Goal: Information Seeking & Learning: Learn about a topic

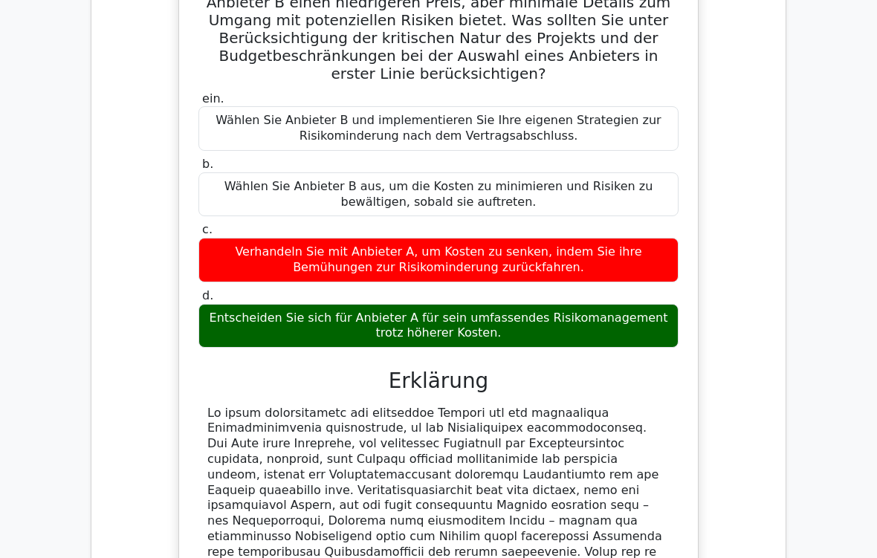
scroll to position [7414, 0]
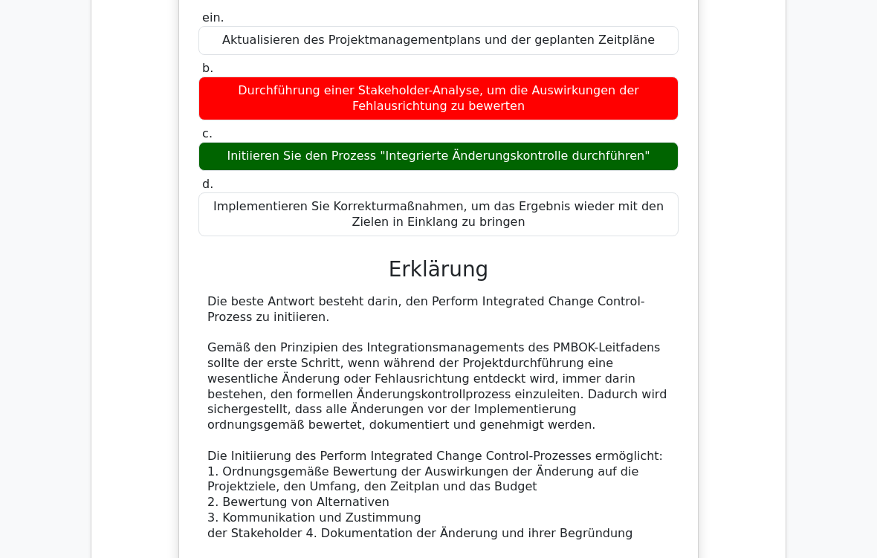
scroll to position [8353, 0]
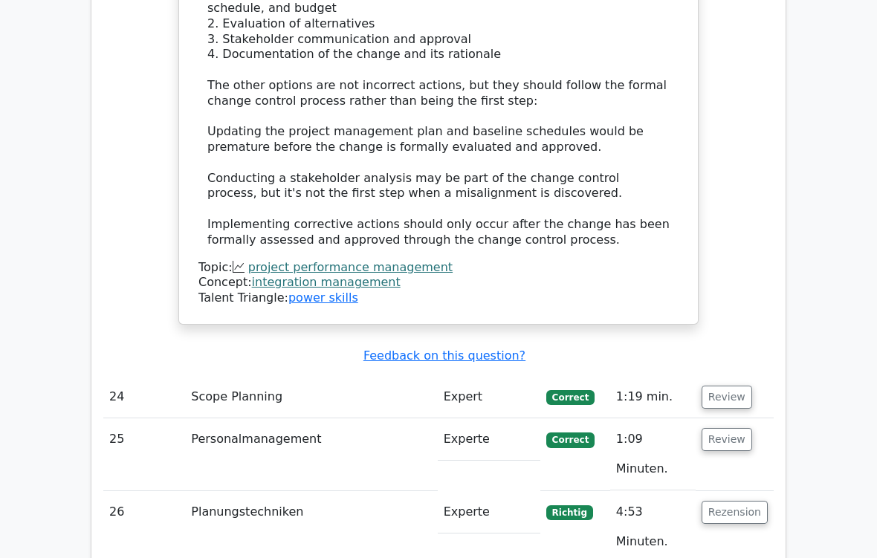
scroll to position [8631, 0]
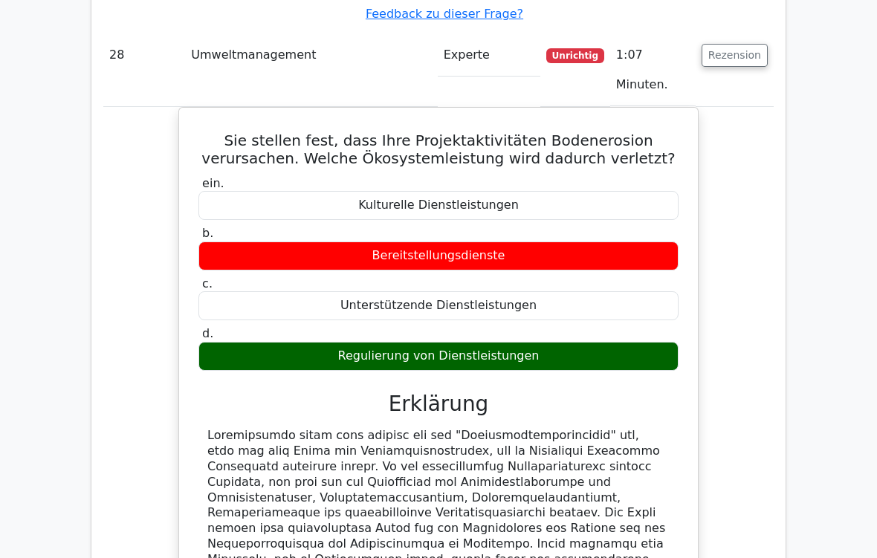
scroll to position [9975, 0]
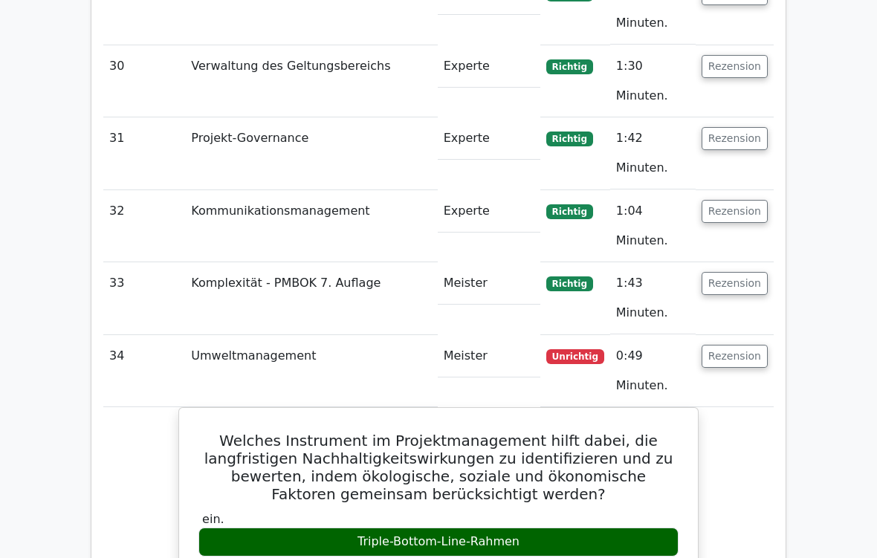
scroll to position [11001, 0]
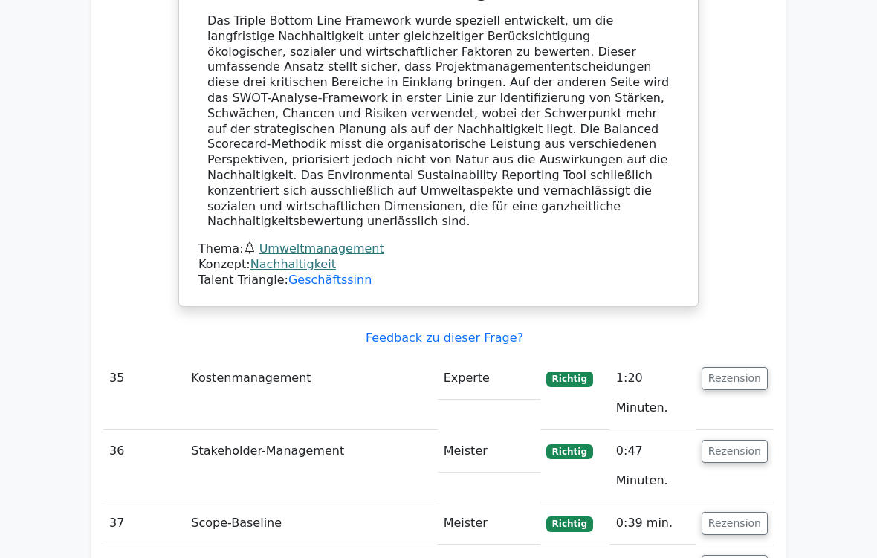
scroll to position [11749, 0]
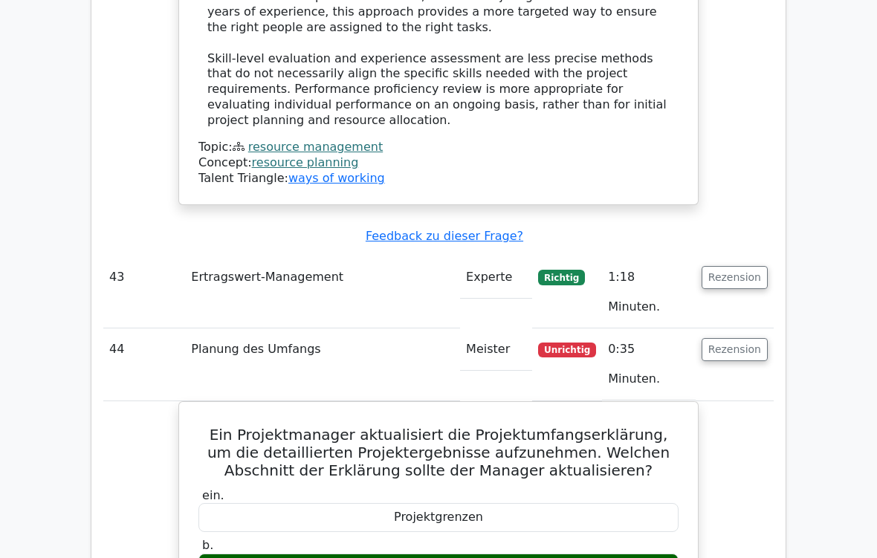
scroll to position [12324, 0]
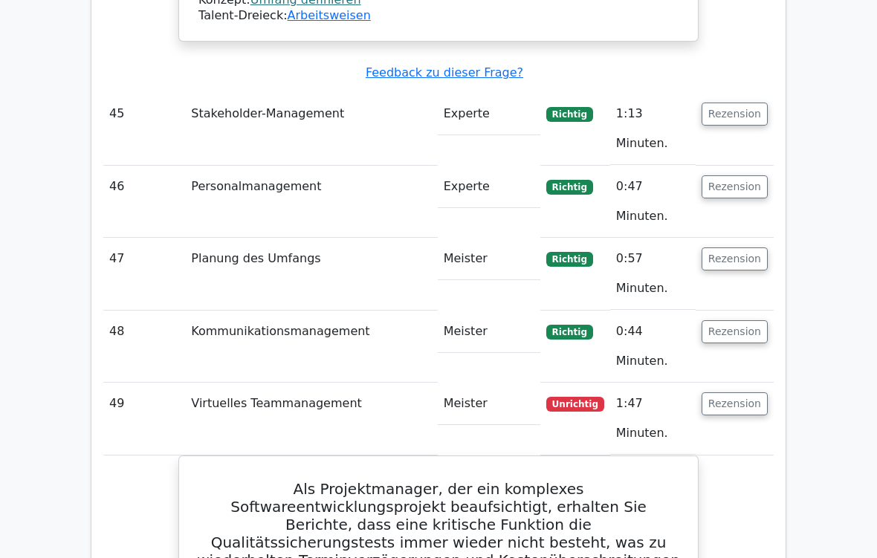
scroll to position [13348, 0]
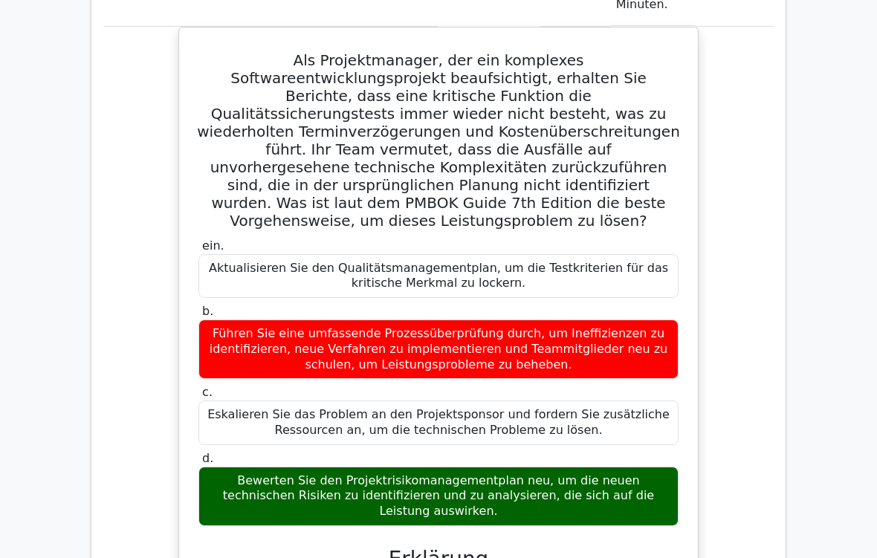
scroll to position [13772, 0]
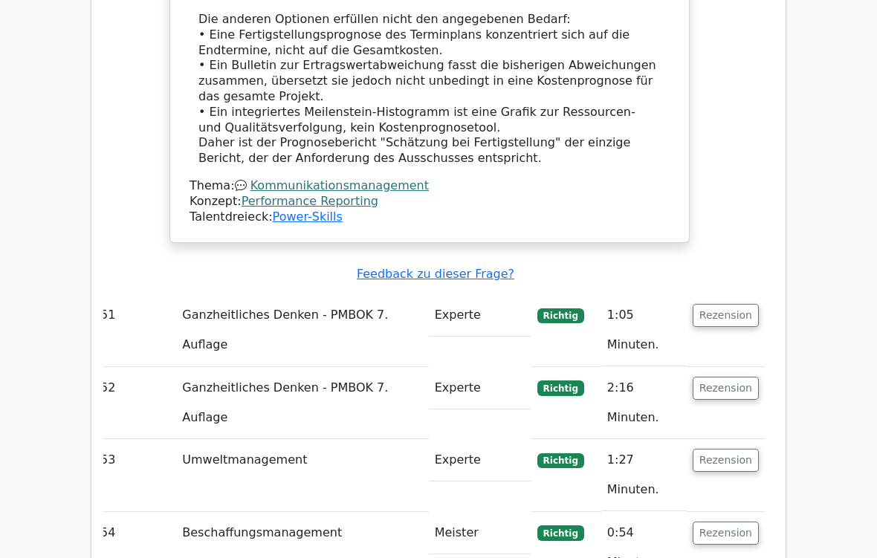
scroll to position [15457, 0]
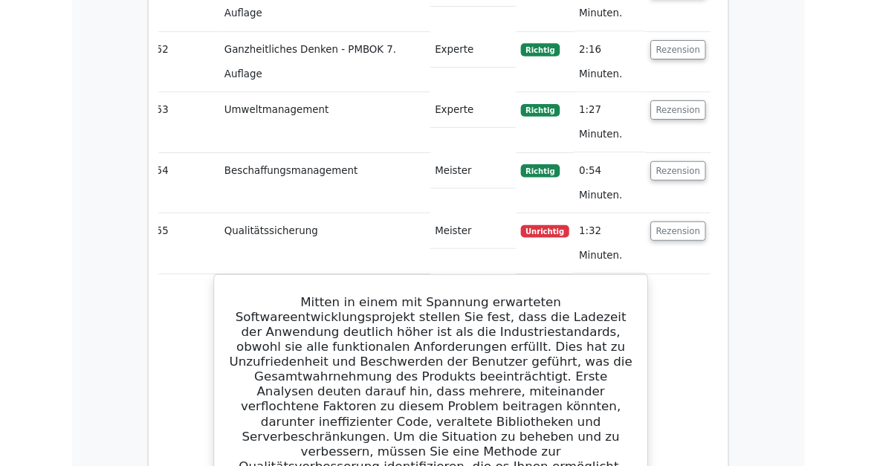
scroll to position [15730, 0]
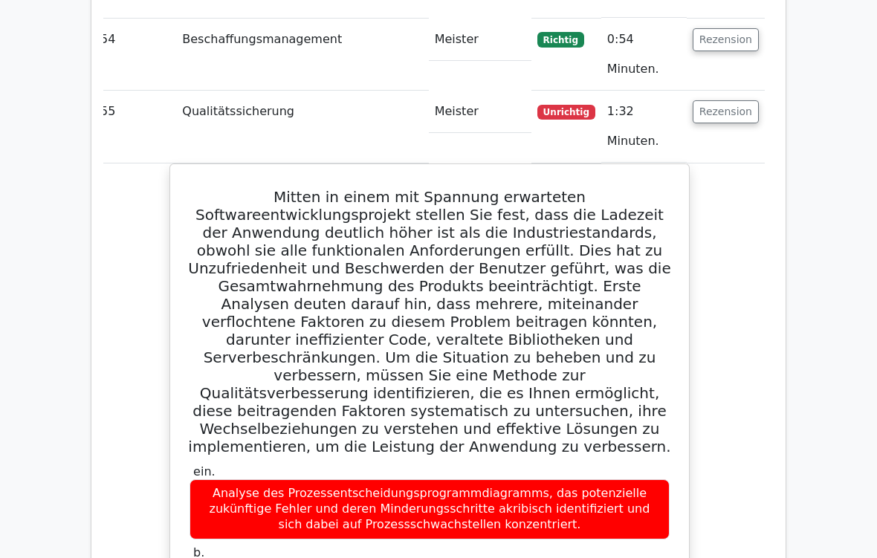
scroll to position [15905, 0]
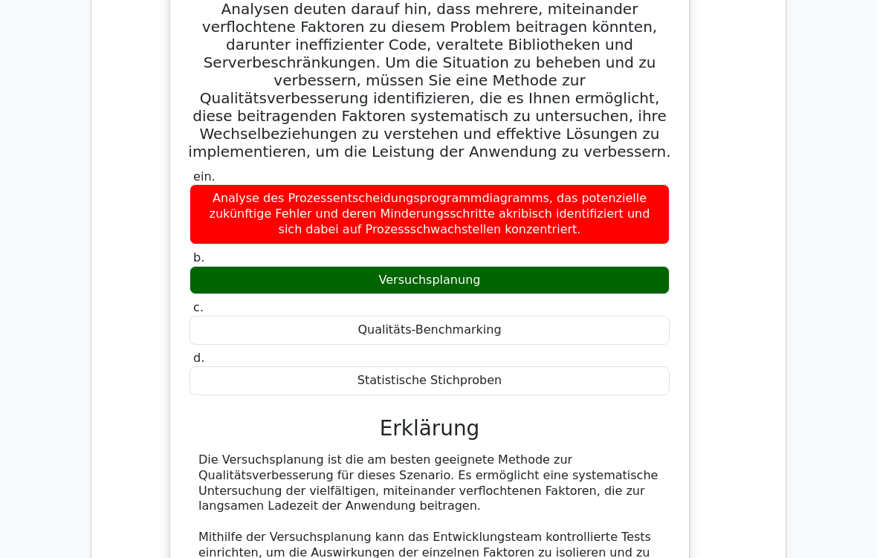
scroll to position [16149, 0]
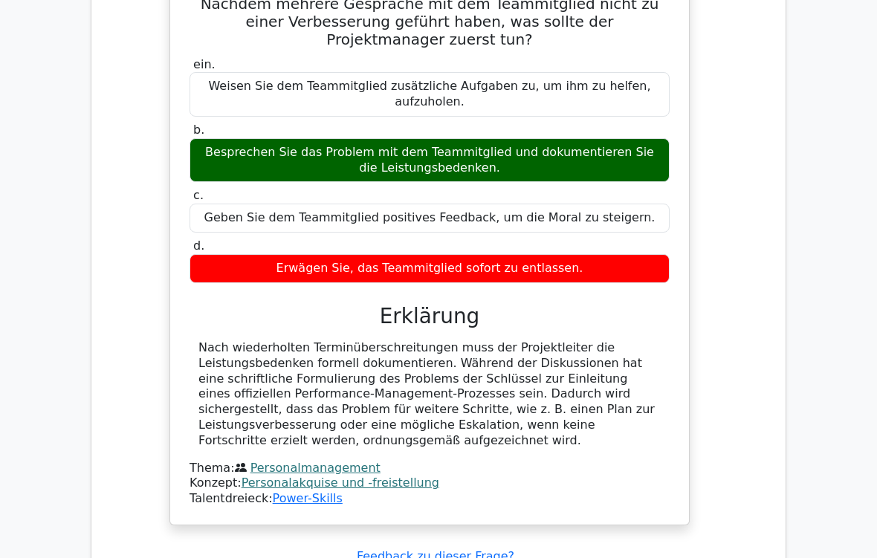
scroll to position [17156, 0]
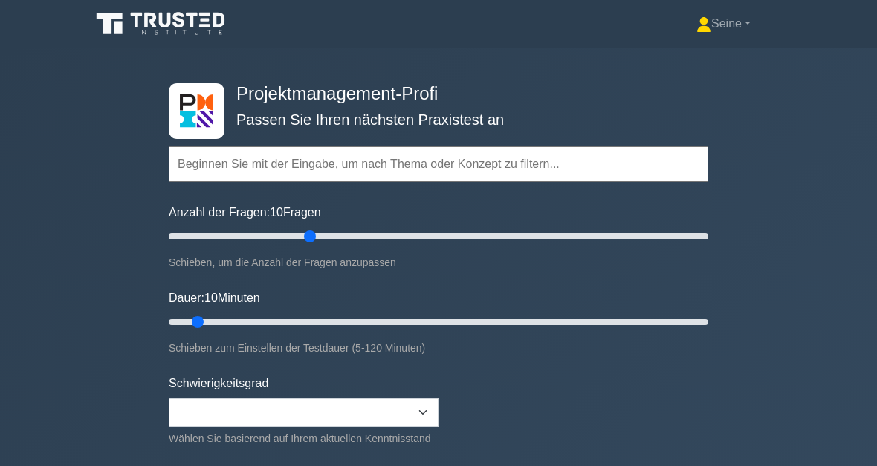
click at [306, 242] on input "Anzahl der Fragen: 10 Fragen" at bounding box center [439, 236] width 540 height 18
click at [341, 234] on input "Anzahl der Fragen: 55 Fragen" at bounding box center [439, 236] width 540 height 18
click at [333, 242] on input "Anzahl der Fragen: 65 Fragen" at bounding box center [439, 236] width 540 height 18
type input "60"
click at [385, 324] on input "Dauer: 10 Minuten" at bounding box center [439, 322] width 540 height 18
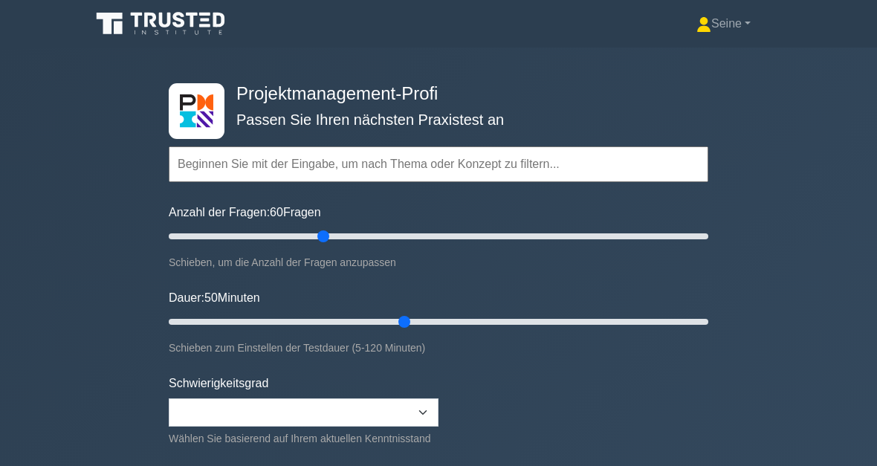
click at [412, 318] on input "Dauer: 50 Minuten" at bounding box center [439, 322] width 540 height 18
click at [440, 317] on input "Dauer: 55 Minuten" at bounding box center [439, 322] width 540 height 18
type input "75"
click at [489, 322] on input "Dauer: 65 Minuten" at bounding box center [439, 322] width 540 height 18
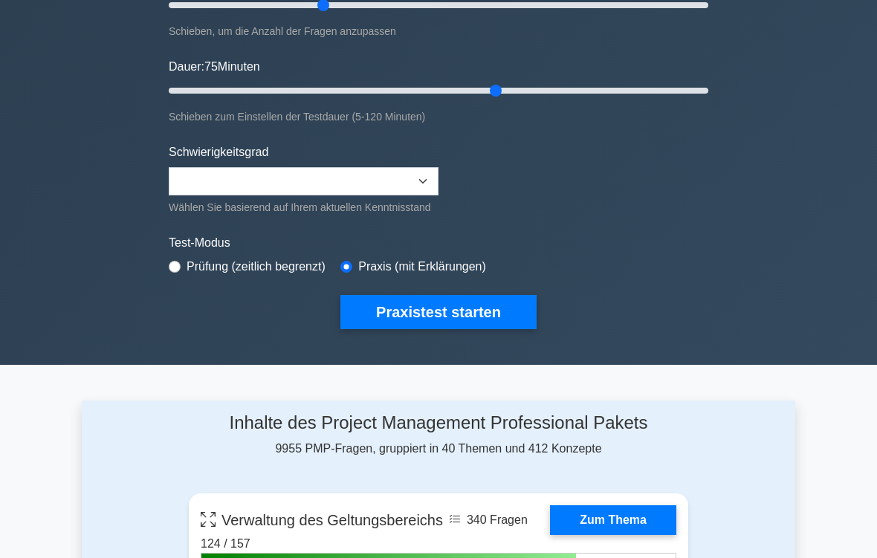
scroll to position [231, 0]
click at [470, 329] on button "Praxistest starten" at bounding box center [438, 312] width 196 height 34
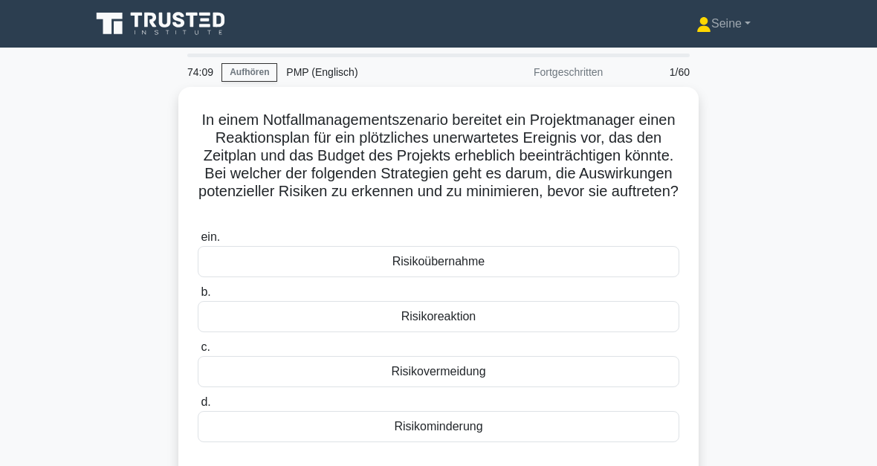
click at [461, 332] on div "Risikoreaktion" at bounding box center [439, 316] width 482 height 31
click at [198, 297] on input "b. Risikoreaktion" at bounding box center [198, 293] width 0 height 10
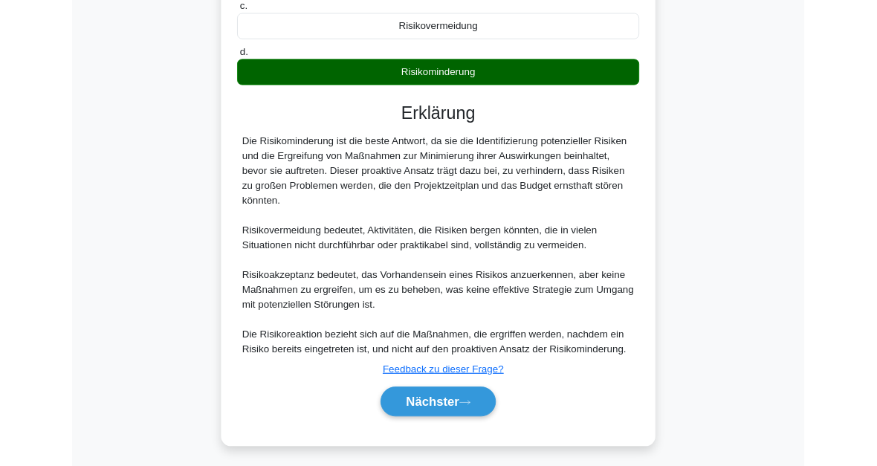
scroll to position [488, 0]
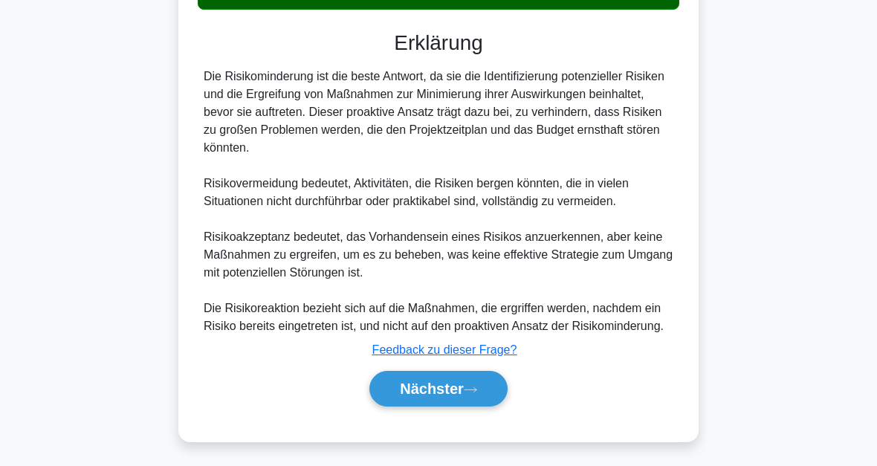
click at [464, 387] on font "Nächster" at bounding box center [432, 389] width 64 height 16
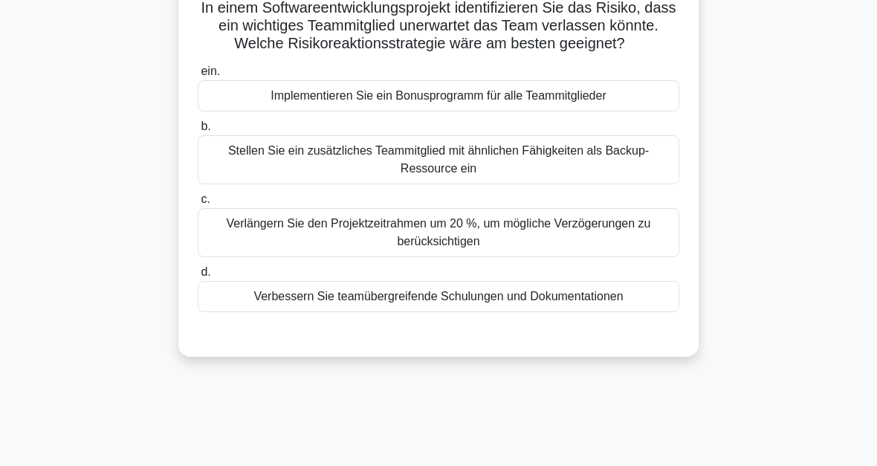
scroll to position [96, 0]
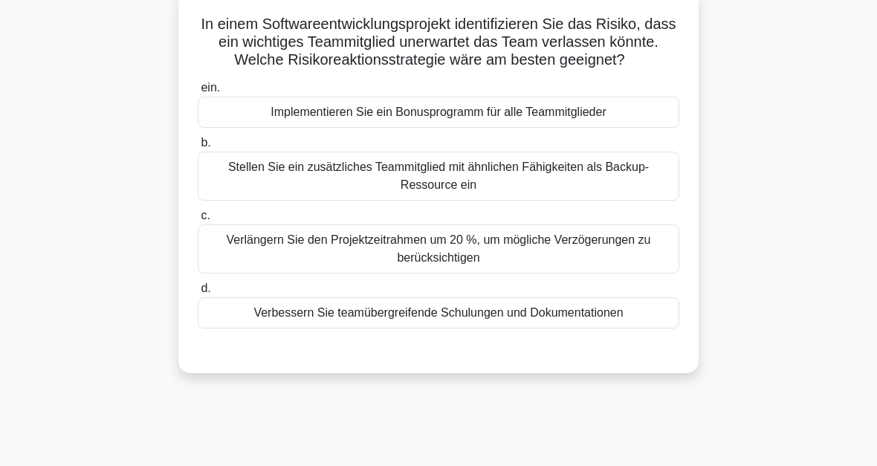
click at [464, 329] on div "Verbessern Sie teamübergreifende Schulungen und Dokumentationen" at bounding box center [439, 312] width 482 height 31
click at [198, 294] on input "d. Verbessern Sie teamübergreifende Schulungen und Dokumentationen" at bounding box center [198, 289] width 0 height 10
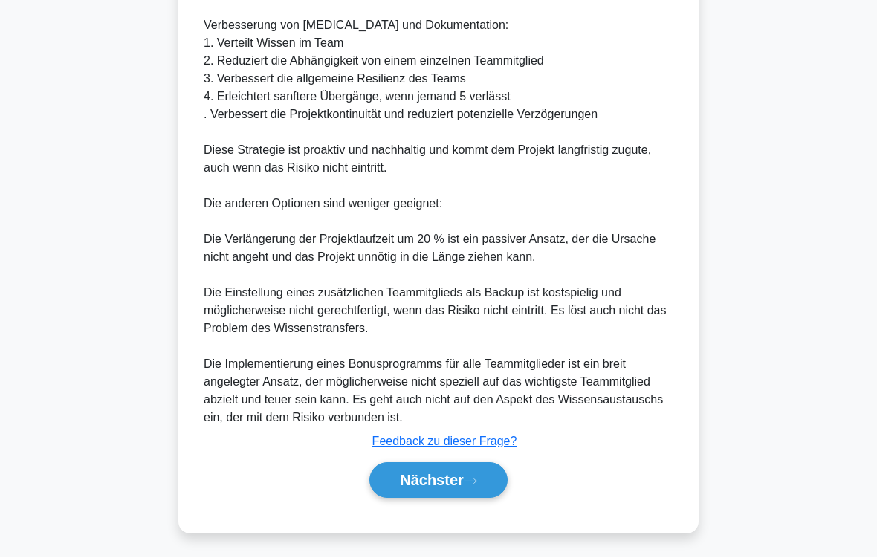
scroll to position [608, 0]
click at [468, 465] on icon at bounding box center [470, 482] width 13 height 8
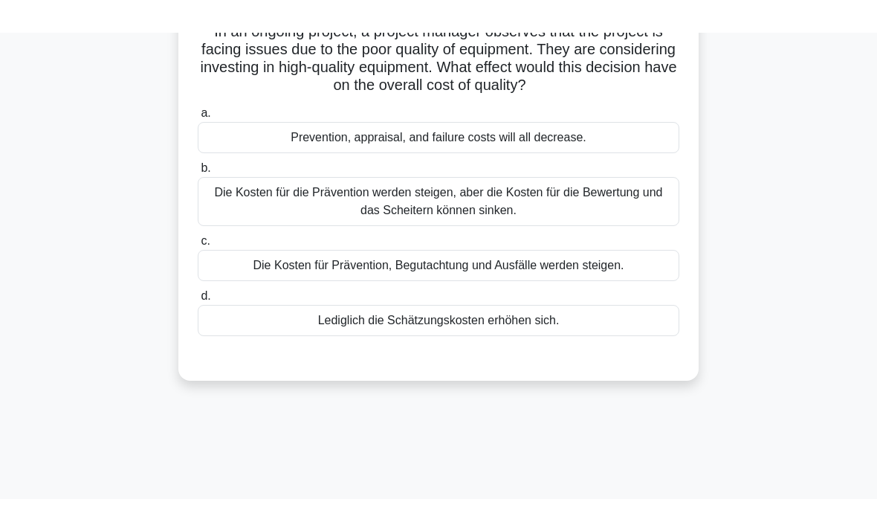
scroll to position [98, 0]
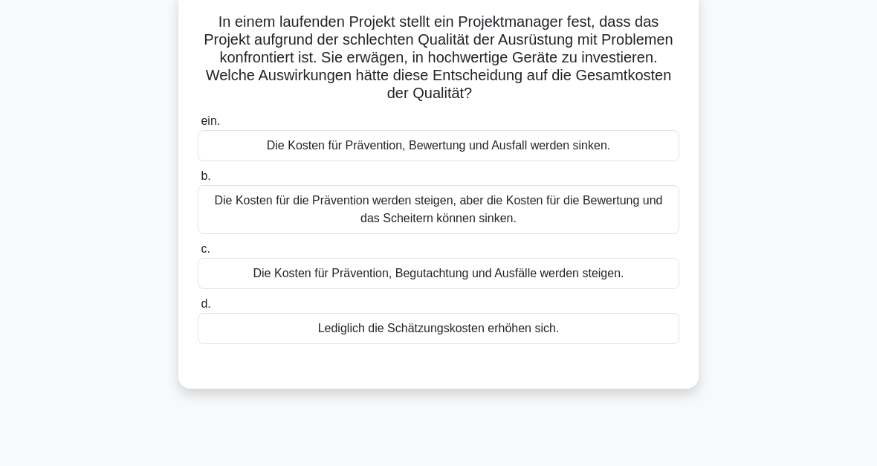
click at [476, 220] on div "Die Kosten für die Prävention werden steigen, aber die Kosten für die Bewertung…" at bounding box center [439, 209] width 482 height 49
click at [198, 181] on input "b. Die Kosten für die Prävention werden steigen, aber die Kosten für die Bewert…" at bounding box center [198, 177] width 0 height 10
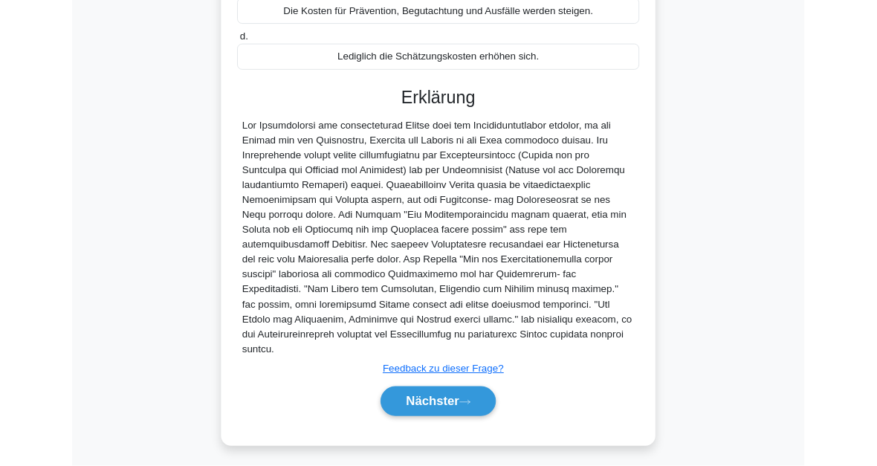
scroll to position [468, 0]
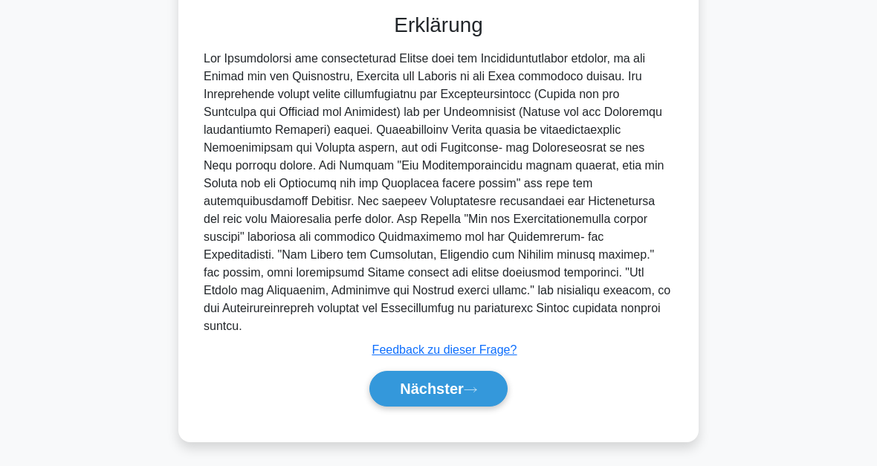
click at [476, 387] on icon at bounding box center [471, 389] width 12 height 4
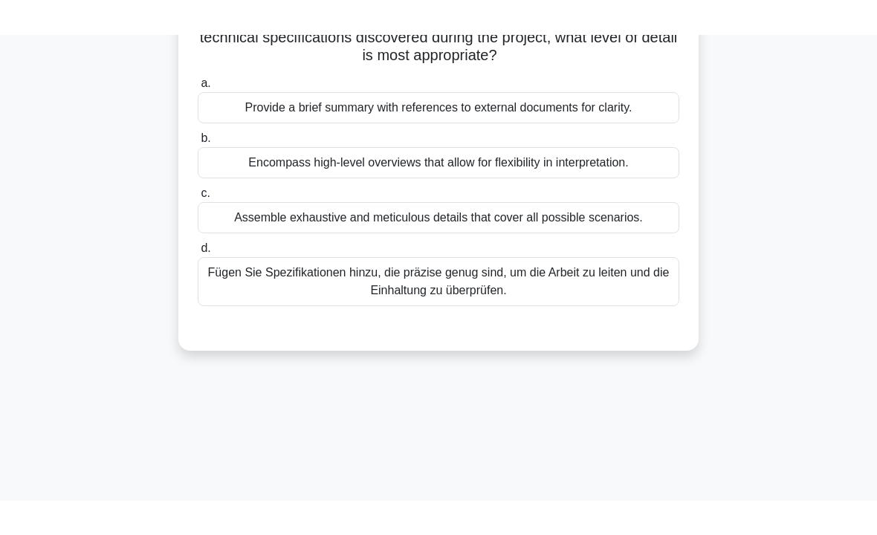
scroll to position [62, 0]
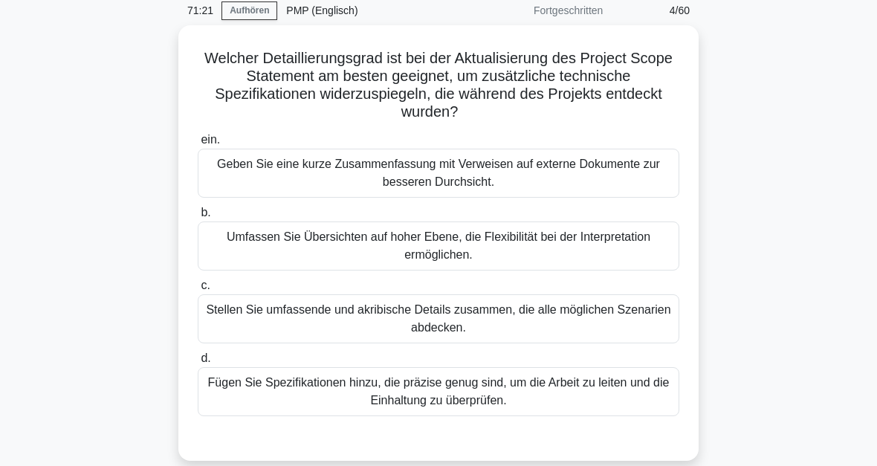
click at [472, 399] on div "Fügen Sie Spezifikationen hinzu, die präzise genug sind, um die Arbeit zu leite…" at bounding box center [439, 391] width 482 height 49
click at [198, 363] on input "d. Fügen Sie Spezifikationen hinzu, die präzise genug sind, um die Arbeit zu le…" at bounding box center [198, 359] width 0 height 10
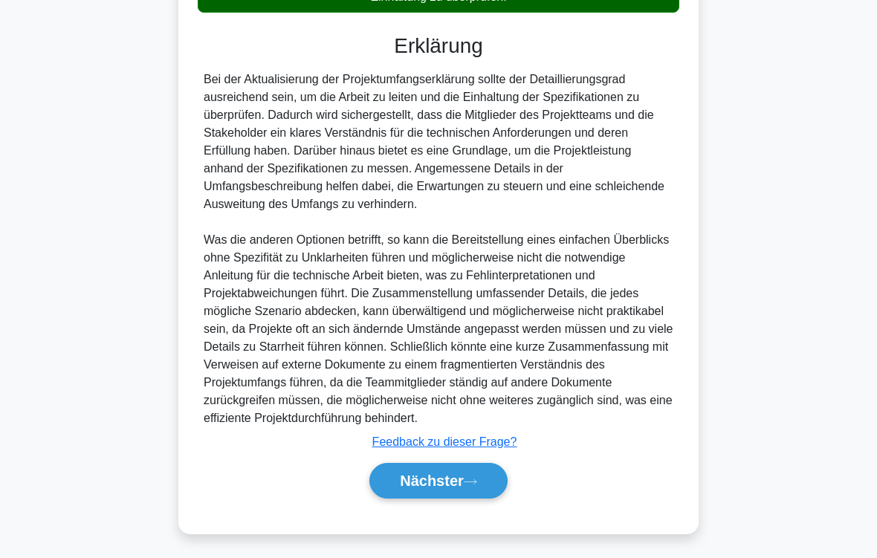
scroll to position [501, 0]
click at [481, 465] on button "Nächster" at bounding box center [438, 481] width 138 height 36
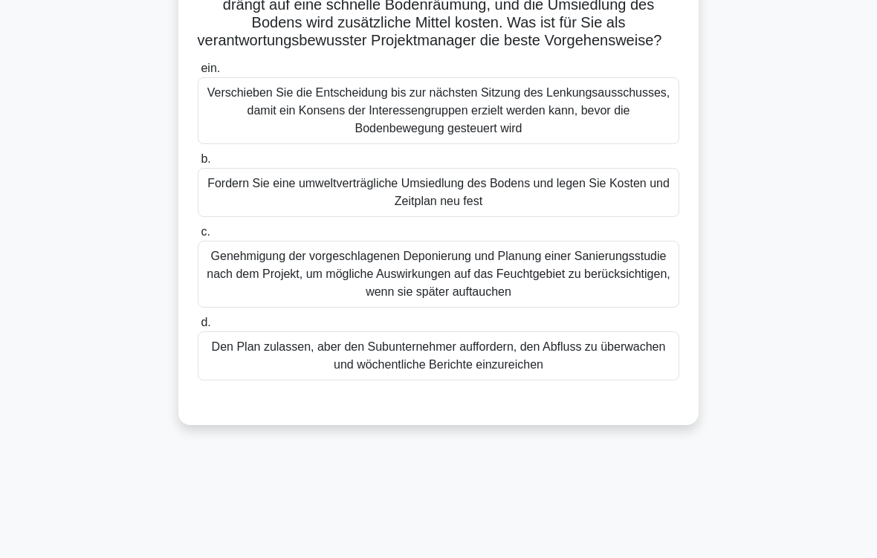
scroll to position [204, 0]
click at [480, 217] on div "Fordern Sie eine umweltverträgliche Umsiedlung des Bodens und legen Sie Kosten …" at bounding box center [439, 192] width 482 height 49
click at [198, 164] on input "b. Fordern Sie eine umweltverträgliche Umsiedlung des Bodens und legen Sie Kost…" at bounding box center [198, 160] width 0 height 10
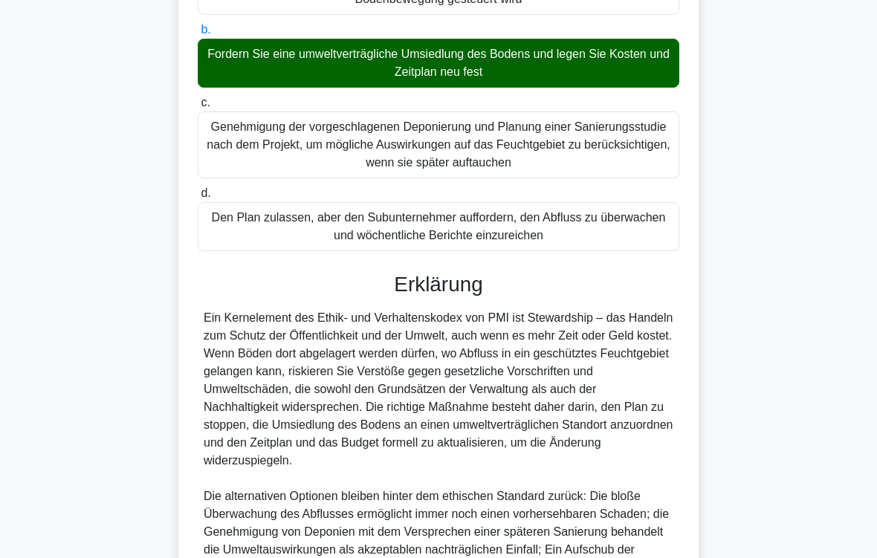
scroll to position [590, 0]
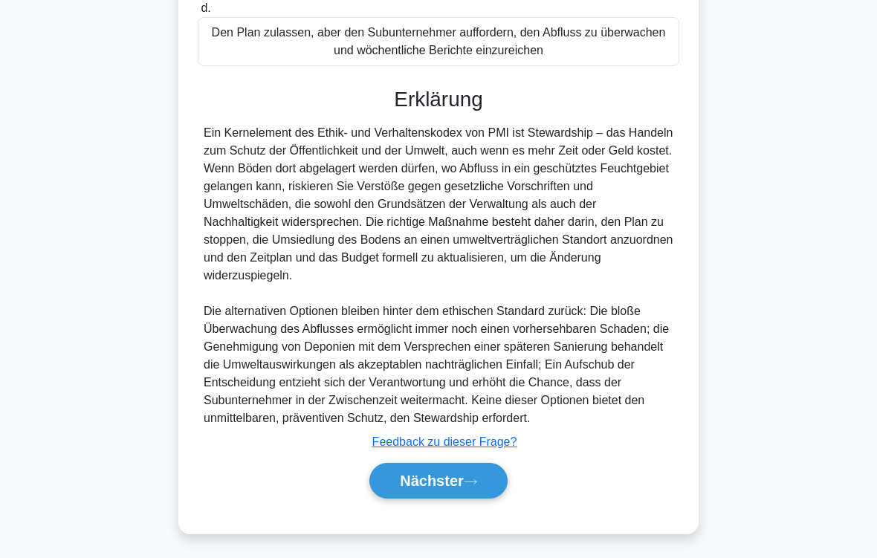
click at [466, 465] on button "Nächster" at bounding box center [438, 481] width 138 height 36
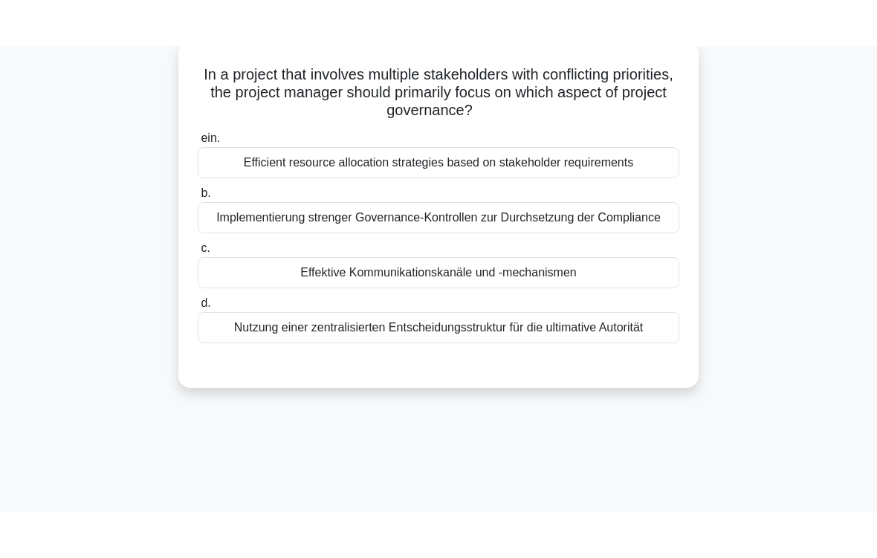
scroll to position [90, 0]
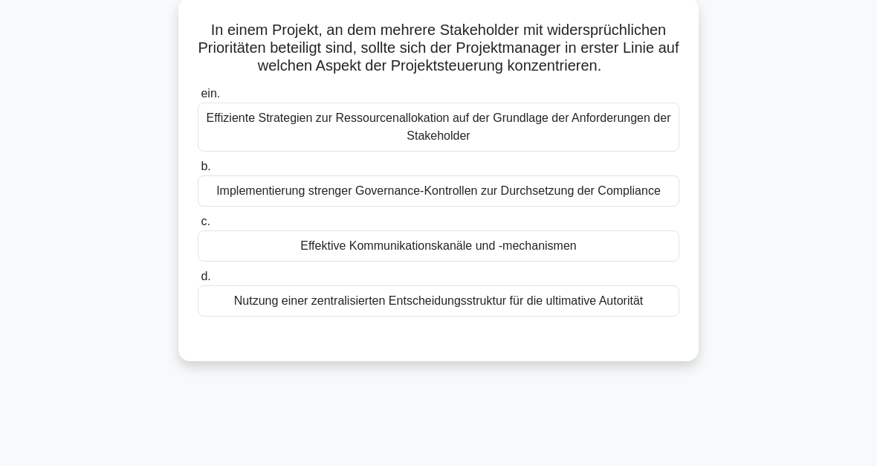
click at [481, 262] on div "Effektive Kommunikationskanäle und -mechanismen" at bounding box center [439, 245] width 482 height 31
click at [198, 227] on input "c. Effektive Kommunikationskanäle und -mechanismen" at bounding box center [198, 222] width 0 height 10
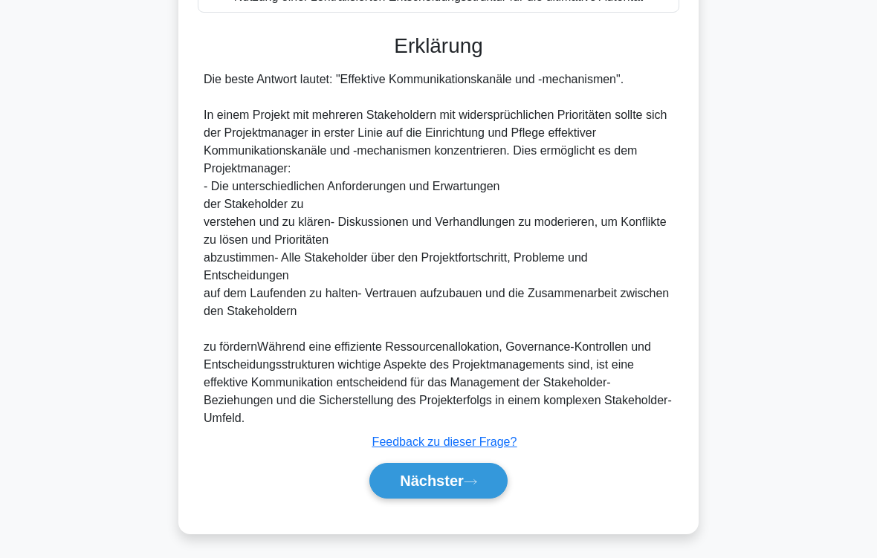
scroll to position [465, 0]
click at [456, 465] on font "Nächster" at bounding box center [432, 481] width 64 height 16
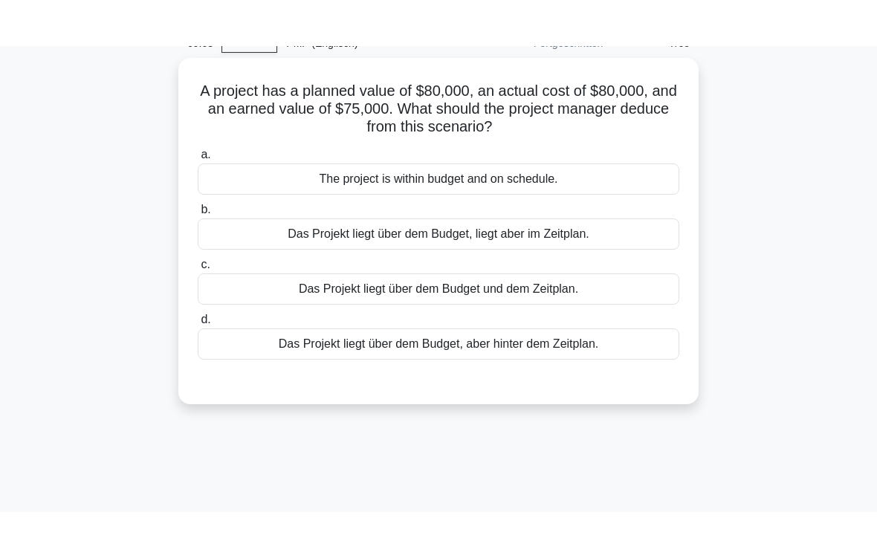
scroll to position [34, 0]
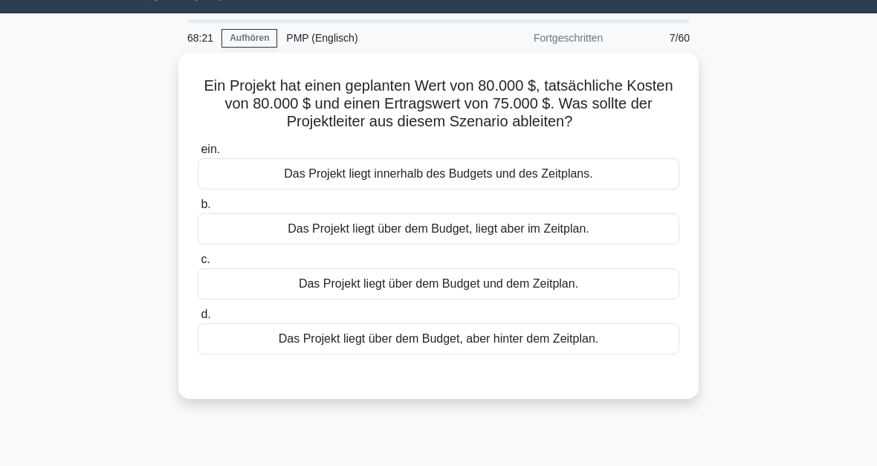
click at [553, 235] on div "Das Projekt liegt über dem Budget, liegt aber im Zeitplan." at bounding box center [439, 228] width 482 height 31
click at [198, 210] on input "b. Das Projekt liegt über dem Budget, liegt aber im Zeitplan." at bounding box center [198, 205] width 0 height 10
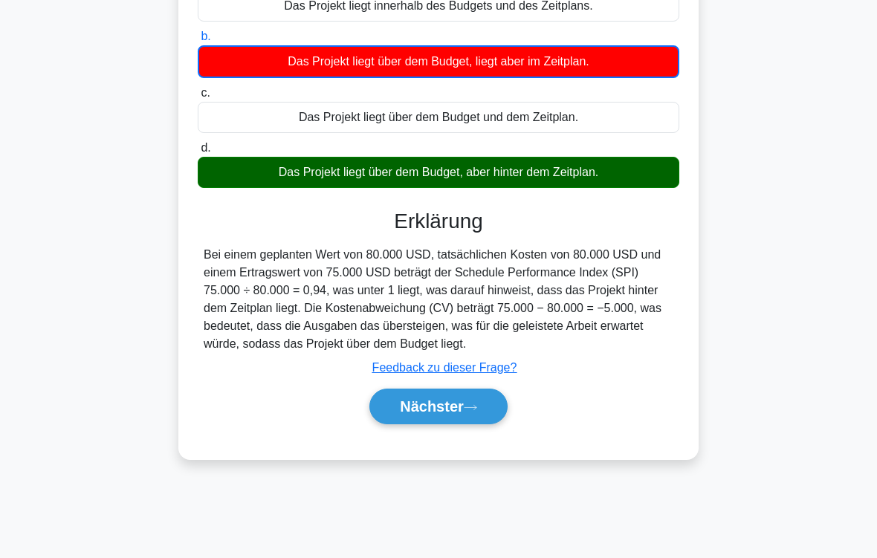
scroll to position [202, 0]
click at [465, 424] on button "Nächster" at bounding box center [438, 407] width 138 height 36
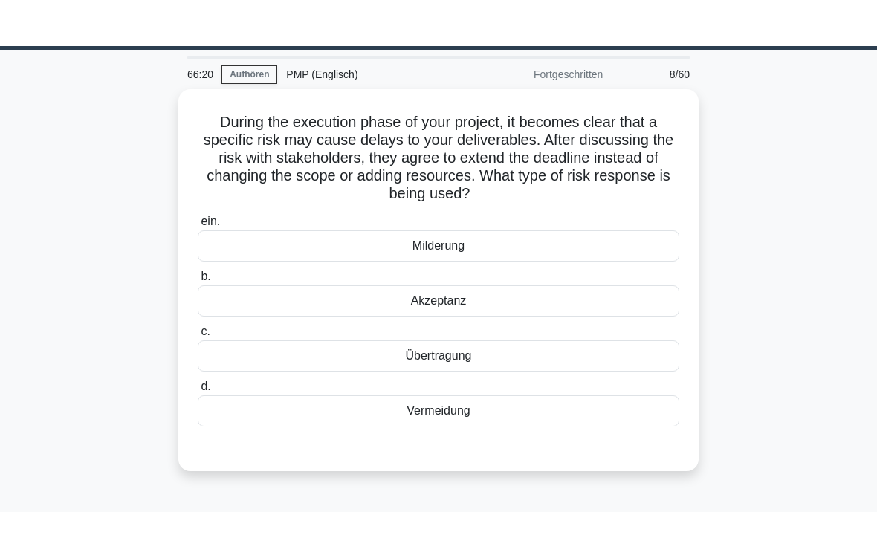
scroll to position [0, 0]
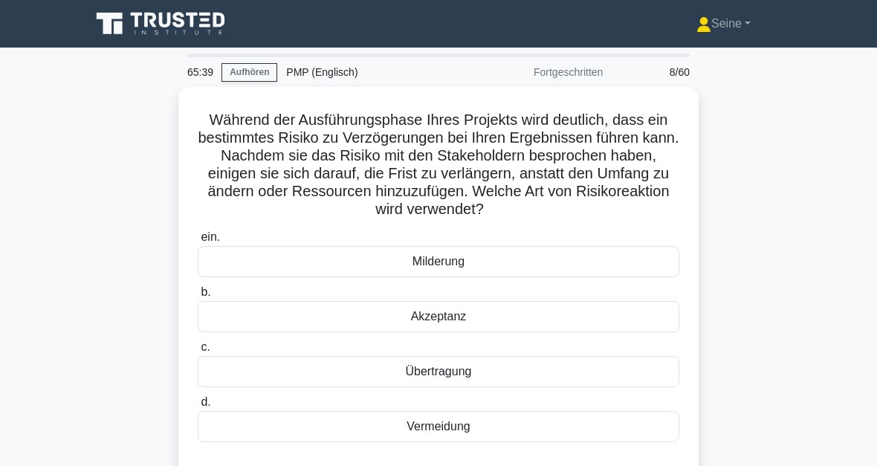
click at [485, 332] on div "Akzeptanz" at bounding box center [439, 316] width 482 height 31
click at [198, 297] on input "b. Akzeptanz" at bounding box center [198, 293] width 0 height 10
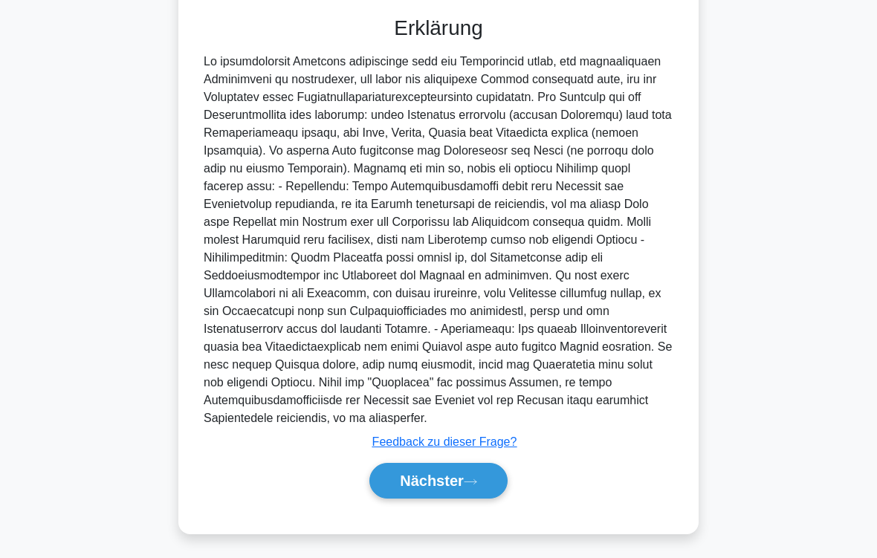
scroll to position [485, 0]
click at [448, 465] on font "Nächster" at bounding box center [432, 481] width 64 height 16
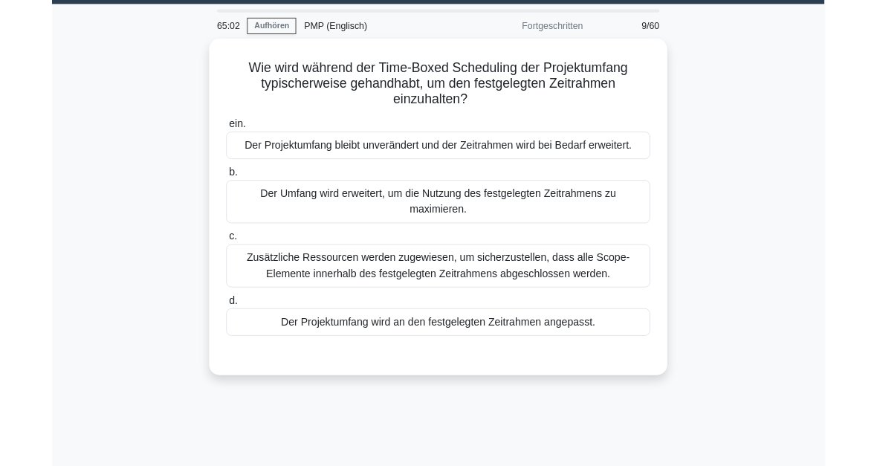
scroll to position [43, 0]
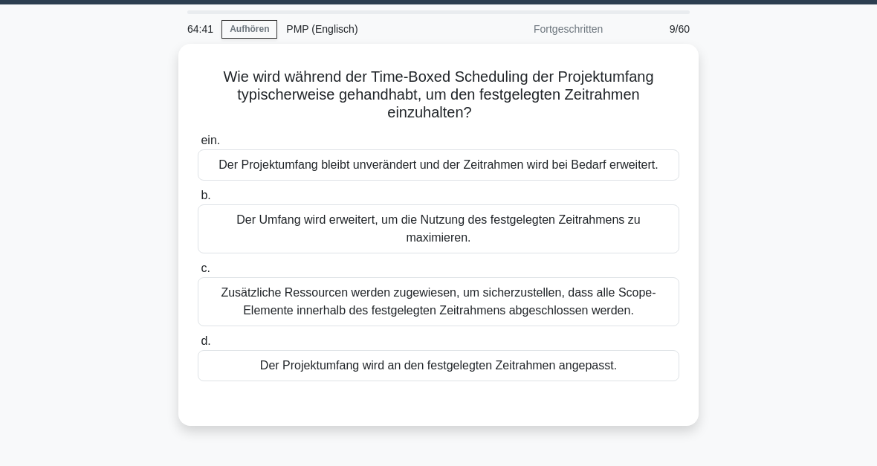
click at [481, 381] on div "Der Projektumfang wird an den festgelegten Zeitrahmen angepasst." at bounding box center [439, 365] width 482 height 31
click at [198, 346] on input "d. Der Projektumfang wird an den festgelegten Zeitrahmen angepasst." at bounding box center [198, 342] width 0 height 10
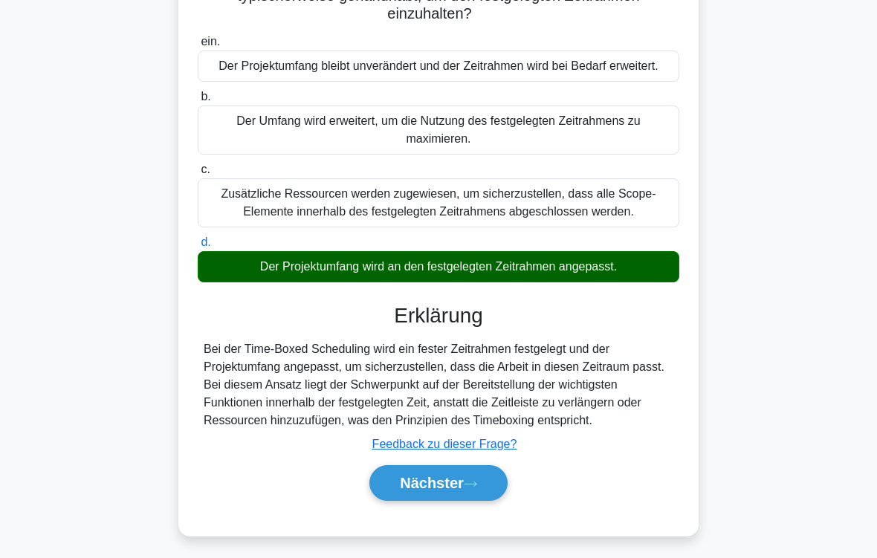
scroll to position [245, 0]
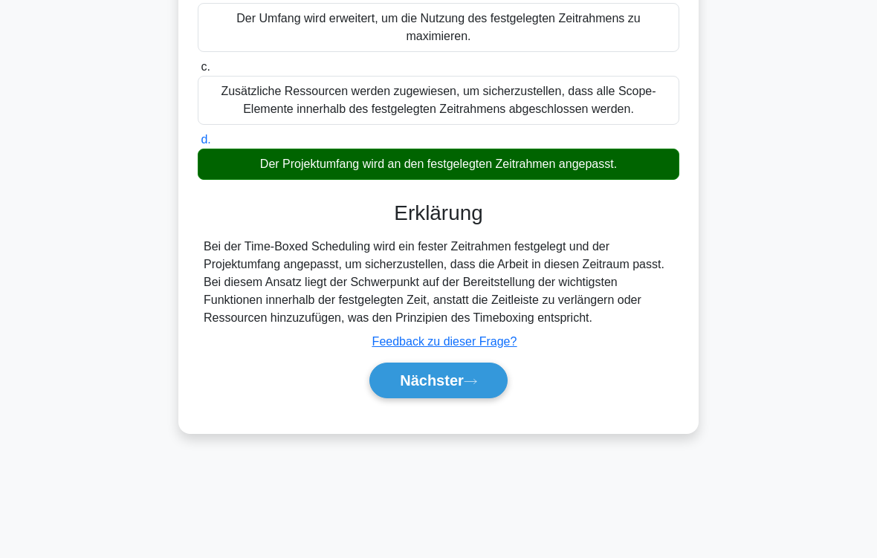
click at [453, 389] on font "Nächster" at bounding box center [432, 380] width 64 height 16
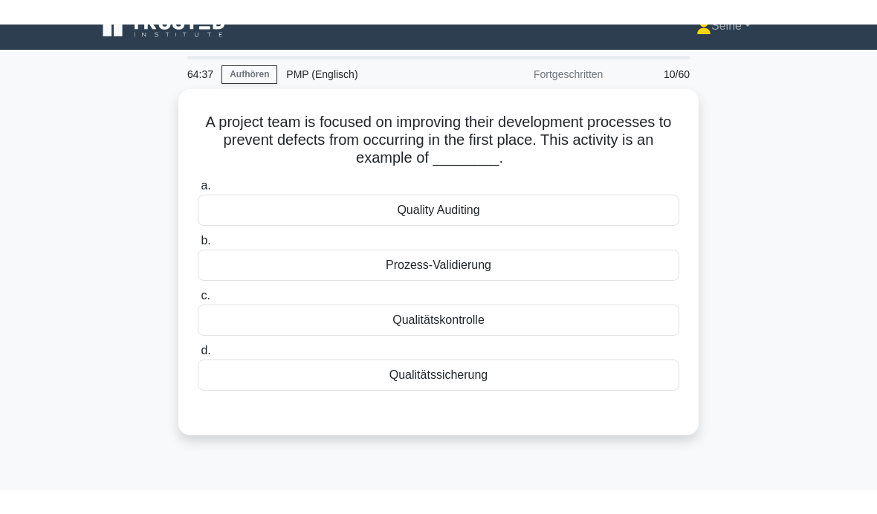
scroll to position [13, 0]
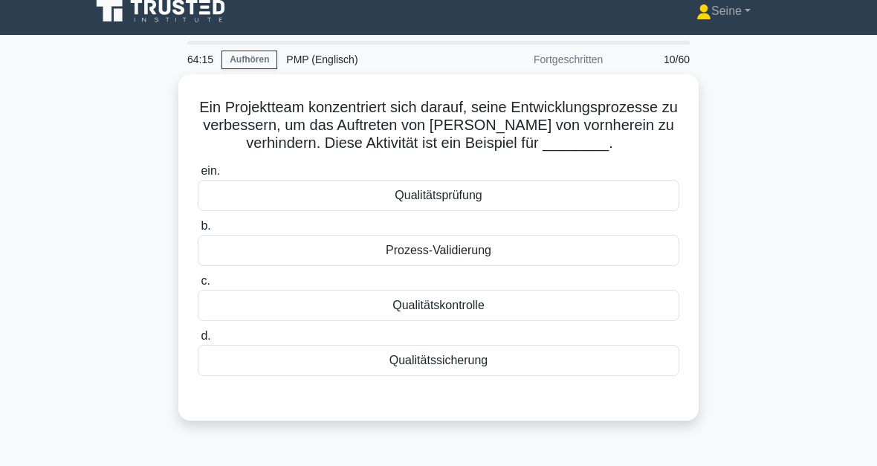
click at [465, 376] on div "Qualitätssicherung" at bounding box center [439, 360] width 482 height 31
click at [198, 341] on input "d. Qualitätssicherung" at bounding box center [198, 336] width 0 height 10
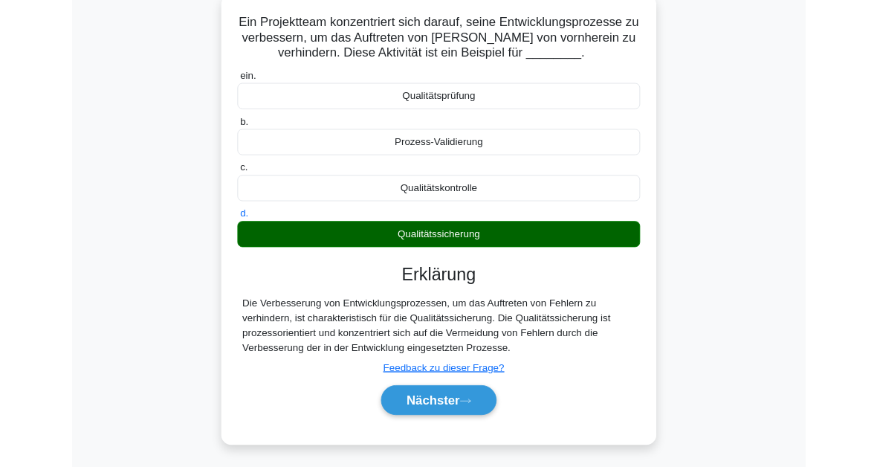
scroll to position [172, 0]
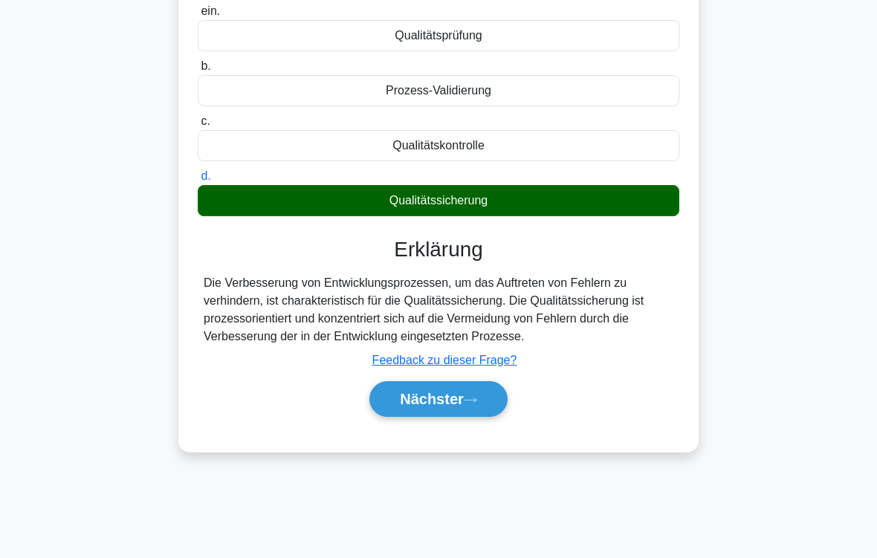
click at [453, 407] on font "Nächster" at bounding box center [432, 399] width 64 height 16
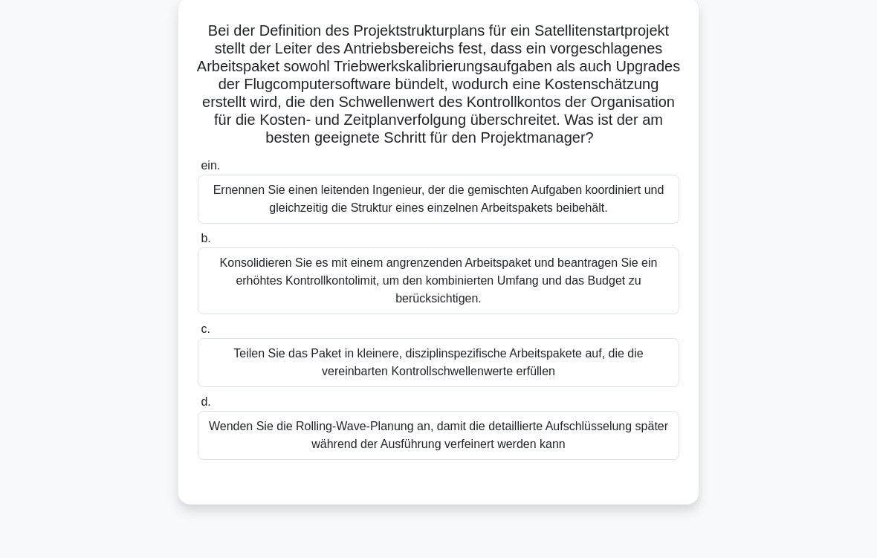
scroll to position [88, 0]
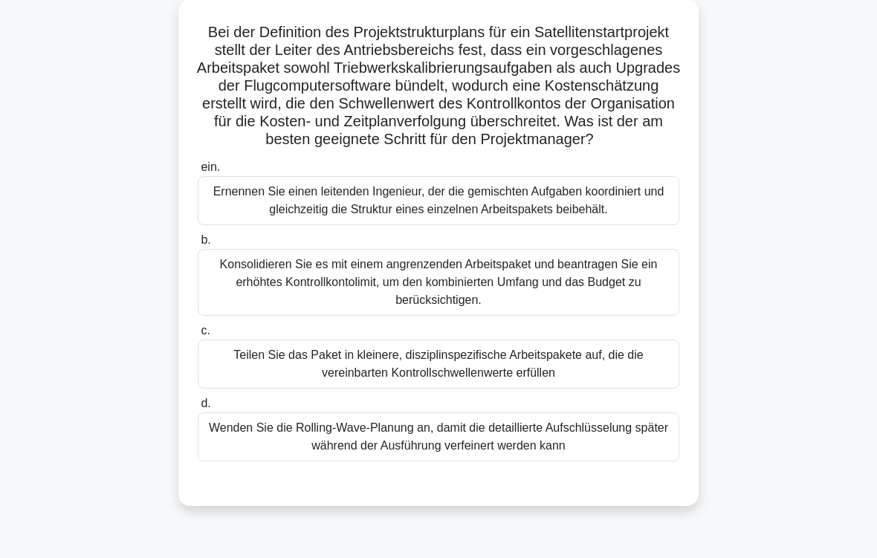
click at [485, 389] on div "Teilen Sie das Paket in kleinere, disziplinspezifische Arbeitspakete auf, die d…" at bounding box center [439, 364] width 482 height 49
click at [198, 336] on input "c. Teilen Sie das Paket in kleinere, disziplinspezifische Arbeitspakete auf, di…" at bounding box center [198, 331] width 0 height 10
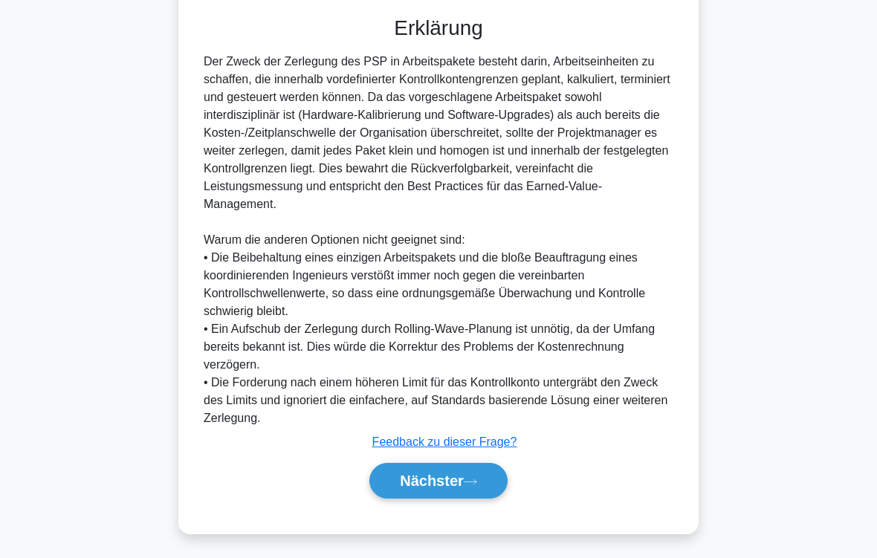
scroll to position [626, 0]
click at [447, 465] on font "Nächster" at bounding box center [432, 481] width 64 height 16
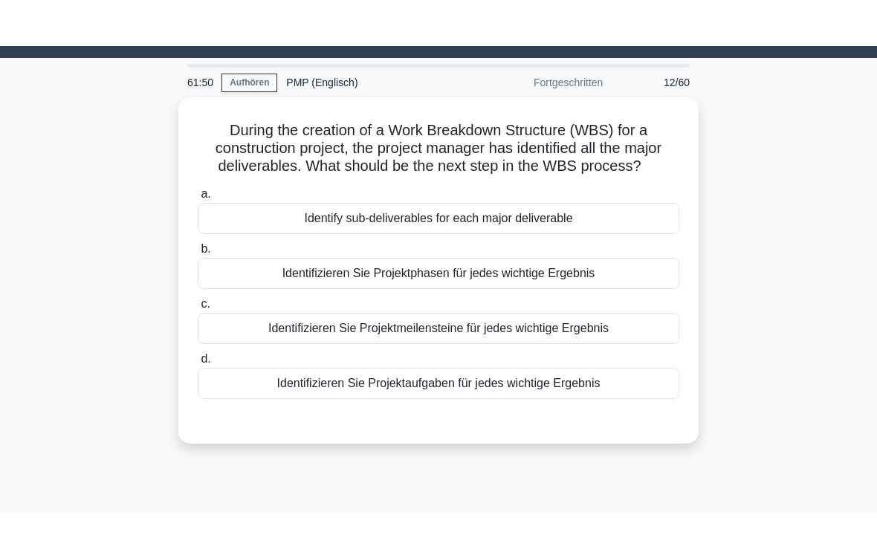
scroll to position [26, 0]
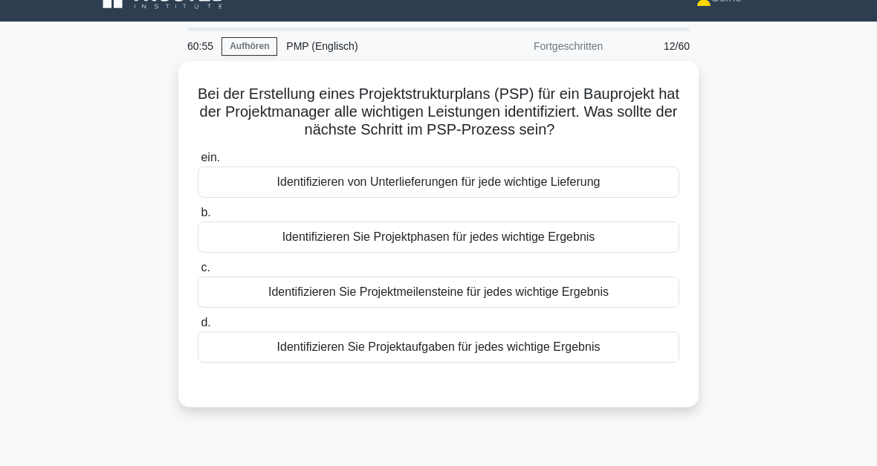
click at [477, 308] on div "Identifizieren Sie Projektmeilensteine für jedes wichtige Ergebnis" at bounding box center [439, 291] width 482 height 31
click at [198, 273] on input "c. Identifizieren Sie Projektmeilensteine für jedes wichtige Ergebnis" at bounding box center [198, 268] width 0 height 10
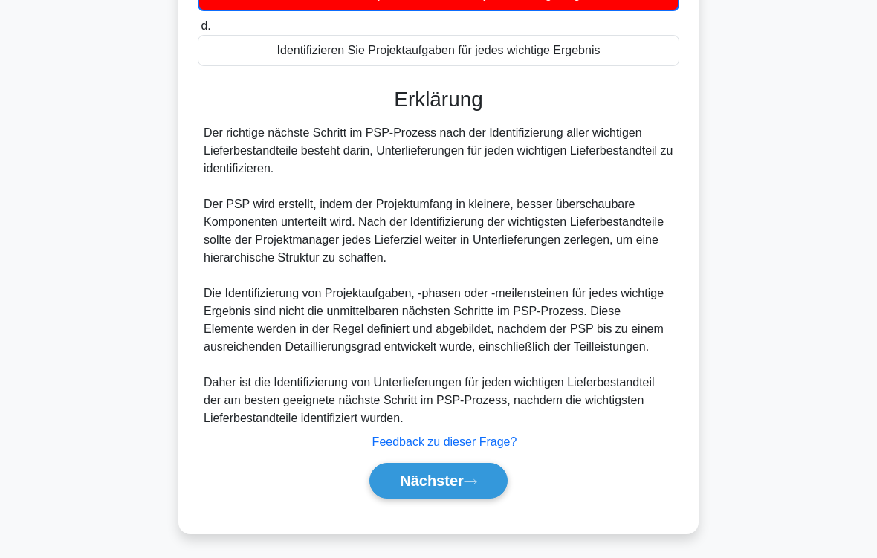
scroll to position [378, 0]
click at [462, 465] on font "Nächster" at bounding box center [432, 481] width 64 height 16
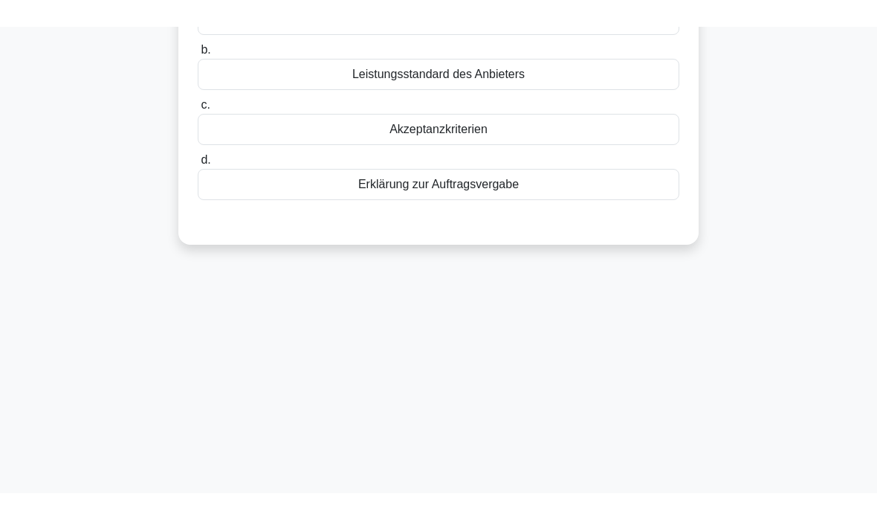
scroll to position [6, 0]
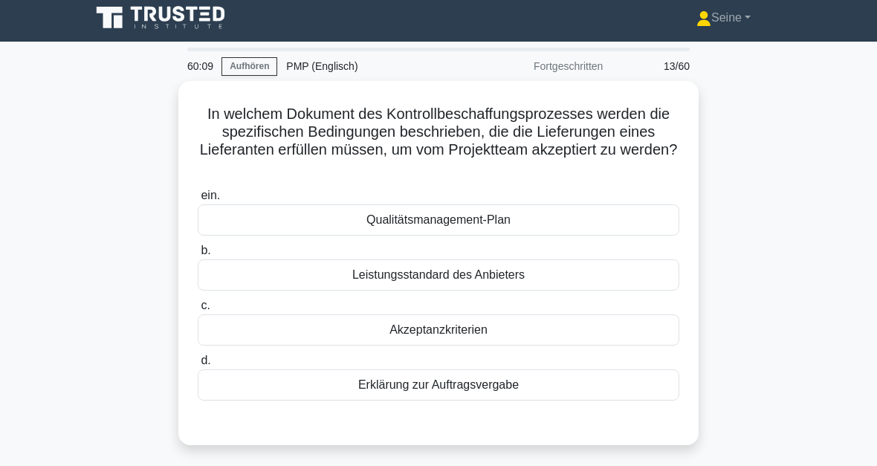
click at [499, 331] on div "Akzeptanzkriterien" at bounding box center [439, 329] width 482 height 31
click at [198, 311] on input "c. Akzeptanzkriterien" at bounding box center [198, 306] width 0 height 10
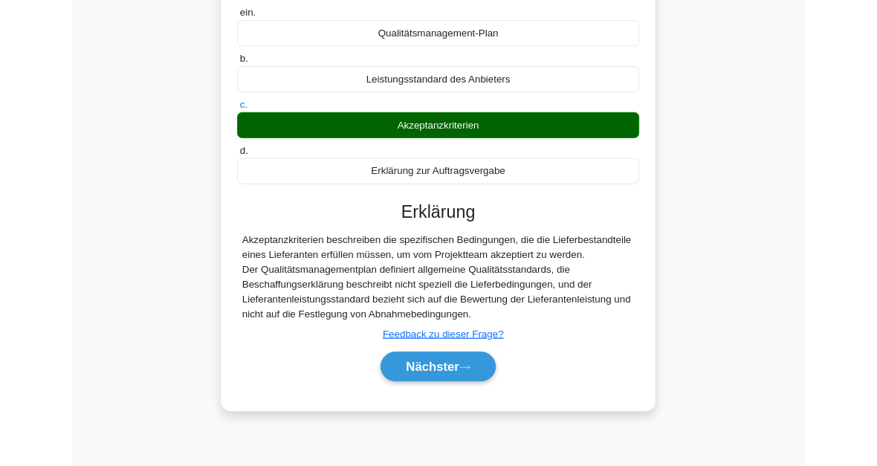
scroll to position [245, 0]
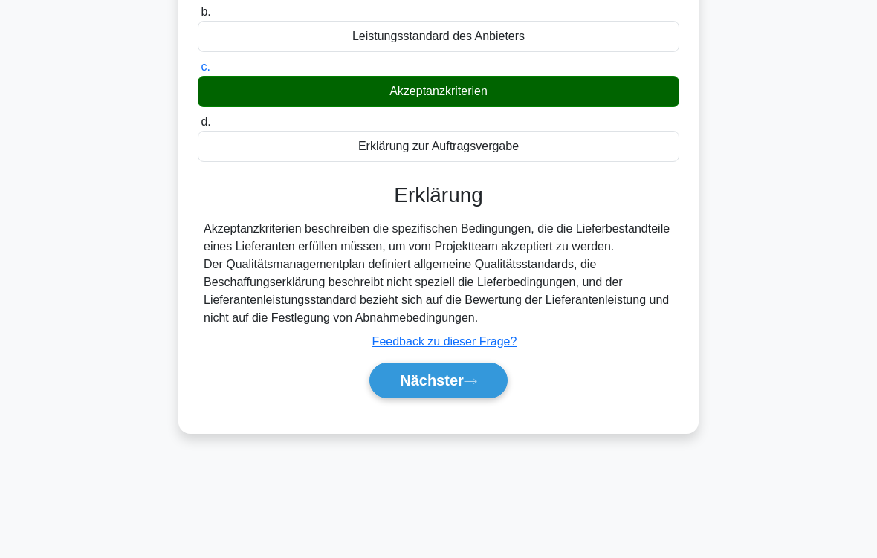
click at [456, 389] on font "Nächster" at bounding box center [432, 380] width 64 height 16
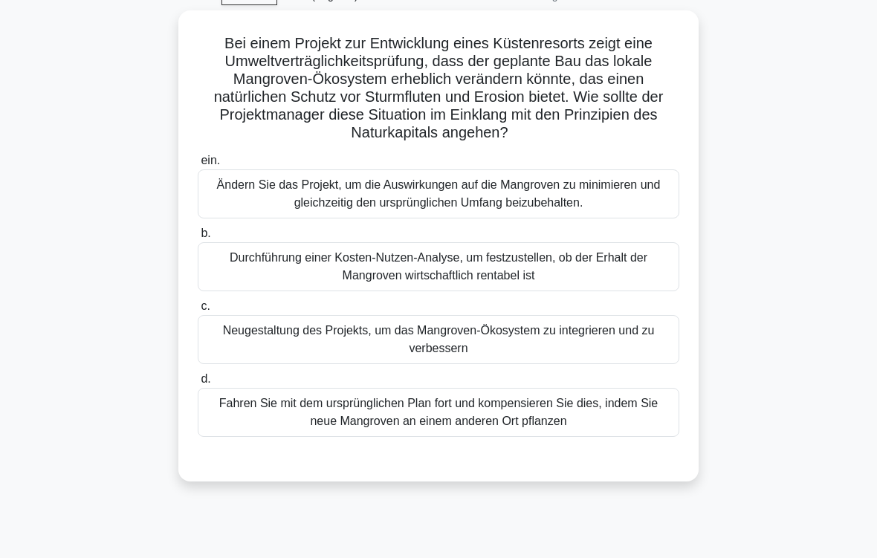
scroll to position [77, 0]
click at [471, 339] on div "Neugestaltung des Projekts, um das Mangroven-Ökosystem zu integrieren und zu ve…" at bounding box center [439, 339] width 482 height 49
click at [198, 311] on input "c. Neugestaltung des Projekts, um das Mangroven-Ökosystem zu integrieren und zu…" at bounding box center [198, 307] width 0 height 10
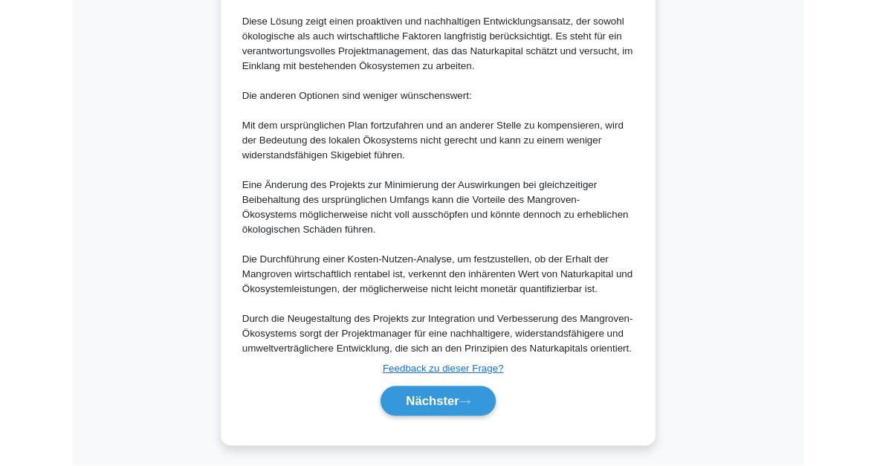
scroll to position [932, 0]
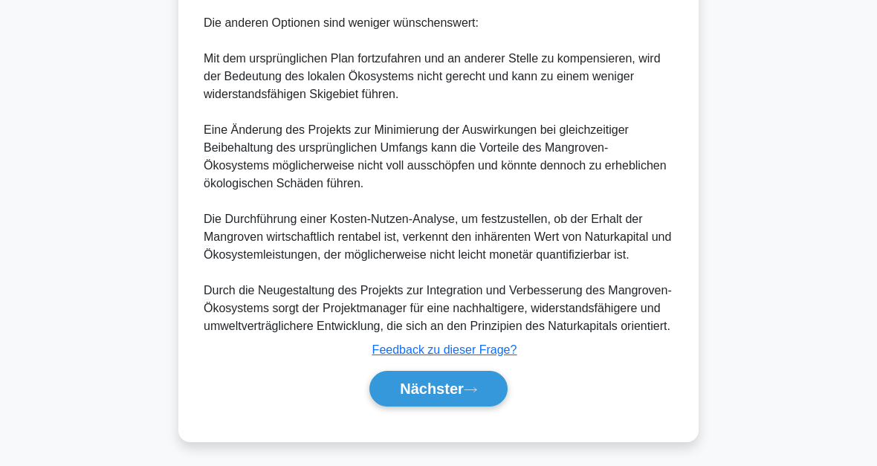
click at [458, 391] on font "Nächster" at bounding box center [432, 389] width 64 height 16
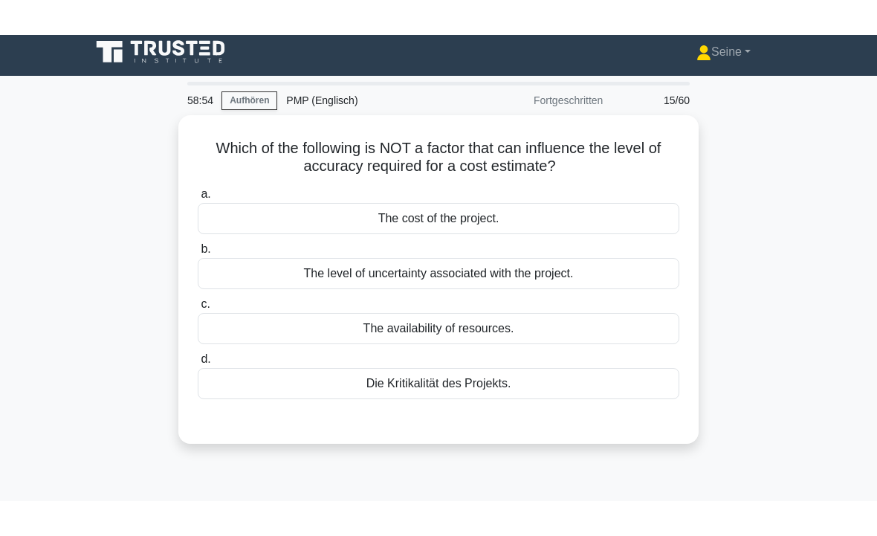
scroll to position [0, 0]
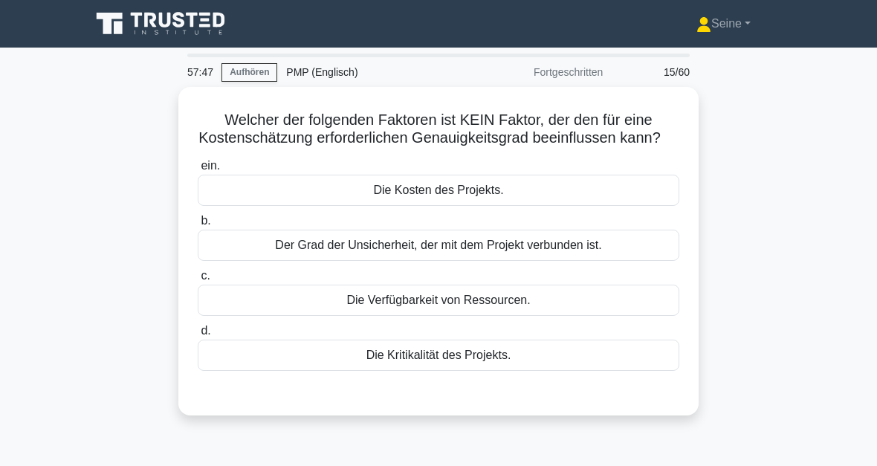
click at [478, 371] on div "Die Kritikalität des Projekts." at bounding box center [439, 355] width 482 height 31
click at [198, 336] on input "d. Die Kritikalität des Projekts." at bounding box center [198, 331] width 0 height 10
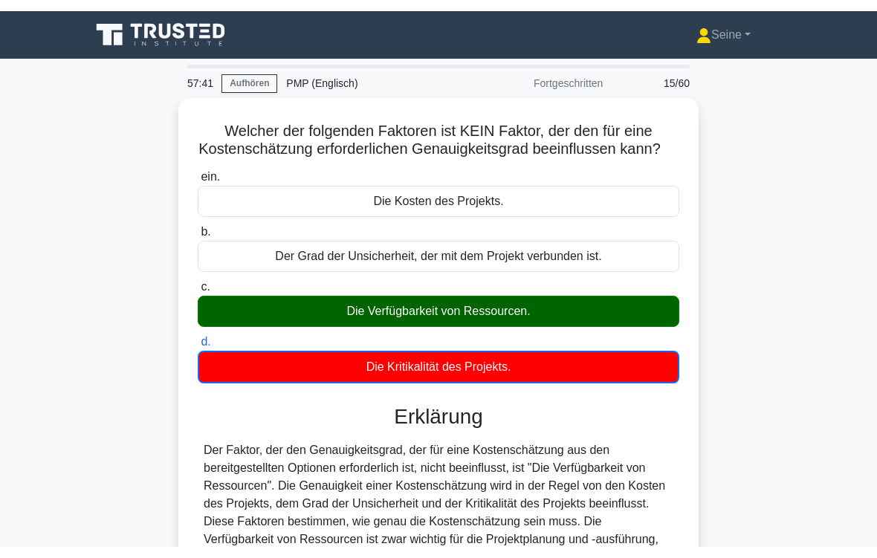
scroll to position [245, 0]
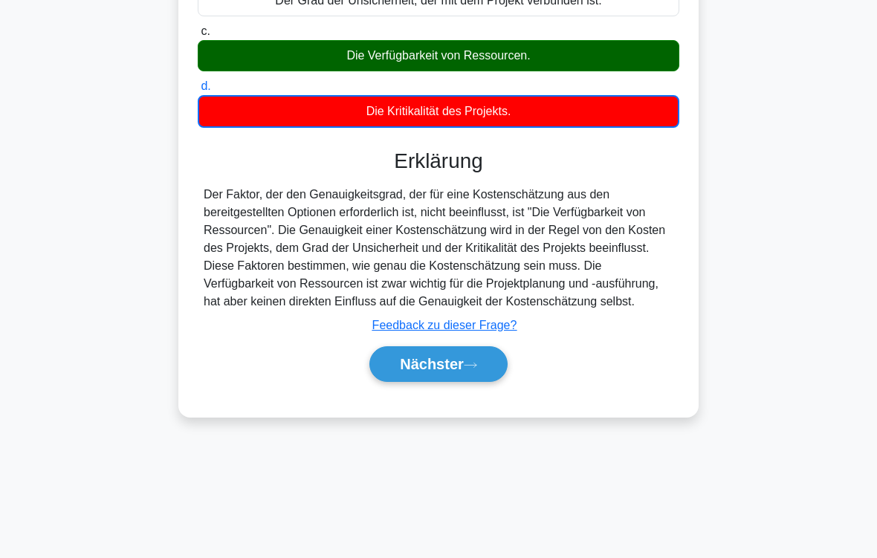
click at [479, 382] on button "Nächster" at bounding box center [438, 364] width 138 height 36
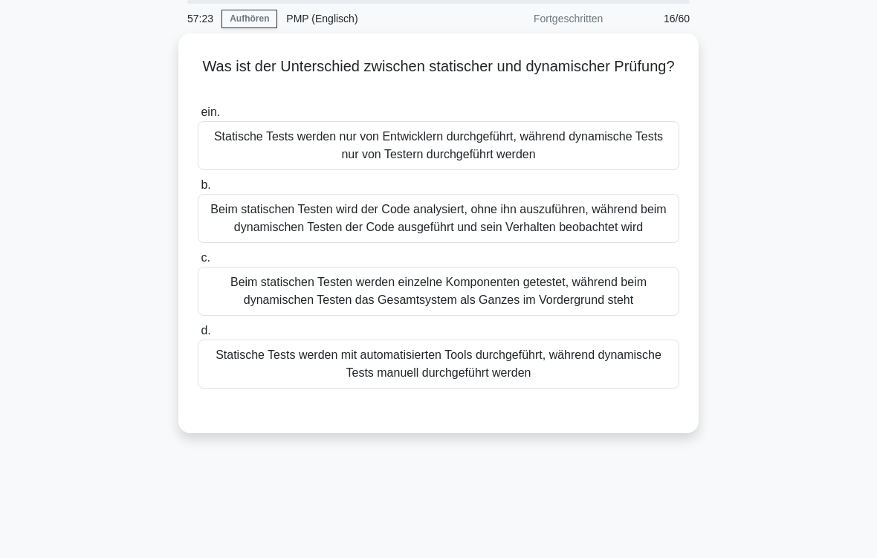
scroll to position [53, 0]
click at [453, 225] on div "Beim statischen Testen wird der Code analysiert, ohne ihn auszuführen, während …" at bounding box center [439, 219] width 482 height 49
click at [198, 191] on input "b. Beim statischen Testen wird der Code analysiert, ohne ihn auszuführen, währe…" at bounding box center [198, 186] width 0 height 10
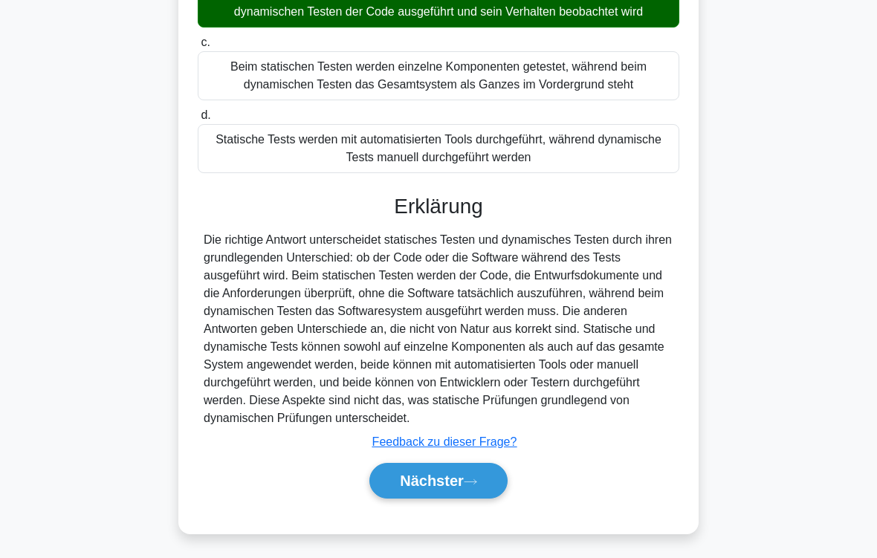
scroll to position [323, 0]
click at [468, 465] on icon at bounding box center [470, 482] width 13 height 8
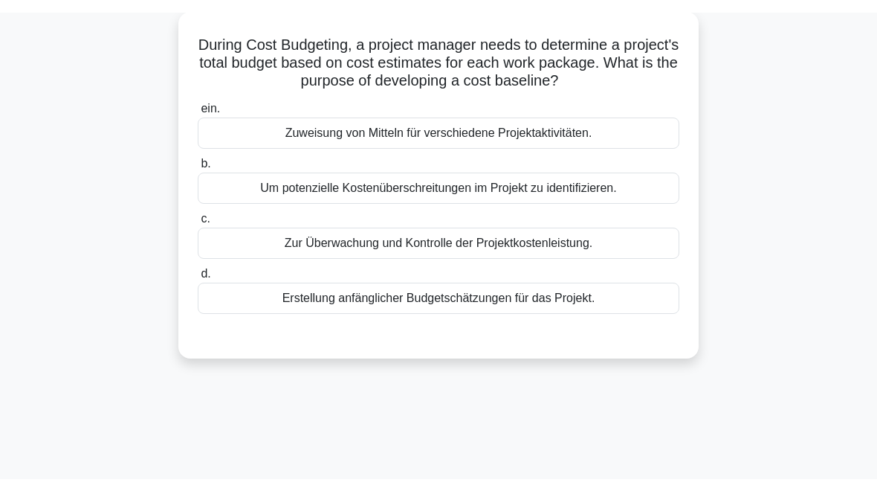
scroll to position [54, 0]
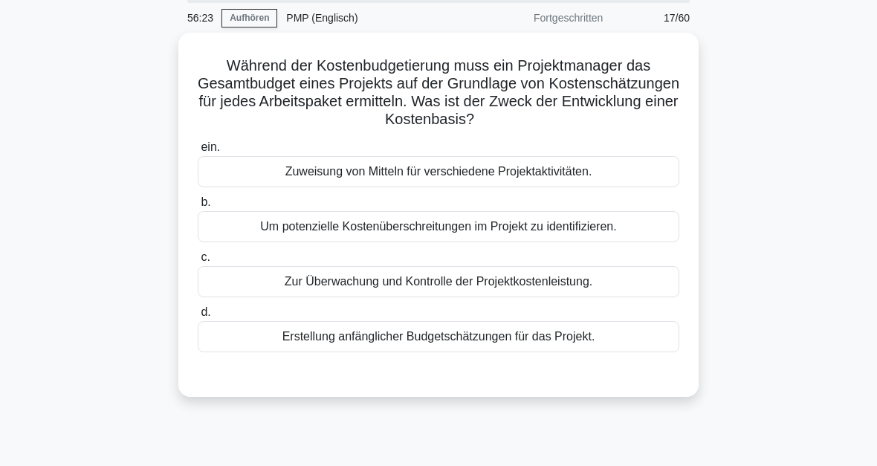
click at [485, 344] on div "Erstellung anfänglicher Budgetschätzungen für das Projekt." at bounding box center [439, 336] width 482 height 31
click at [198, 317] on input "d. Erstellung anfänglicher Budgetschätzungen für das Projekt." at bounding box center [198, 313] width 0 height 10
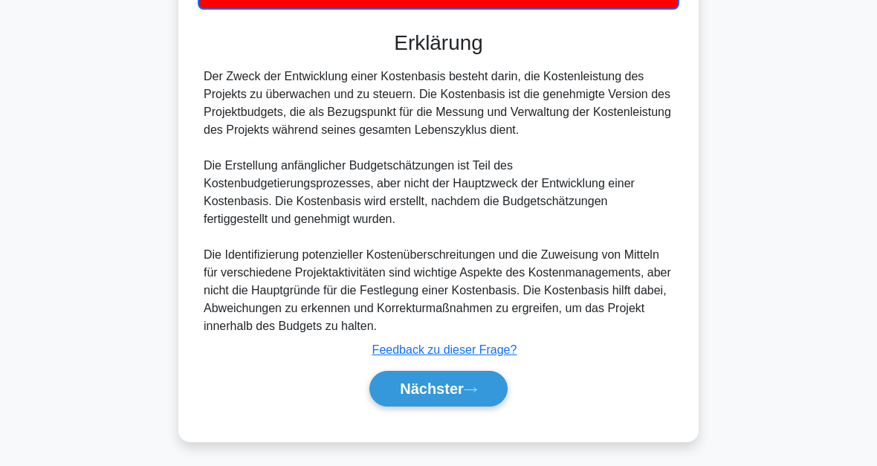
scroll to position [434, 0]
click at [481, 386] on button "Nächster" at bounding box center [438, 389] width 138 height 36
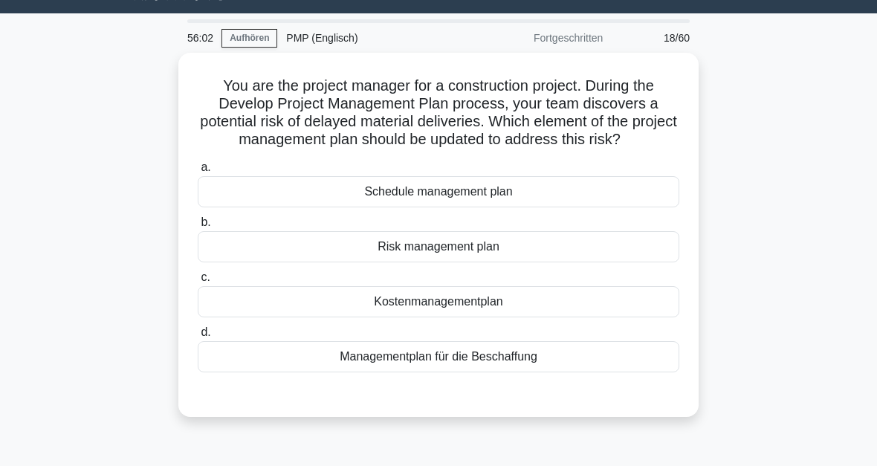
scroll to position [10, 0]
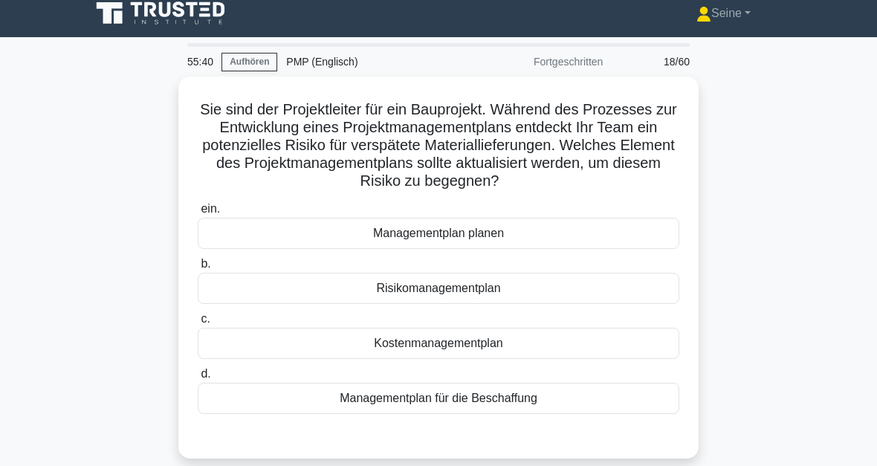
click at [497, 414] on div "Managementplan für die Beschaffung" at bounding box center [439, 398] width 482 height 31
click at [198, 379] on input "d. Managementplan für die Beschaffung" at bounding box center [198, 374] width 0 height 10
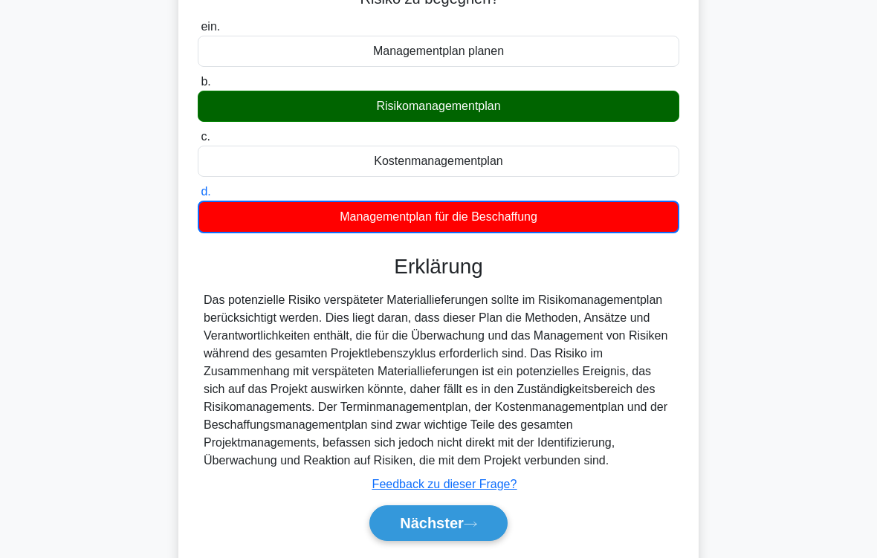
scroll to position [288, 0]
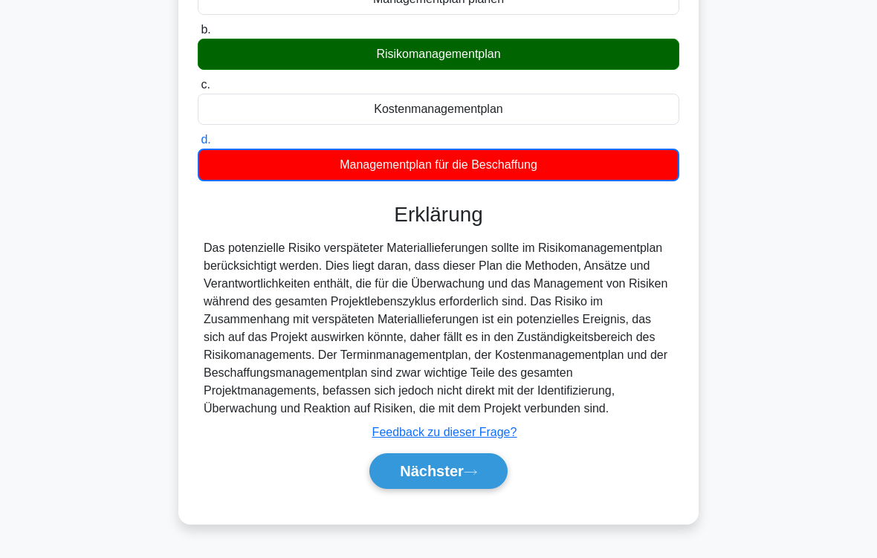
click at [464, 465] on font "Nächster" at bounding box center [432, 471] width 64 height 16
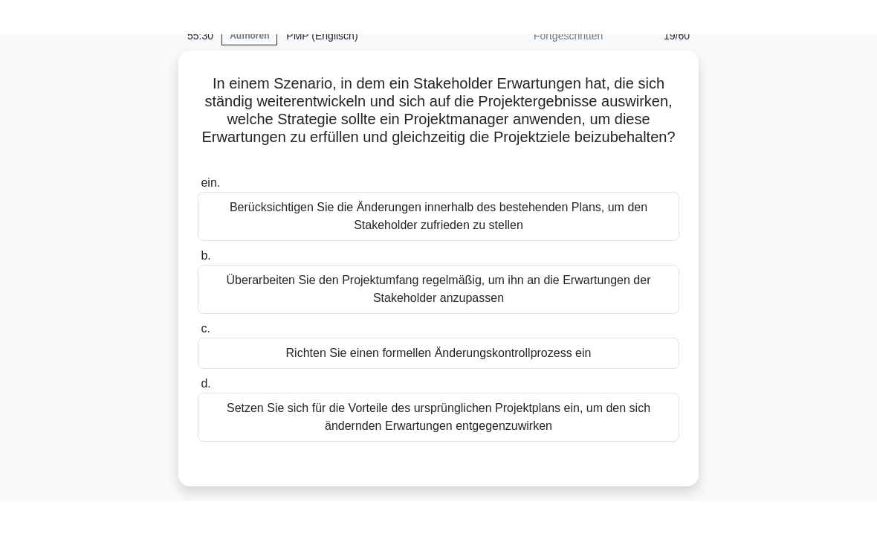
scroll to position [71, 0]
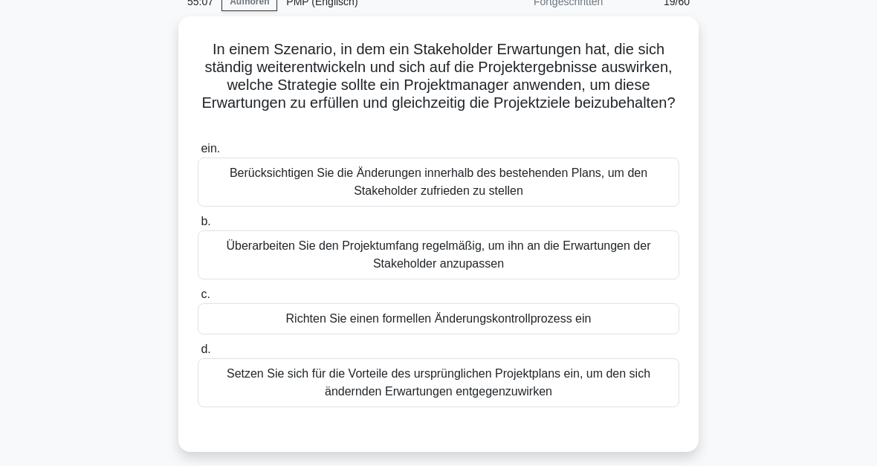
click at [447, 321] on div "Richten Sie einen formellen Änderungskontrollprozess ein" at bounding box center [439, 318] width 482 height 31
click at [198, 300] on input "c. Richten Sie einen formellen Änderungskontrollprozess ein" at bounding box center [198, 295] width 0 height 10
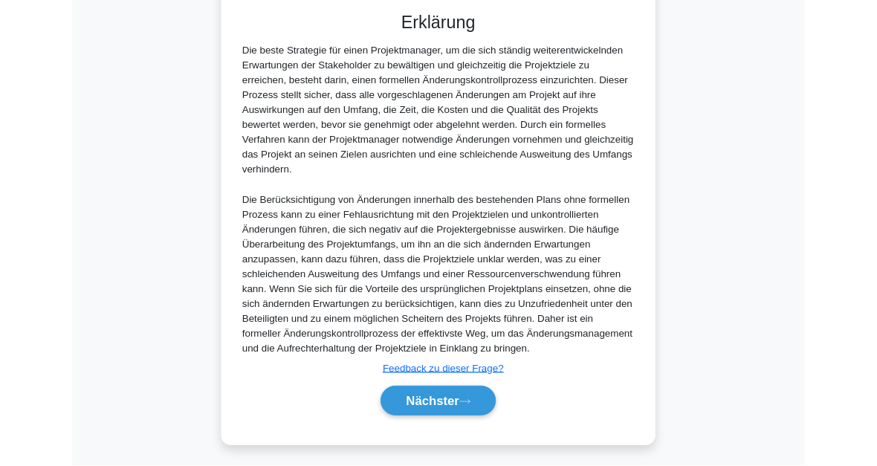
scroll to position [629, 0]
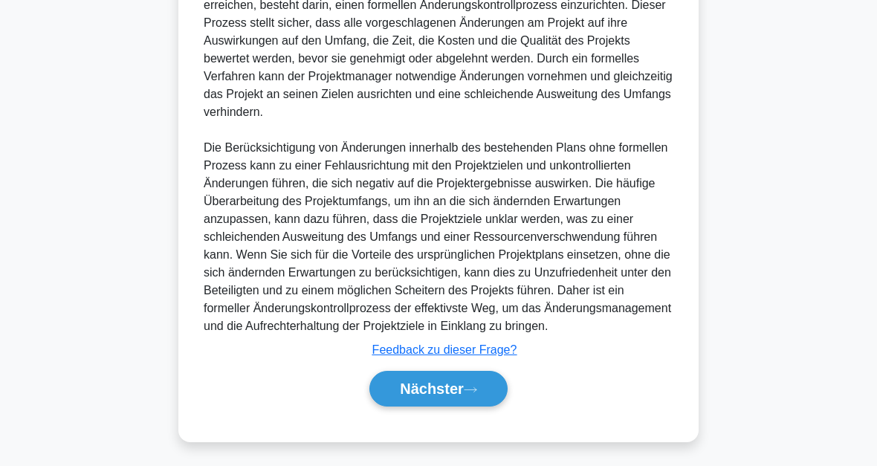
click at [462, 388] on font "Nächster" at bounding box center [432, 389] width 64 height 16
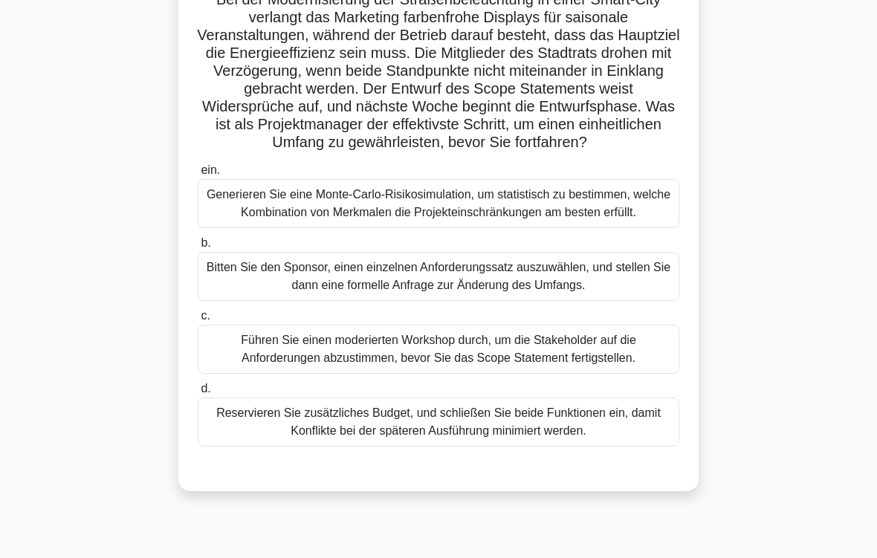
scroll to position [132, 0]
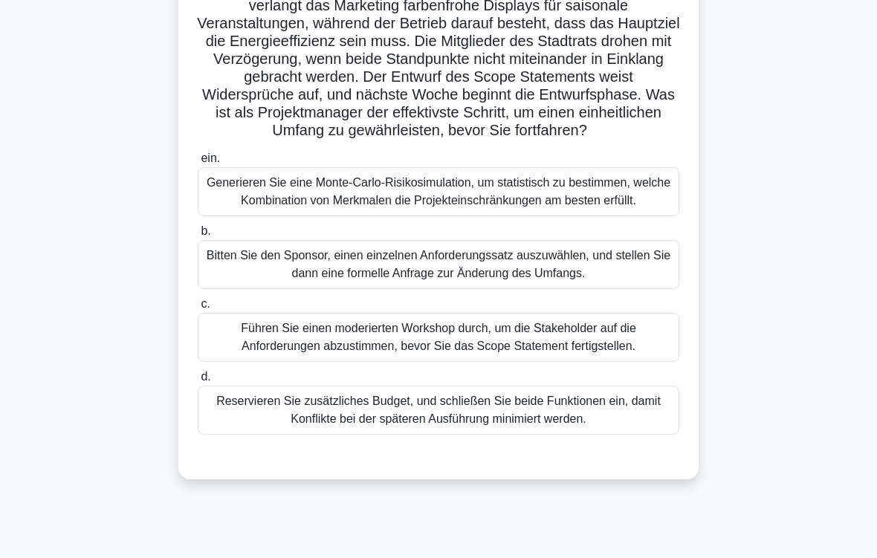
click at [513, 362] on div "Führen Sie einen moderierten Workshop durch, um die Stakeholder auf die Anforde…" at bounding box center [439, 337] width 482 height 49
click at [198, 309] on input "c. Führen Sie einen moderierten Workshop durch, um die Stakeholder auf die Anfo…" at bounding box center [198, 305] width 0 height 10
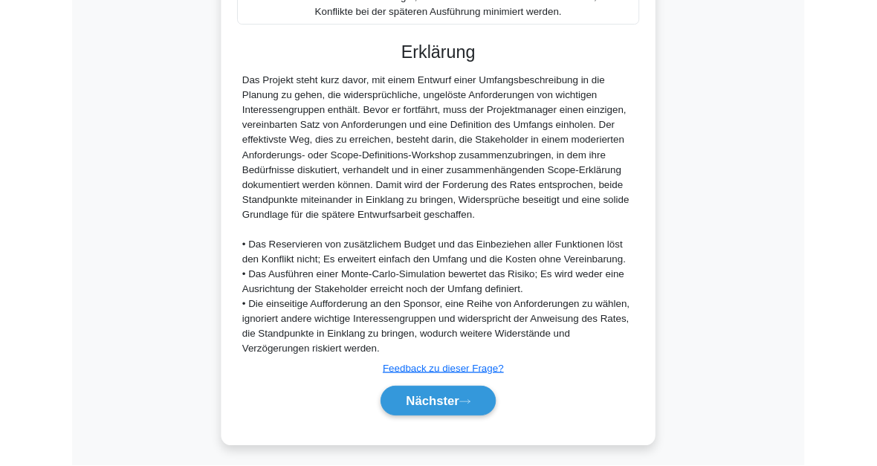
scroll to position [718, 0]
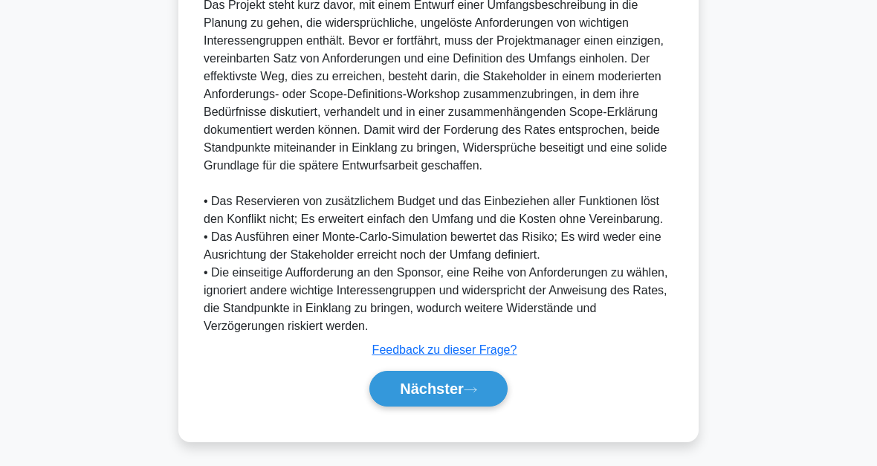
click at [485, 374] on button "Nächster" at bounding box center [438, 389] width 138 height 36
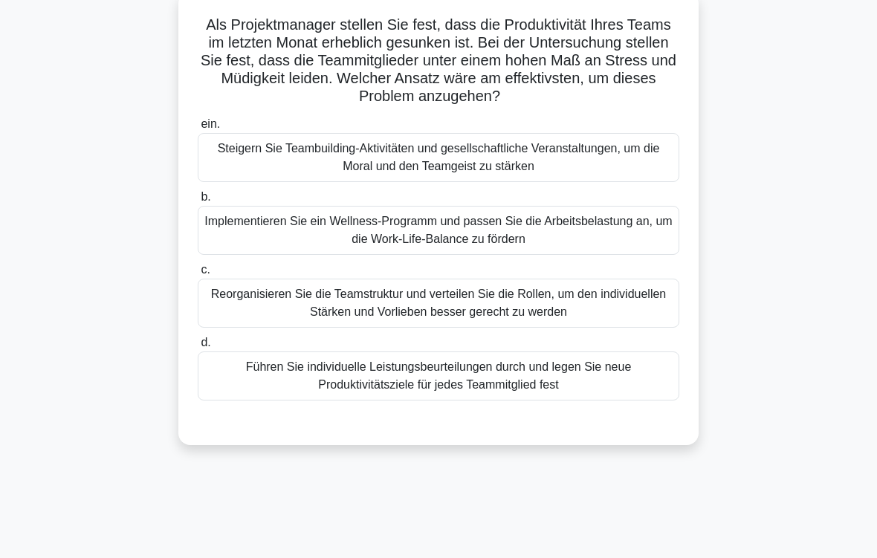
scroll to position [94, 0]
click at [516, 297] on div "Reorganisieren Sie die Teamstruktur und verteilen Sie die Rollen, um den indivi…" at bounding box center [439, 303] width 482 height 49
click at [198, 276] on input "c. Reorganisieren Sie die Teamstruktur und verteilen Sie die Rollen, um den ind…" at bounding box center [198, 271] width 0 height 10
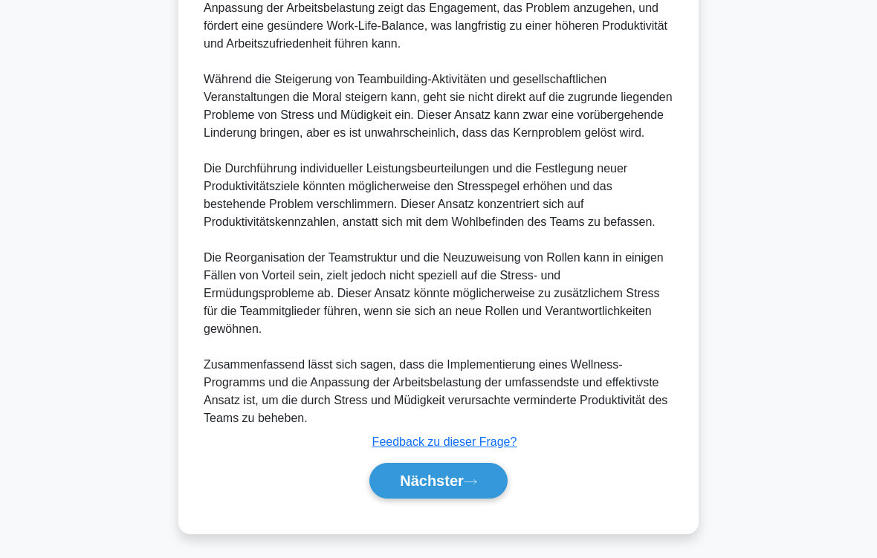
scroll to position [770, 0]
click at [459, 465] on font "Nächster" at bounding box center [432, 481] width 64 height 16
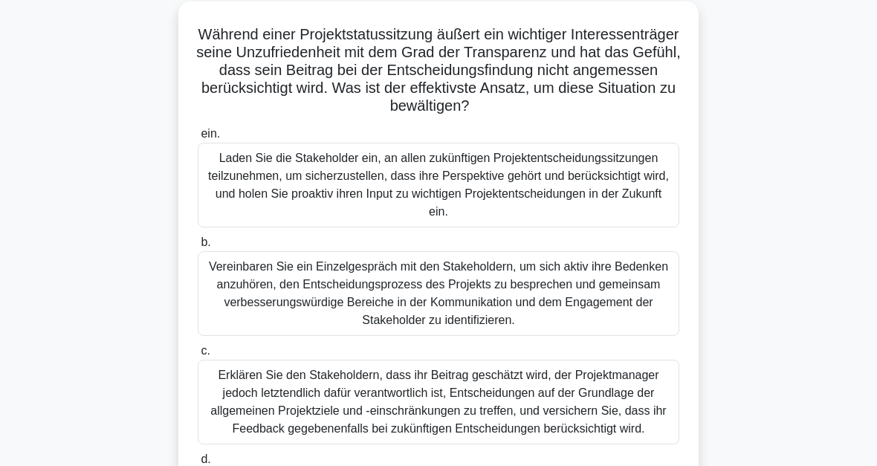
scroll to position [85, 0]
click at [495, 324] on div "Vereinbaren Sie ein Einzelgespräch mit den Stakeholdern, um sich aktiv ihre Bed…" at bounding box center [439, 293] width 482 height 85
click at [198, 248] on input "b. Vereinbaren Sie ein Einzelgespräch mit den Stakeholdern, um sich aktiv ihre …" at bounding box center [198, 243] width 0 height 10
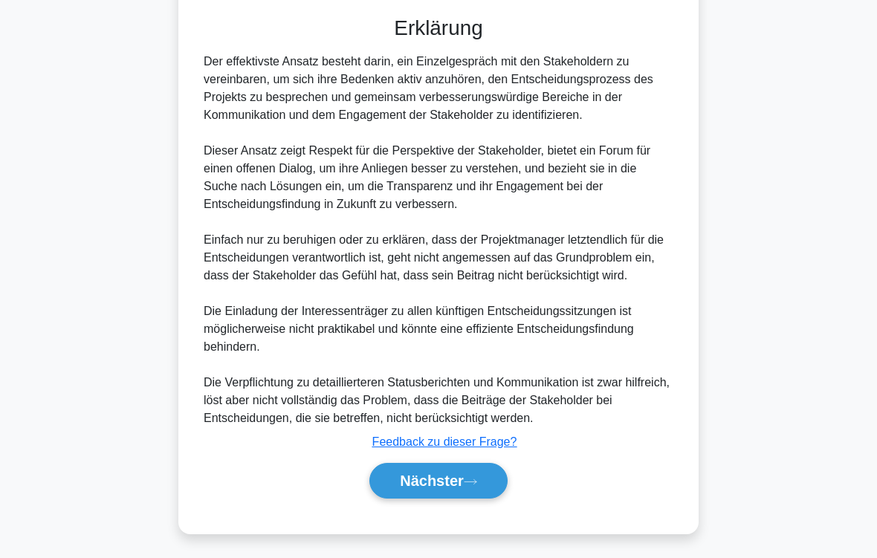
scroll to position [751, 0]
click at [477, 465] on button "Nächster" at bounding box center [438, 481] width 138 height 36
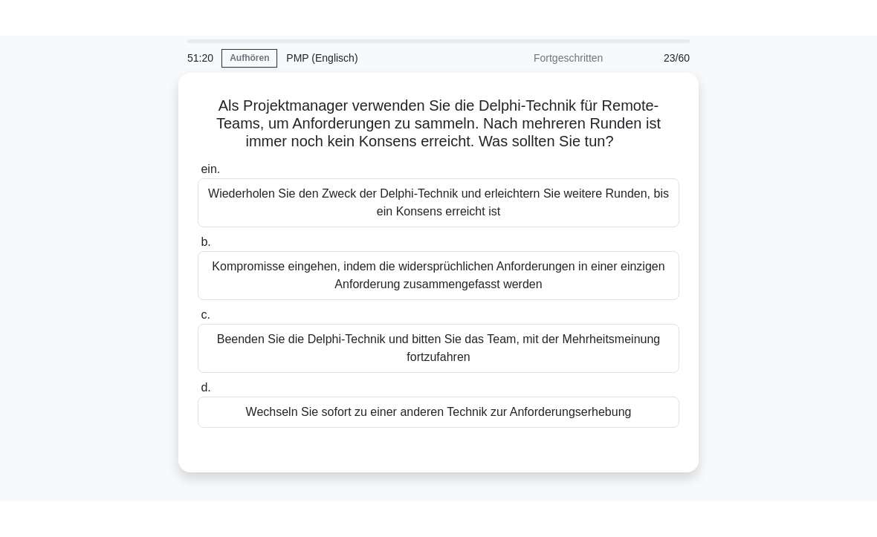
scroll to position [48, 0]
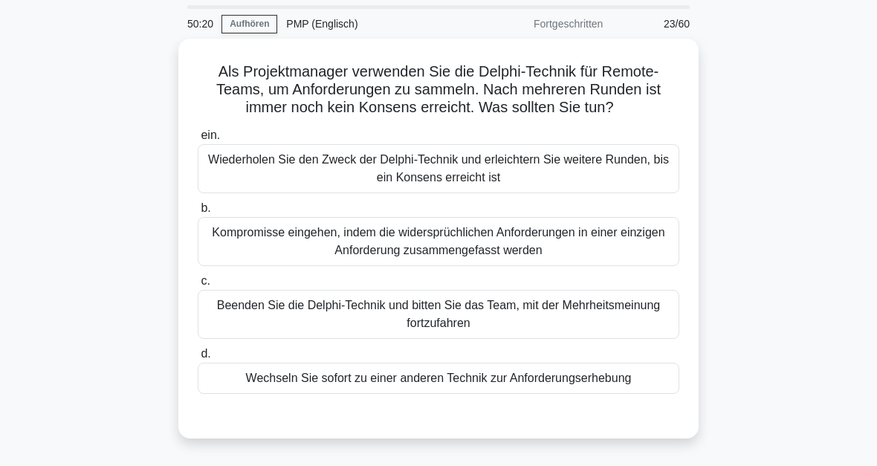
click at [468, 187] on div "Wiederholen Sie den Zweck der Delphi-Technik und erleichtern Sie weitere Runden…" at bounding box center [439, 168] width 482 height 49
click at [198, 140] on input "ein. Wiederholen Sie den Zweck der Delphi-Technik und erleichtern Sie weitere R…" at bounding box center [198, 136] width 0 height 10
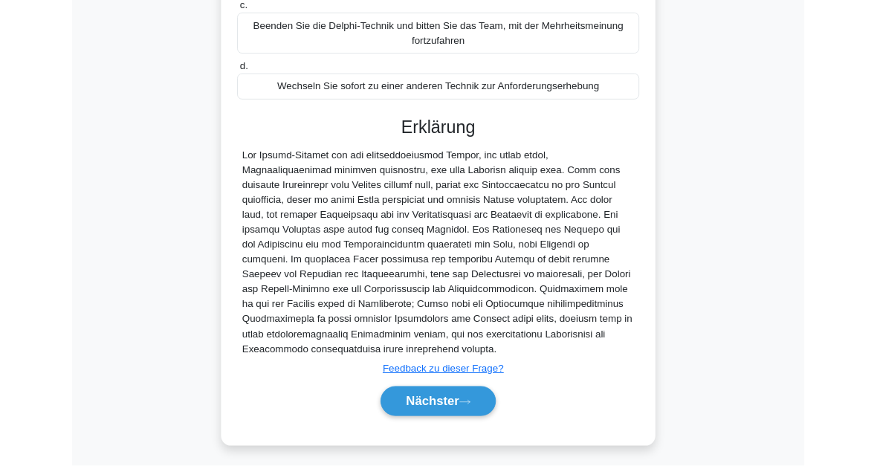
scroll to position [468, 0]
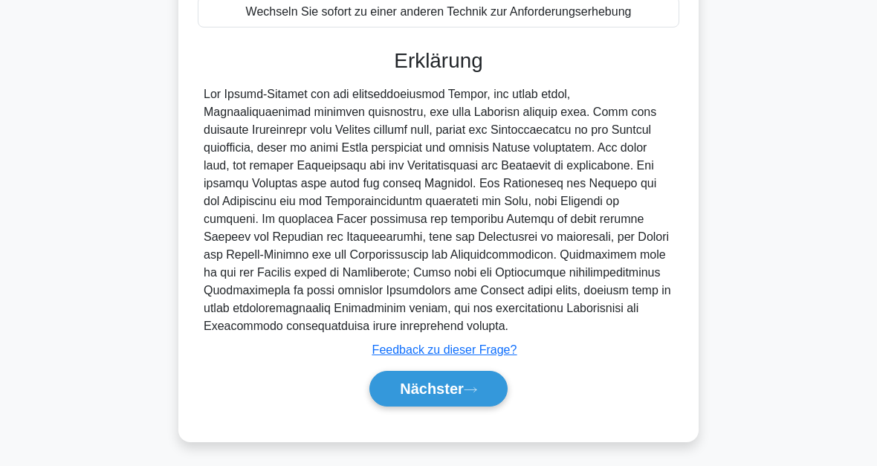
click at [464, 386] on font "Nächster" at bounding box center [432, 389] width 64 height 16
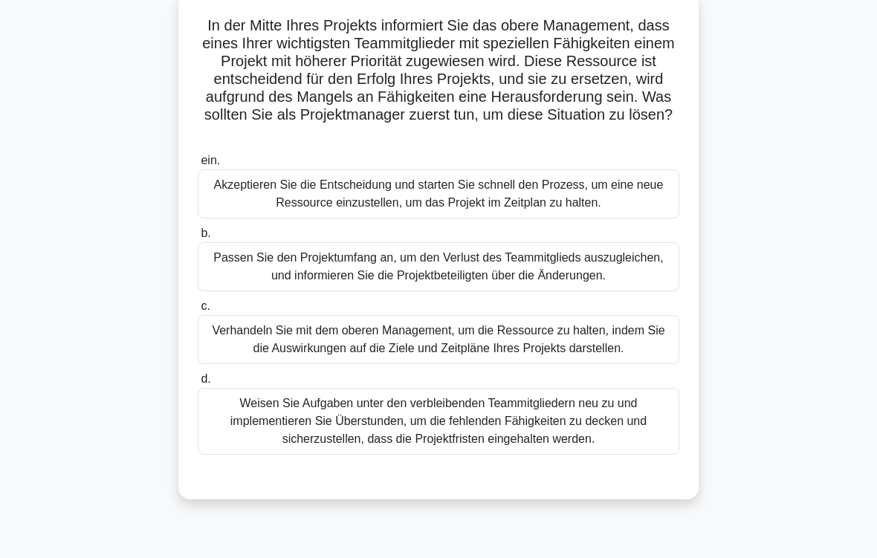
scroll to position [95, 0]
click at [508, 363] on div "Verhandeln Sie mit dem oberen Management, um die Ressource zu halten, indem Sie…" at bounding box center [439, 338] width 482 height 49
click at [198, 311] on input "c. Verhandeln Sie mit dem oberen Management, um die Ressource zu halten, indem …" at bounding box center [198, 306] width 0 height 10
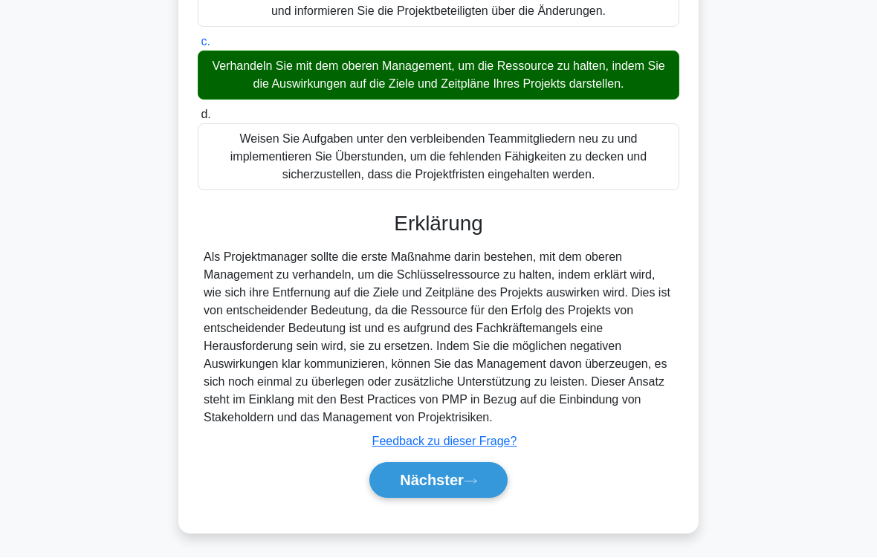
scroll to position [430, 0]
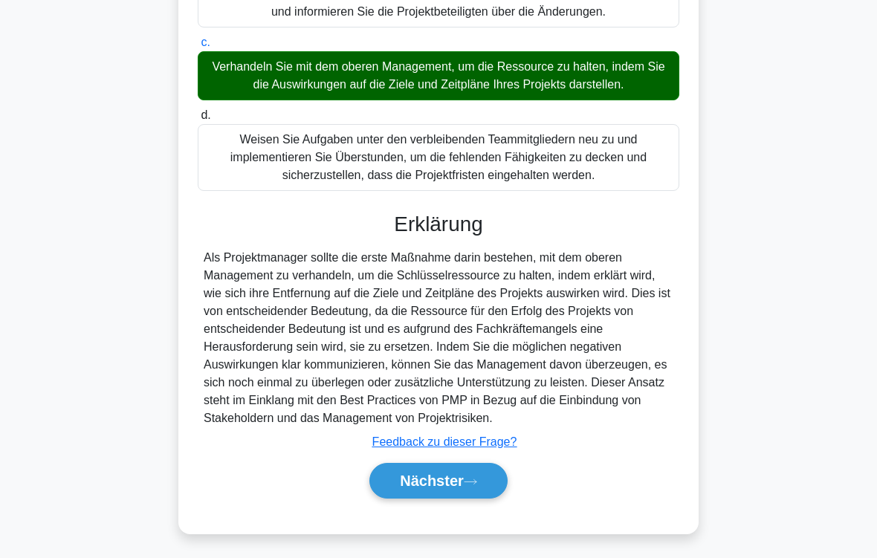
click at [474, 465] on button "Nächster" at bounding box center [438, 481] width 138 height 36
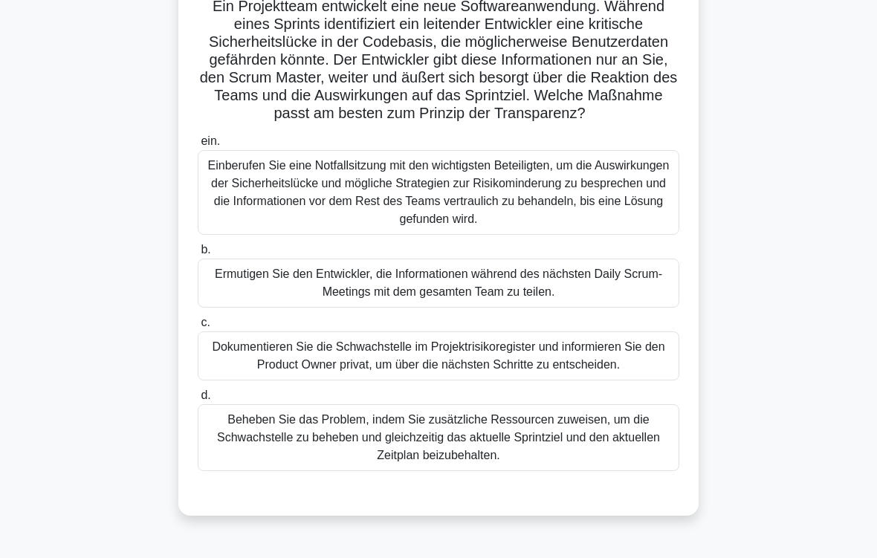
scroll to position [113, 0]
click at [515, 213] on div "Einberufen Sie eine Notfallsitzung mit den wichtigsten Beteiligten, um die Ausw…" at bounding box center [439, 193] width 482 height 85
click at [198, 147] on input "ein. Einberufen Sie eine Notfallsitzung mit den wichtigsten Beteiligten, um die…" at bounding box center [198, 143] width 0 height 10
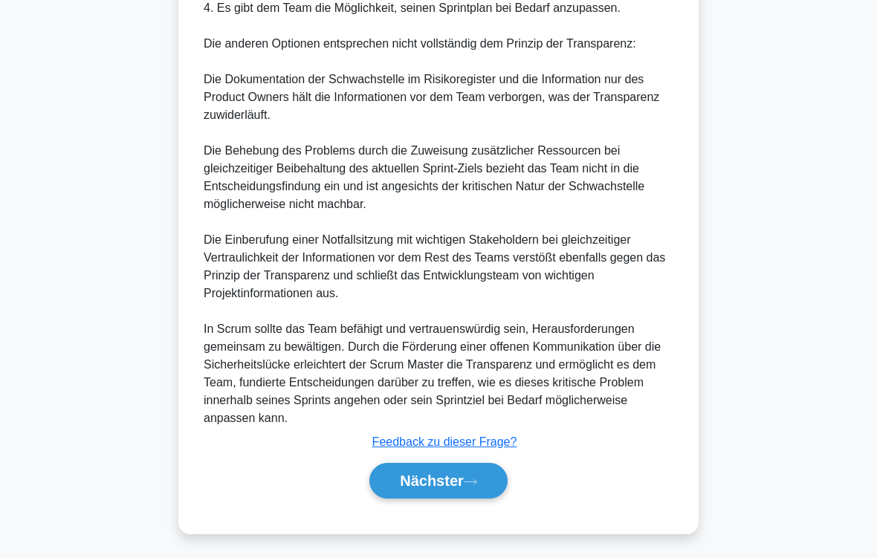
scroll to position [984, 0]
click at [453, 465] on font "Nächster" at bounding box center [432, 481] width 64 height 16
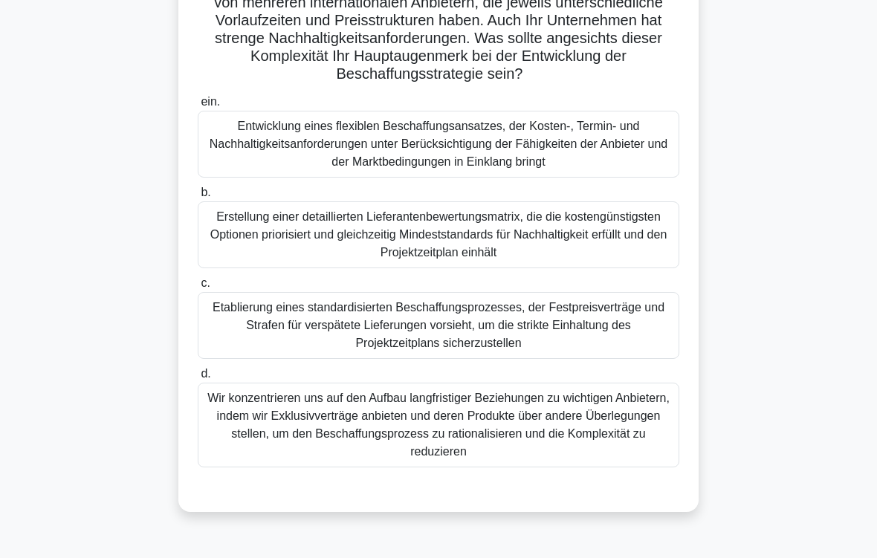
scroll to position [184, 0]
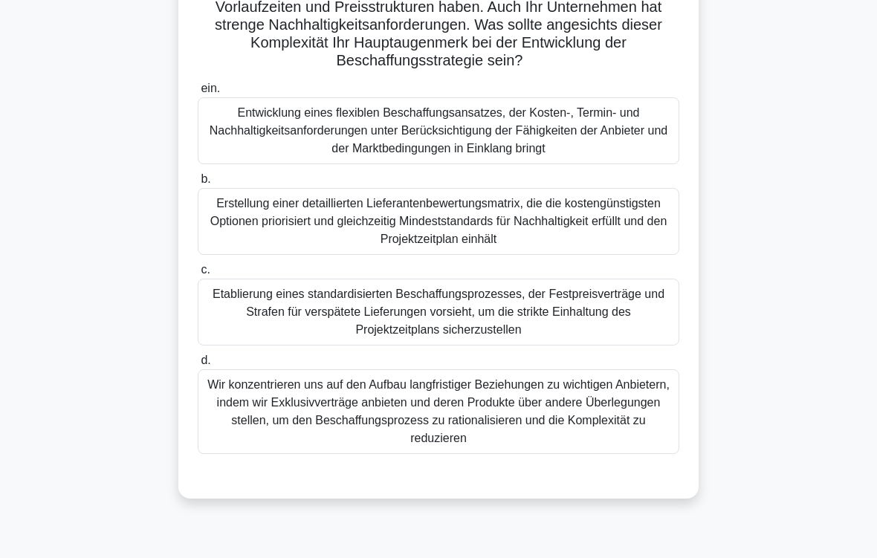
click at [566, 160] on div "Entwicklung eines flexiblen Beschaffungsansatzes, der Kosten-, Termin- und Nach…" at bounding box center [439, 130] width 482 height 67
click at [198, 94] on input "ein. Entwicklung eines flexiblen Beschaffungsansatzes, der Kosten-, Termin- und…" at bounding box center [198, 89] width 0 height 10
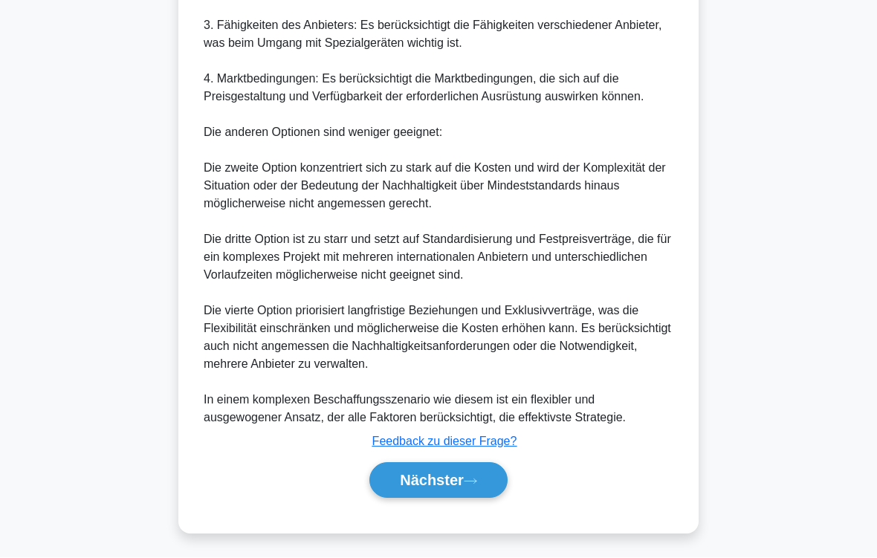
scroll to position [1054, 0]
click at [464, 465] on font "Nächster" at bounding box center [432, 481] width 64 height 16
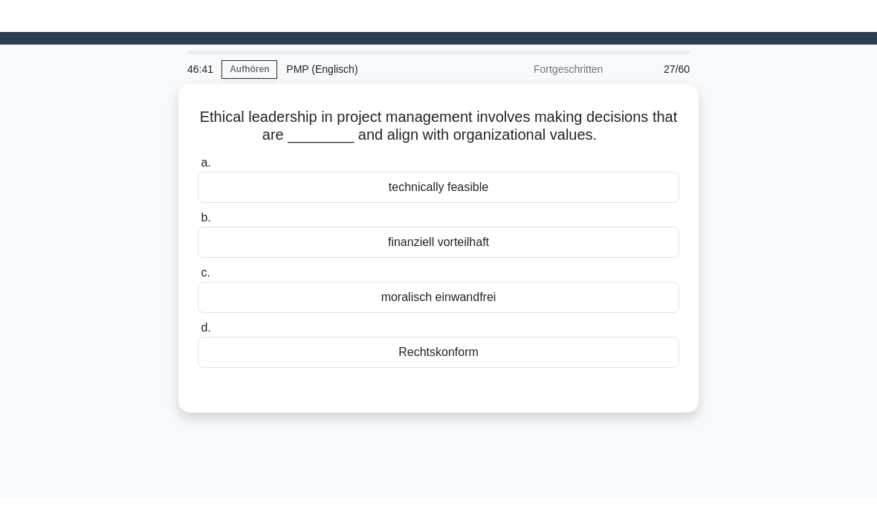
scroll to position [0, 0]
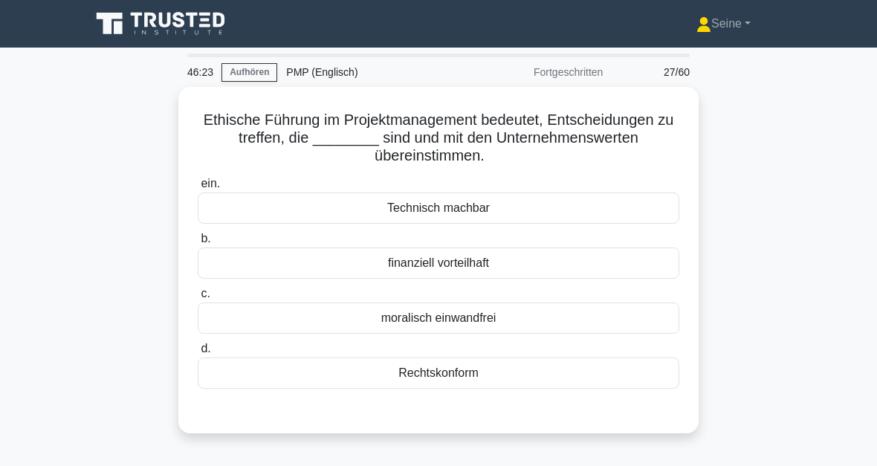
click at [485, 317] on div "moralisch einwandfrei" at bounding box center [439, 318] width 482 height 31
click at [198, 299] on input "c. moralisch einwandfrei" at bounding box center [198, 294] width 0 height 10
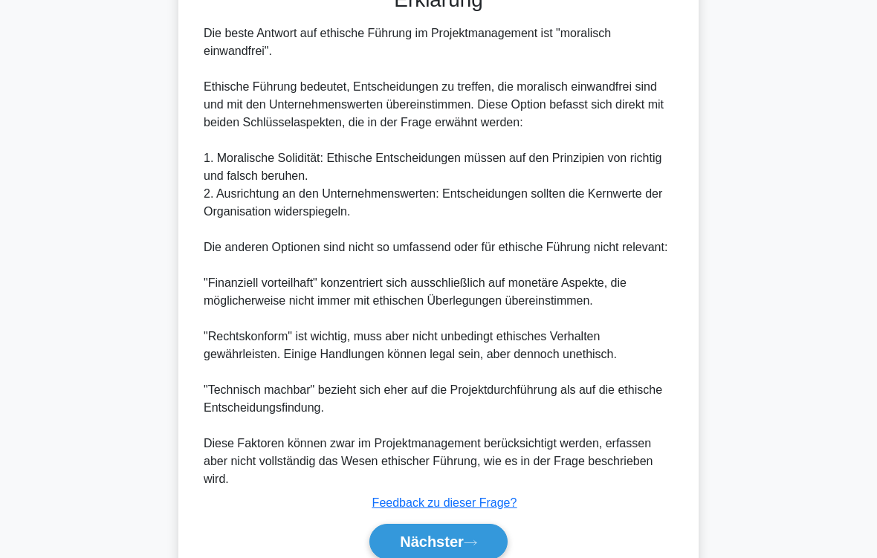
scroll to position [519, 0]
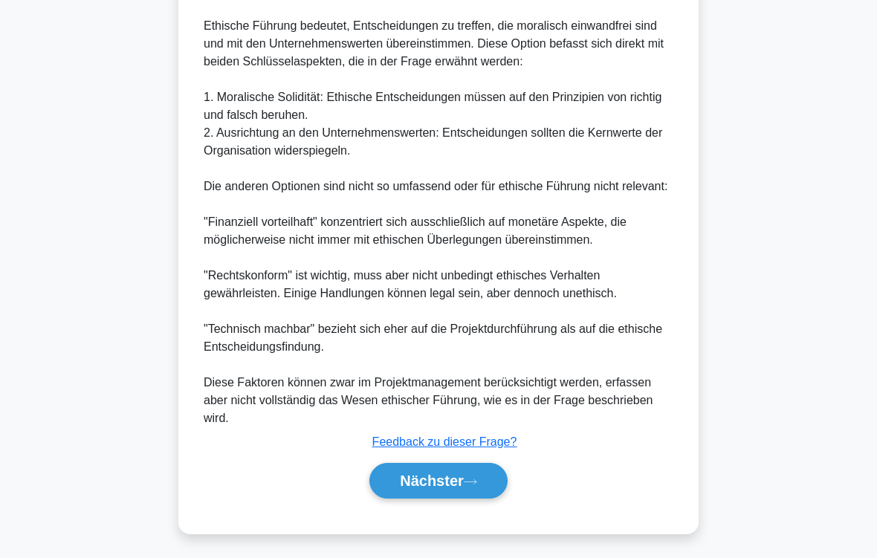
click at [481, 465] on button "Nächster" at bounding box center [438, 481] width 138 height 36
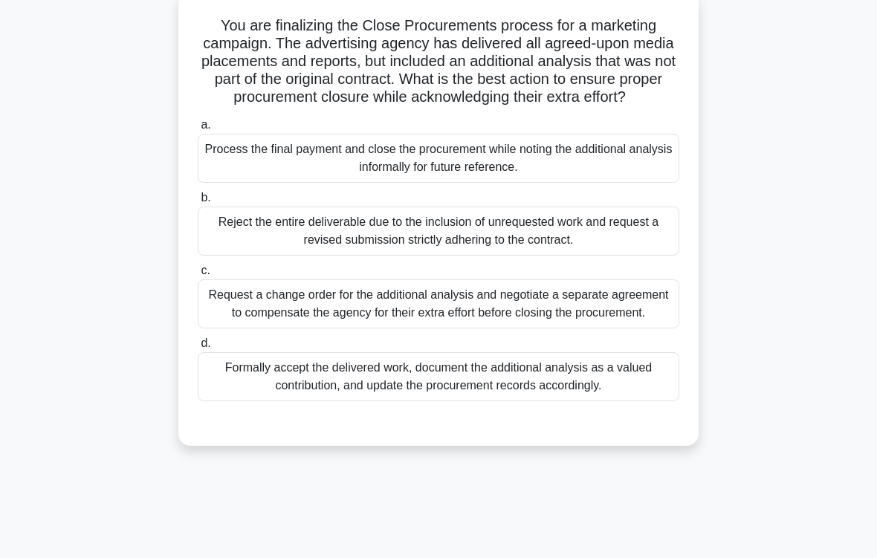
scroll to position [96, 0]
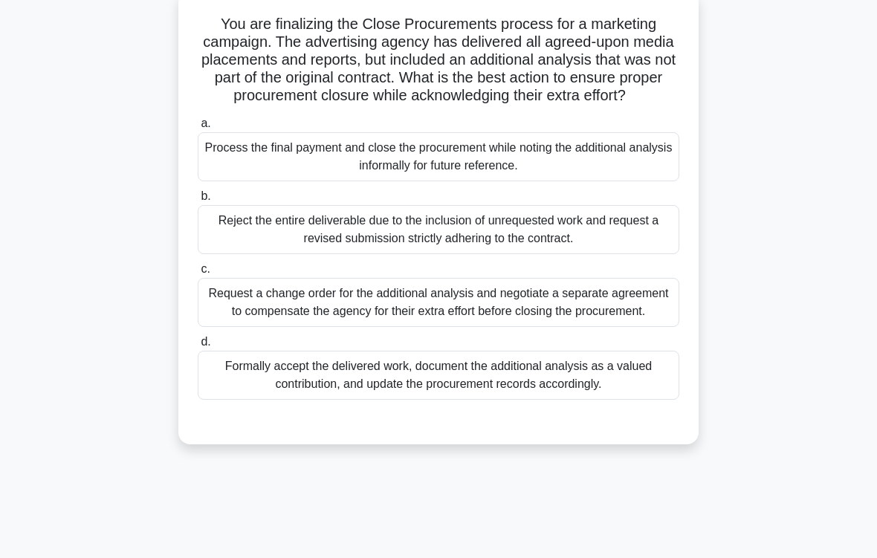
click at [519, 400] on div "Formally accept the delivered work, document the additional analysis as a value…" at bounding box center [439, 375] width 482 height 49
click at [198, 347] on input "d. Formally accept the delivered work, document the additional analysis as a va…" at bounding box center [198, 342] width 0 height 10
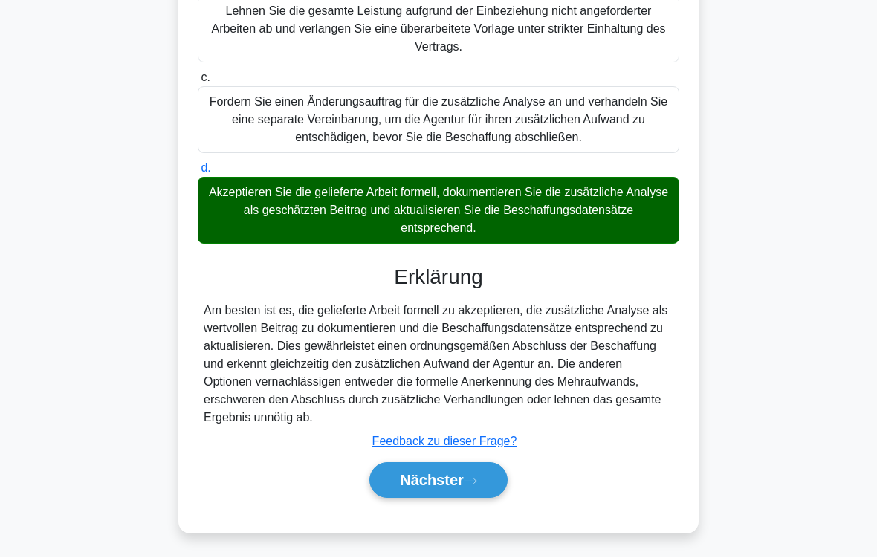
scroll to position [412, 0]
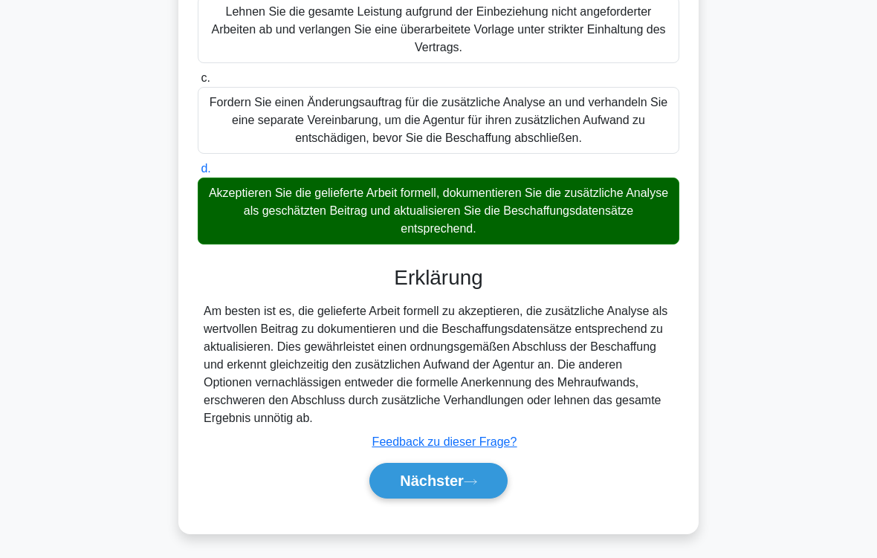
click at [442, 465] on font "Nächster" at bounding box center [432, 481] width 64 height 16
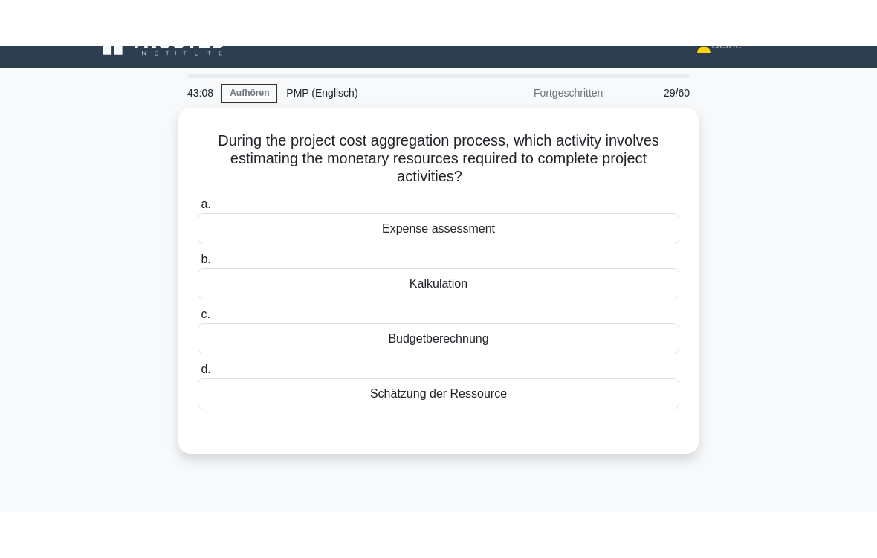
scroll to position [0, 0]
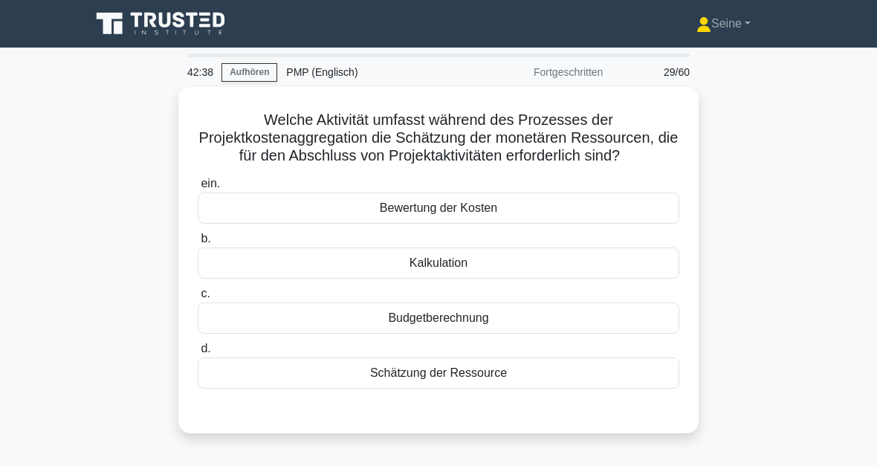
click at [490, 334] on div "Budgetberechnung" at bounding box center [439, 318] width 482 height 31
click at [198, 299] on input "c. Budgetberechnung" at bounding box center [198, 294] width 0 height 10
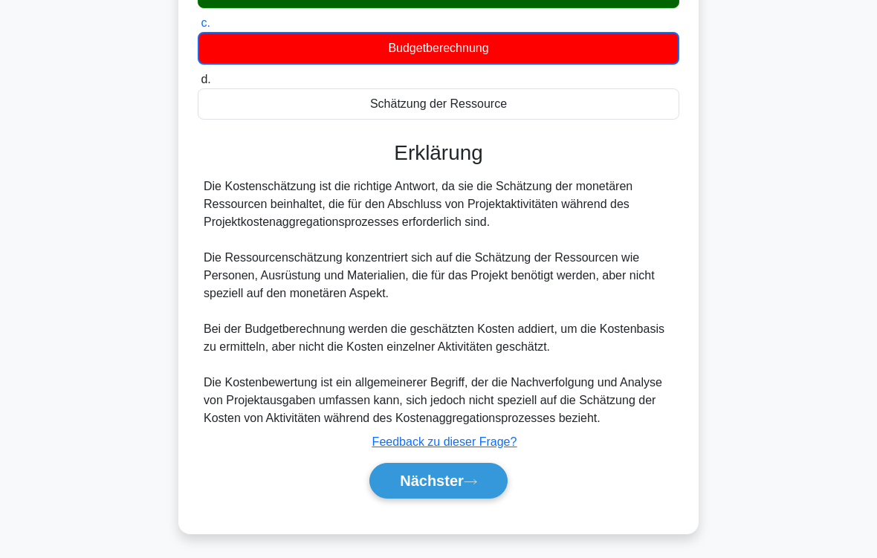
scroll to position [342, 0]
click at [465, 465] on icon at bounding box center [470, 482] width 13 height 8
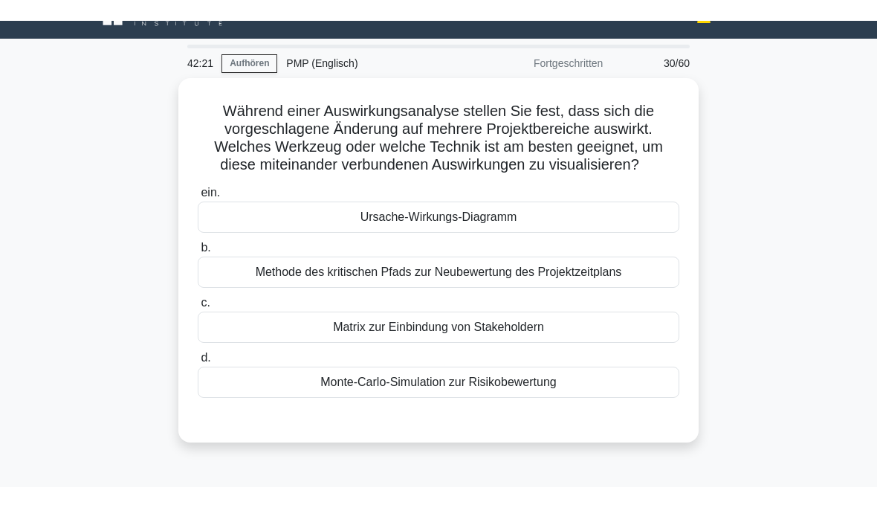
scroll to position [30, 0]
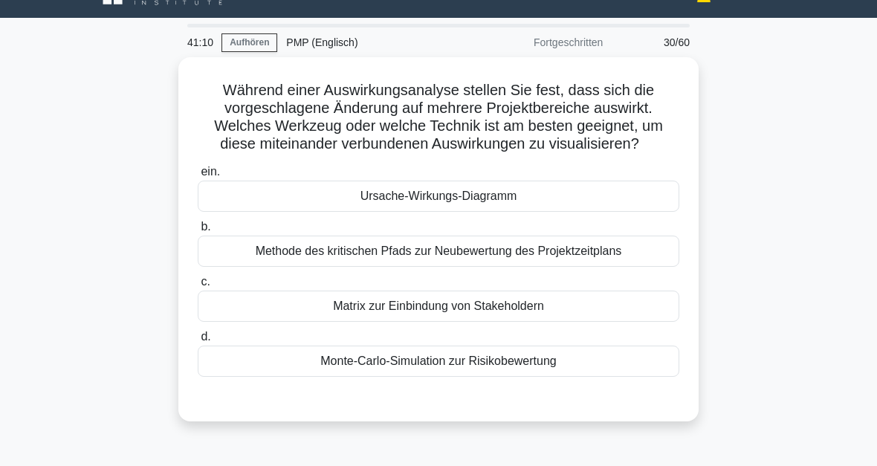
click at [479, 267] on div "Methode des kritischen Pfads zur Neubewertung des Projektzeitplans" at bounding box center [439, 251] width 482 height 31
click at [198, 232] on input "b. Methode des kritischen Pfads zur Neubewertung des Projektzeitplans" at bounding box center [198, 227] width 0 height 10
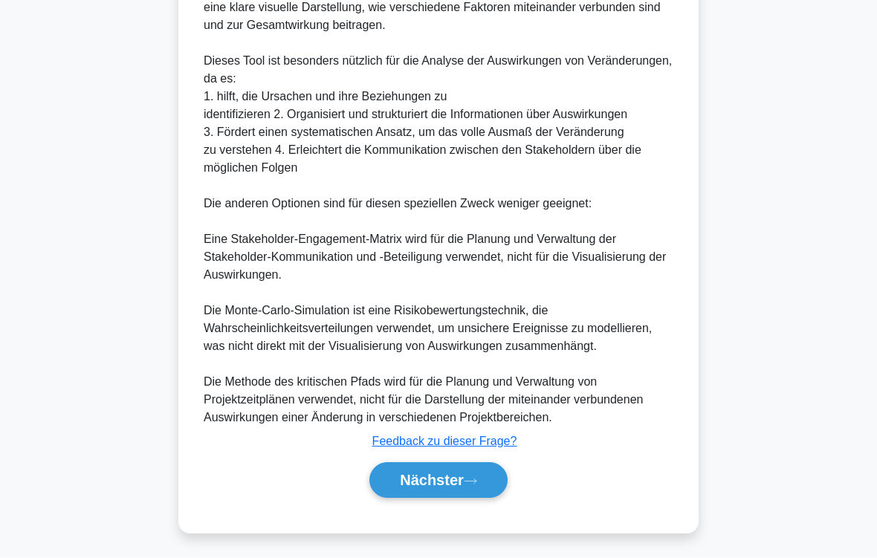
scroll to position [716, 0]
click at [443, 465] on font "Nächster" at bounding box center [432, 481] width 64 height 16
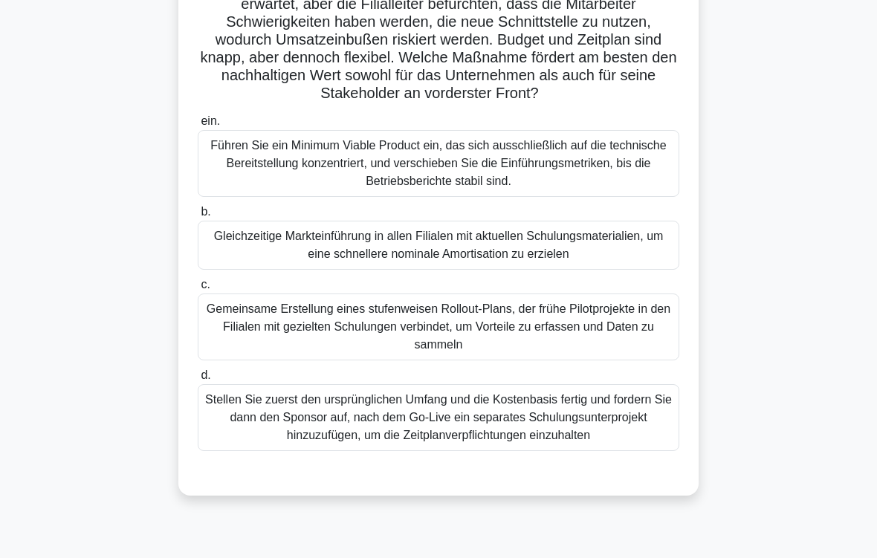
scroll to position [152, 0]
click at [473, 337] on div "Gemeinsame Erstellung eines stufenweisen Rollout-Plans, der frühe Pilotprojekte…" at bounding box center [439, 327] width 482 height 67
click at [198, 290] on input "c. Gemeinsame Erstellung eines stufenweisen Rollout-Plans, der frühe Pilotproje…" at bounding box center [198, 285] width 0 height 10
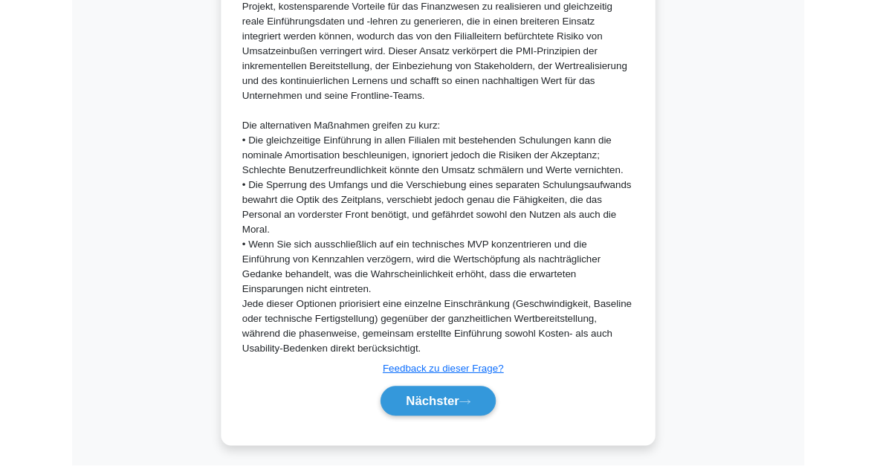
scroll to position [896, 0]
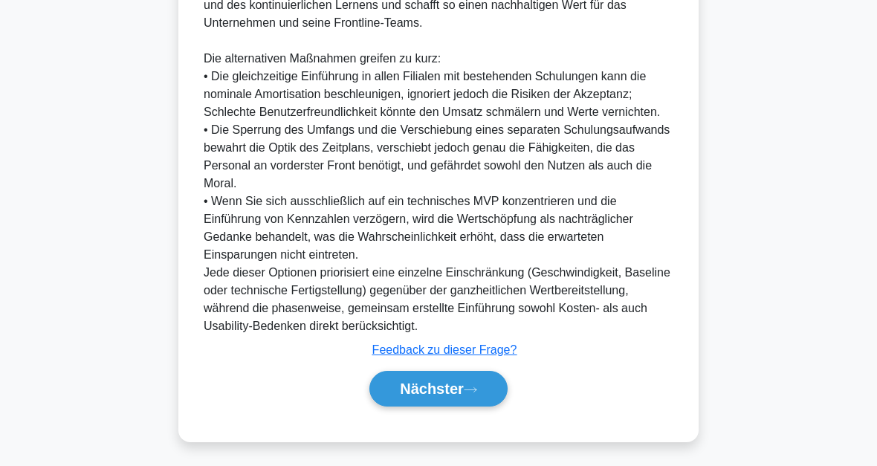
click at [477, 381] on button "Nächster" at bounding box center [438, 389] width 138 height 36
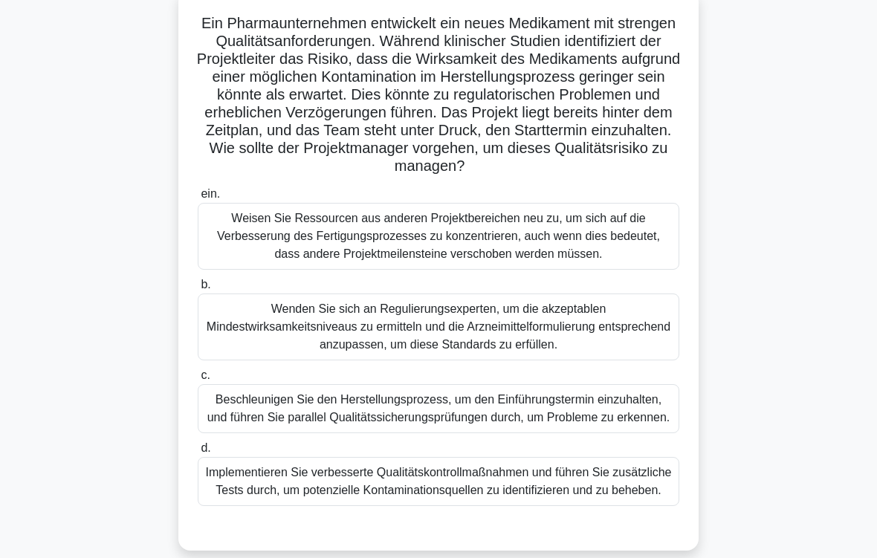
scroll to position [97, 0]
click at [445, 465] on div "Implementieren Sie verbesserte Qualitätskontrollmaßnahmen und führen Sie zusätz…" at bounding box center [439, 481] width 482 height 49
click at [198, 453] on input "d. Implementieren Sie verbesserte Qualitätskontrollmaßnahmen und führen Sie zus…" at bounding box center [198, 449] width 0 height 10
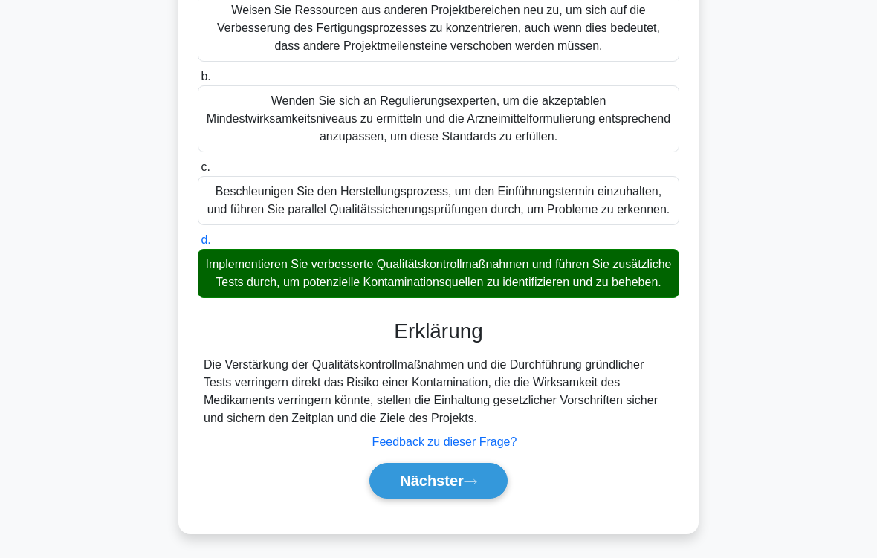
scroll to position [376, 0]
click at [443, 465] on font "Nächster" at bounding box center [432, 481] width 64 height 16
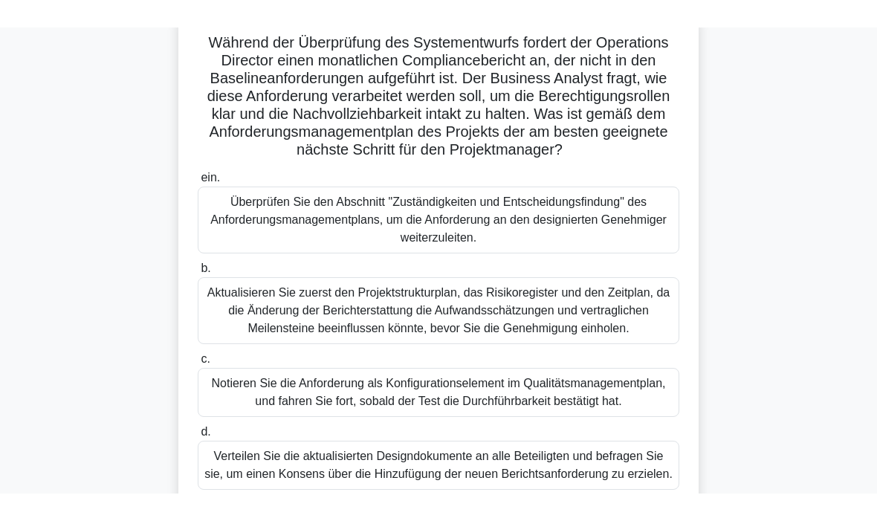
scroll to position [105, 0]
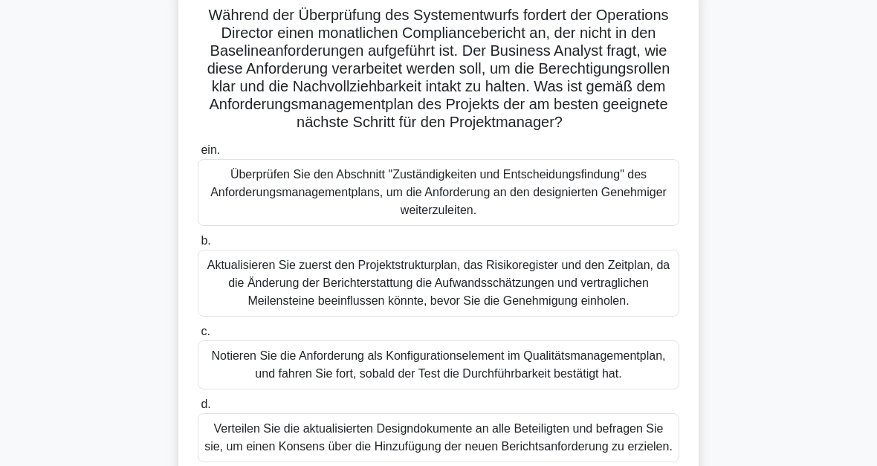
click at [542, 305] on div "Aktualisieren Sie zuerst den Projektstrukturplan, das Risikoregister und den Ze…" at bounding box center [439, 283] width 482 height 67
click at [198, 246] on input "b. Aktualisieren Sie zuerst den Projektstrukturplan, das Risikoregister und den…" at bounding box center [198, 241] width 0 height 10
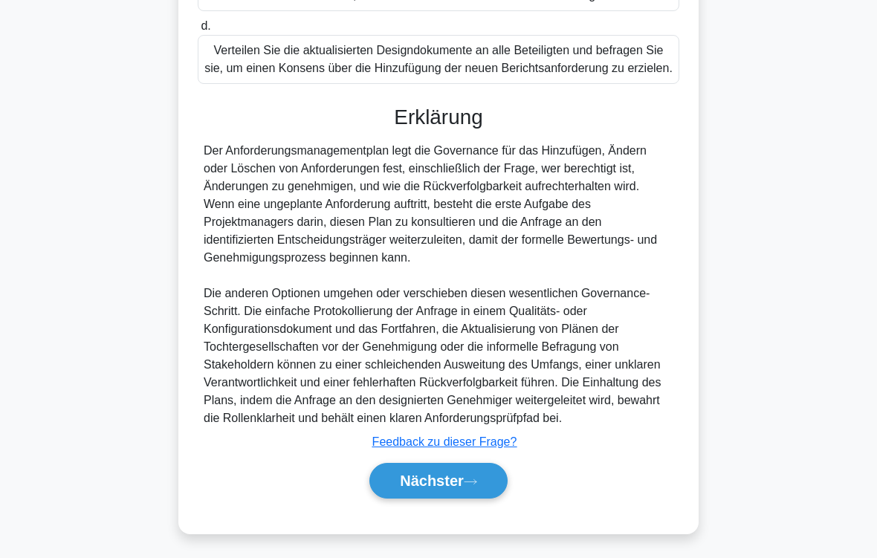
scroll to position [574, 0]
click at [464, 465] on font "Nächster" at bounding box center [432, 481] width 64 height 16
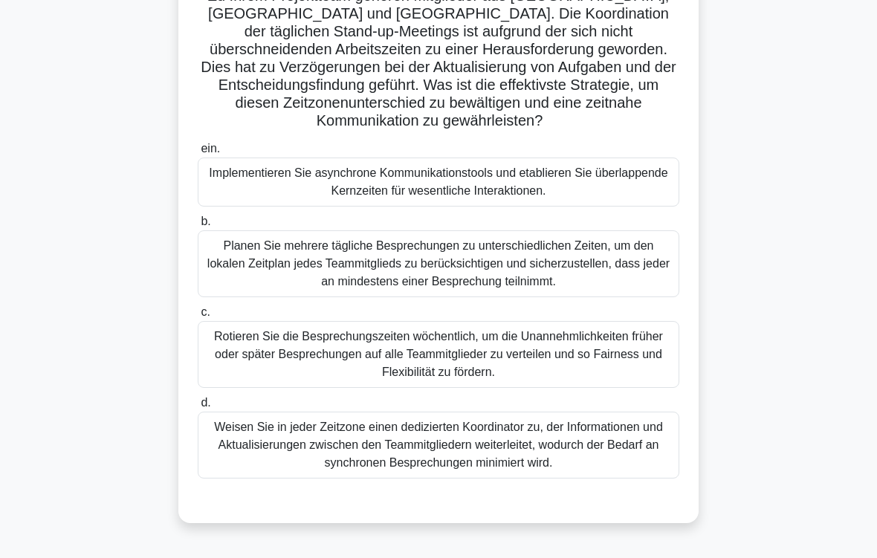
scroll to position [129, 0]
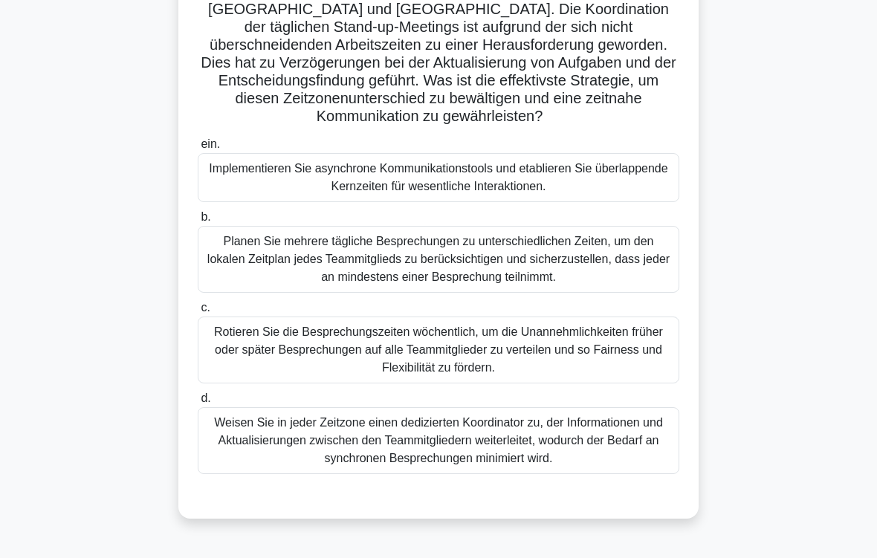
click at [430, 185] on div "Implementieren Sie asynchrone Kommunikationstools und etablieren Sie überlappen…" at bounding box center [439, 177] width 482 height 49
click at [198, 149] on input "ein. Implementieren Sie asynchrone Kommunikationstools und etablieren Sie überl…" at bounding box center [198, 145] width 0 height 10
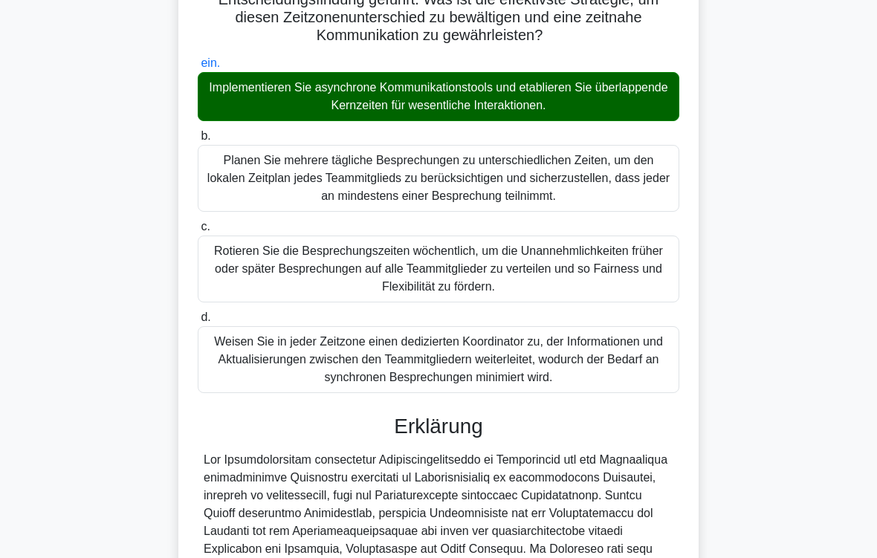
scroll to position [519, 0]
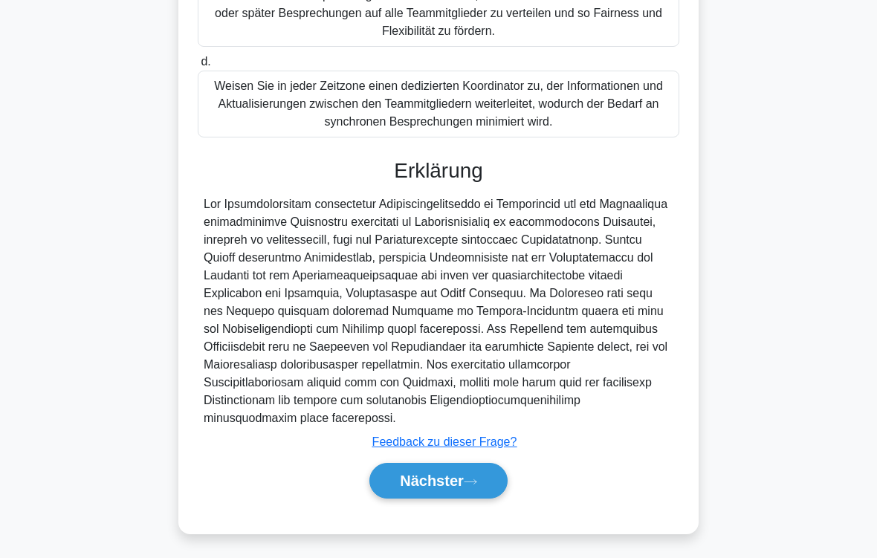
click at [468, 465] on icon at bounding box center [470, 482] width 13 height 8
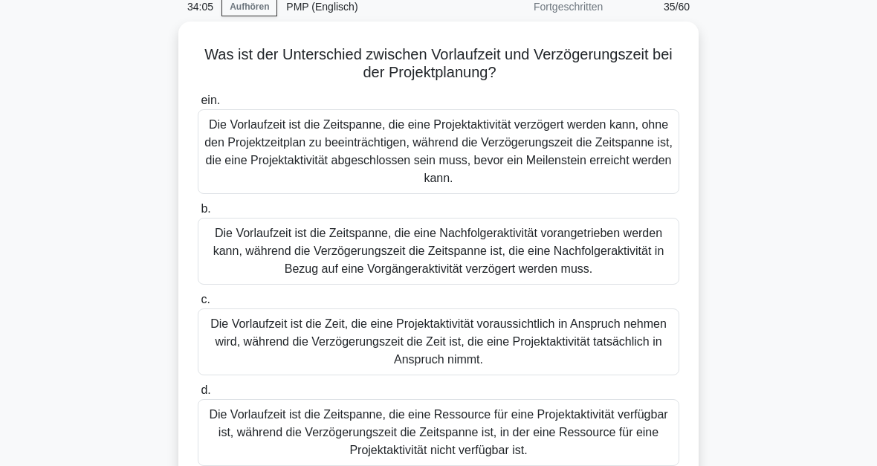
scroll to position [65, 0]
click at [427, 149] on div "Die Vorlaufzeit ist die Zeitspanne, die eine Projektaktivität verzögert werden …" at bounding box center [439, 151] width 482 height 85
click at [198, 106] on input "ein. Die Vorlaufzeit ist die Zeitspanne, die eine Projektaktivität verzögert we…" at bounding box center [198, 101] width 0 height 10
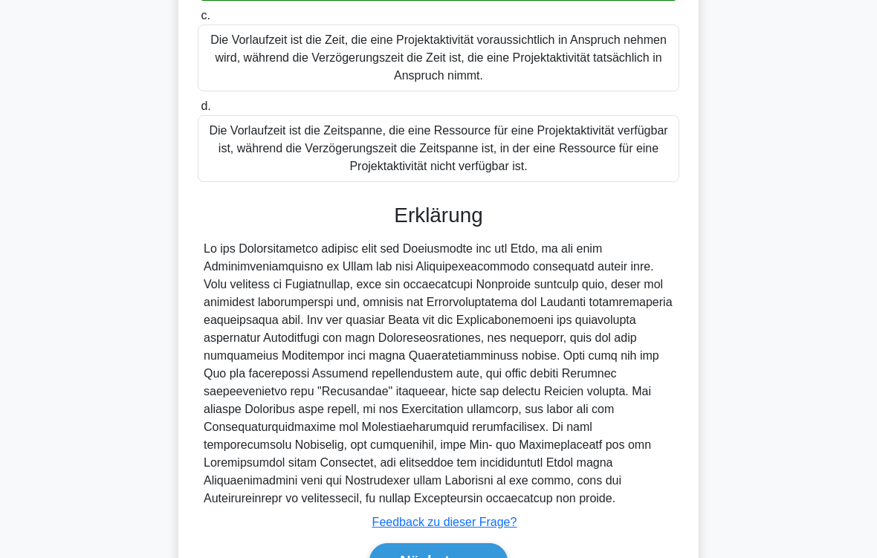
scroll to position [485, 0]
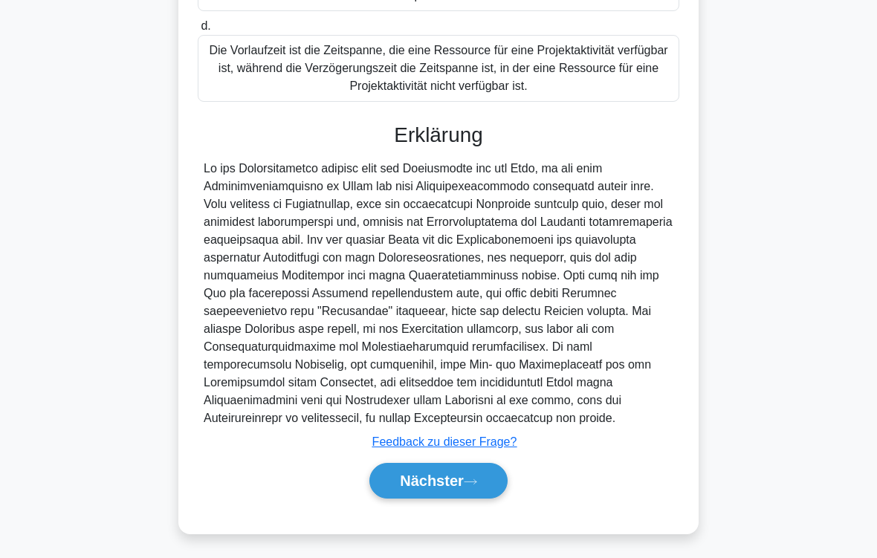
click at [463, 465] on font "Nächster" at bounding box center [432, 481] width 64 height 16
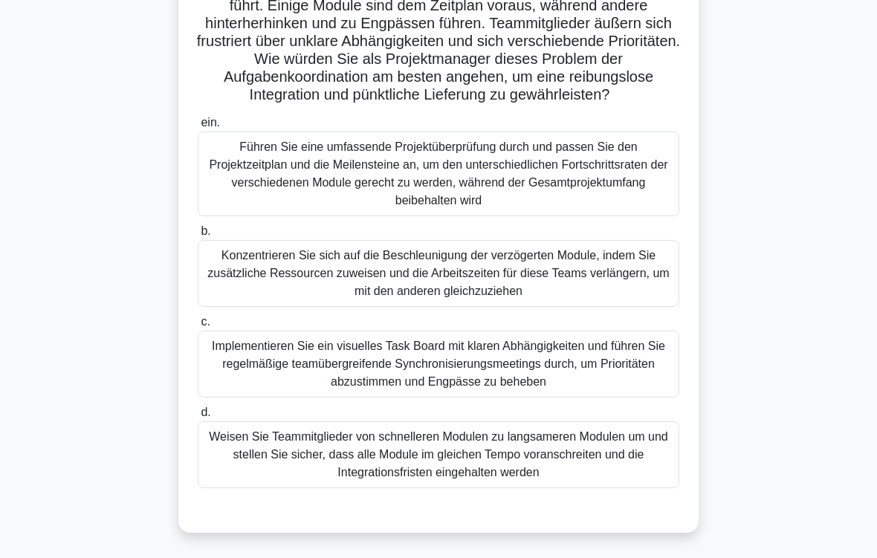
scroll to position [181, 0]
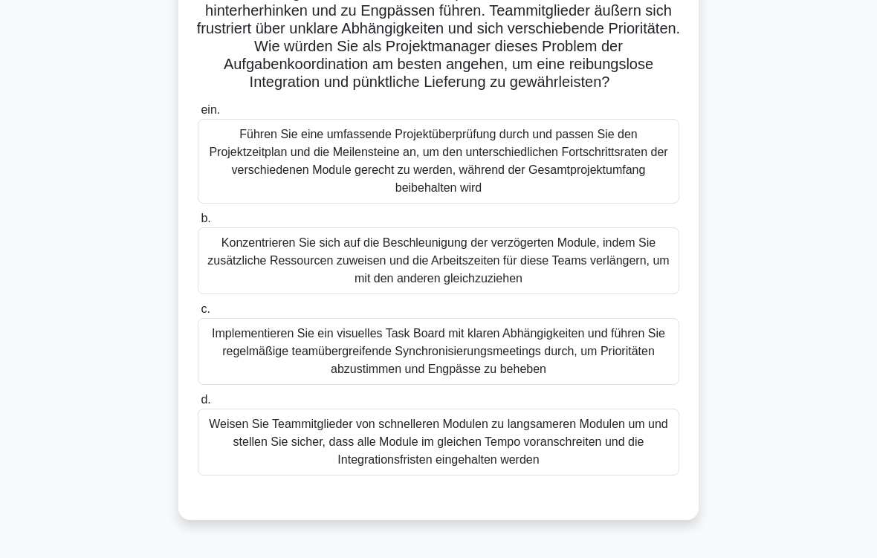
click at [457, 385] on div "Implementieren Sie ein visuelles Task Board mit klaren Abhängigkeiten und führe…" at bounding box center [439, 351] width 482 height 67
click at [198, 314] on input "c. Implementieren Sie ein visuelles Task Board mit klaren Abhängigkeiten und fü…" at bounding box center [198, 310] width 0 height 10
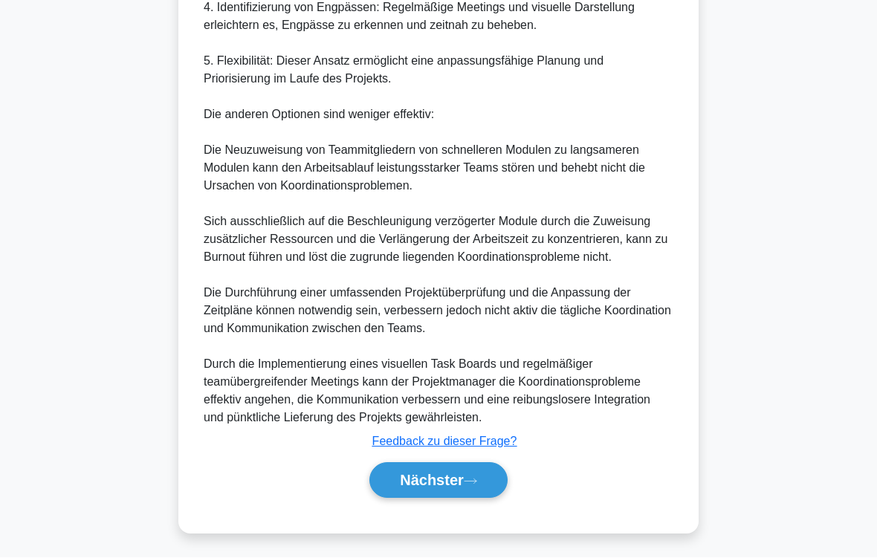
scroll to position [1156, 0]
click at [475, 465] on icon at bounding box center [470, 482] width 13 height 8
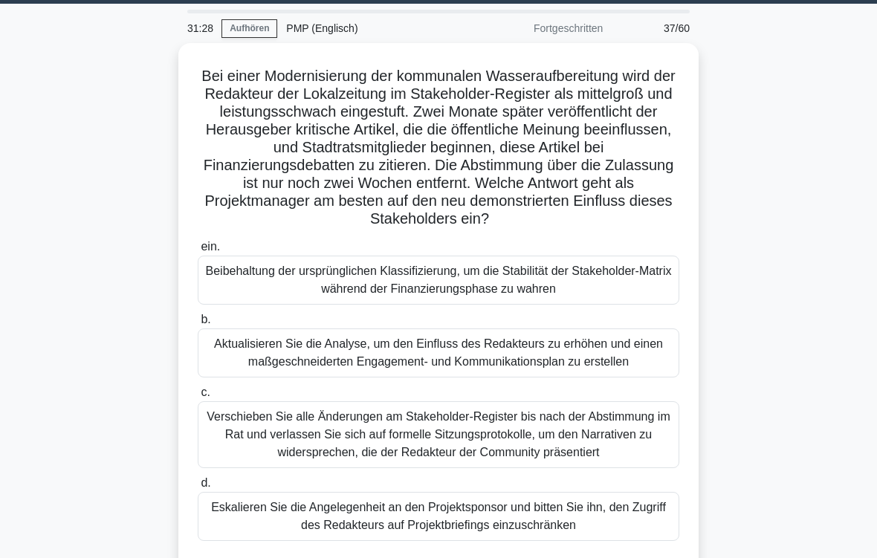
scroll to position [44, 0]
click at [472, 358] on div "Aktualisieren Sie die Analyse, um den Einfluss des Redakteurs zu erhöhen und ei…" at bounding box center [439, 353] width 482 height 49
click at [198, 325] on input "b. Aktualisieren Sie die Analyse, um den Einfluss des Redakteurs zu erhöhen und…" at bounding box center [198, 320] width 0 height 10
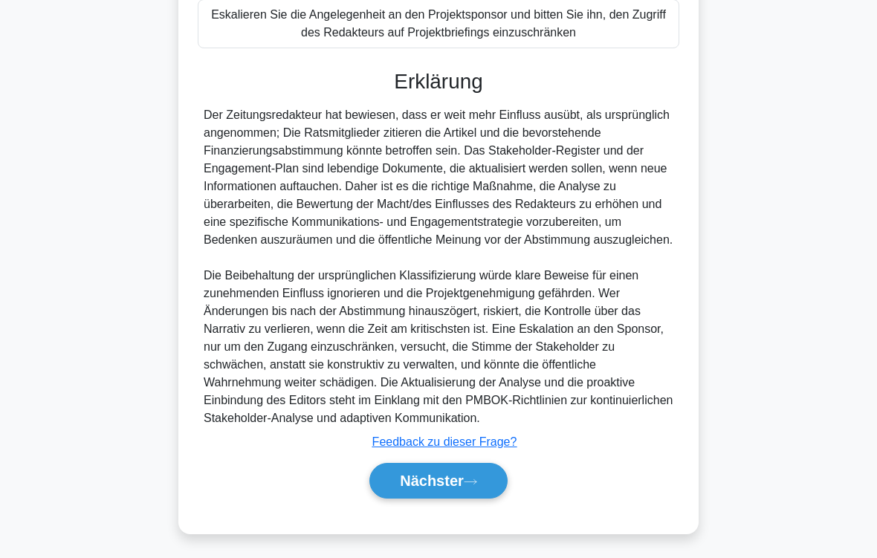
click at [461, 465] on font "Nächster" at bounding box center [432, 481] width 64 height 16
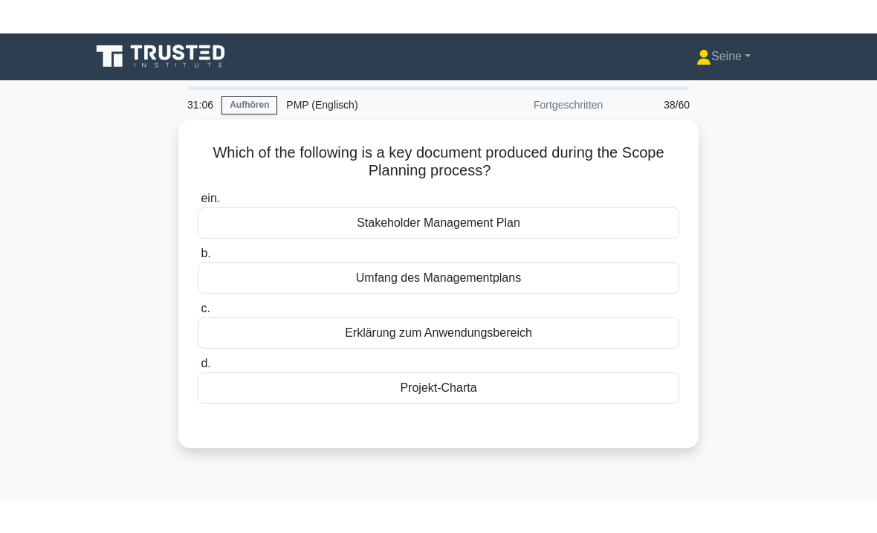
scroll to position [0, 0]
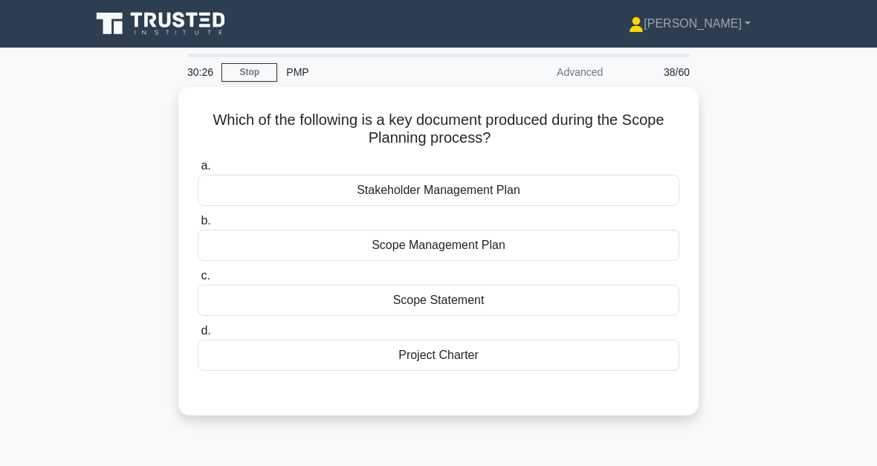
click at [473, 297] on div "Scope Statement" at bounding box center [439, 300] width 482 height 31
click at [198, 281] on input "c. Scope Statement" at bounding box center [198, 276] width 0 height 10
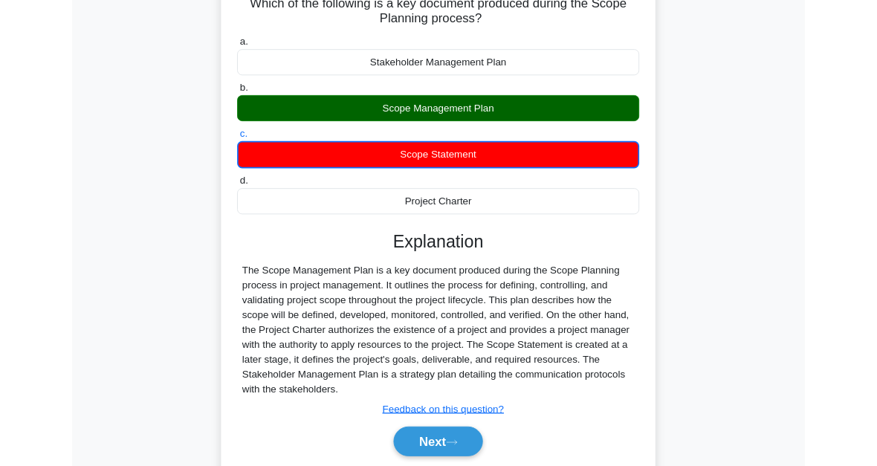
scroll to position [245, 0]
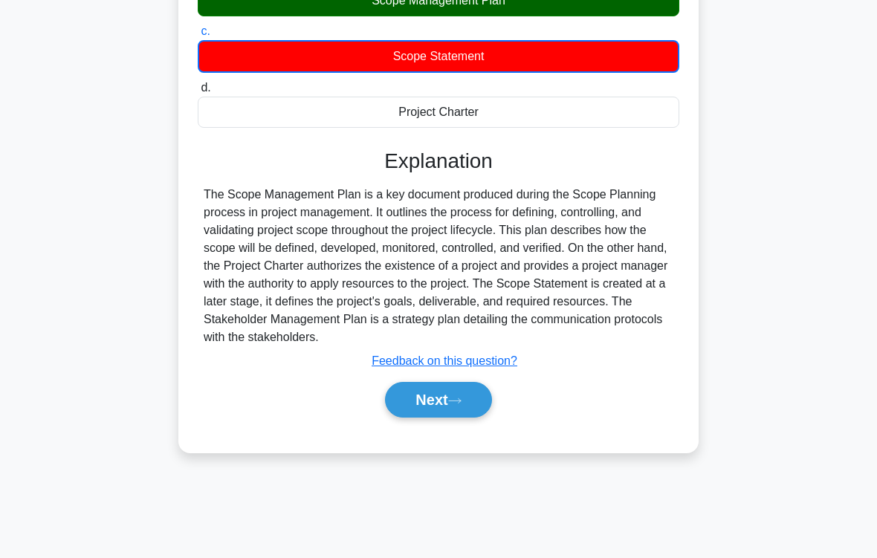
click at [454, 405] on icon at bounding box center [454, 401] width 13 height 8
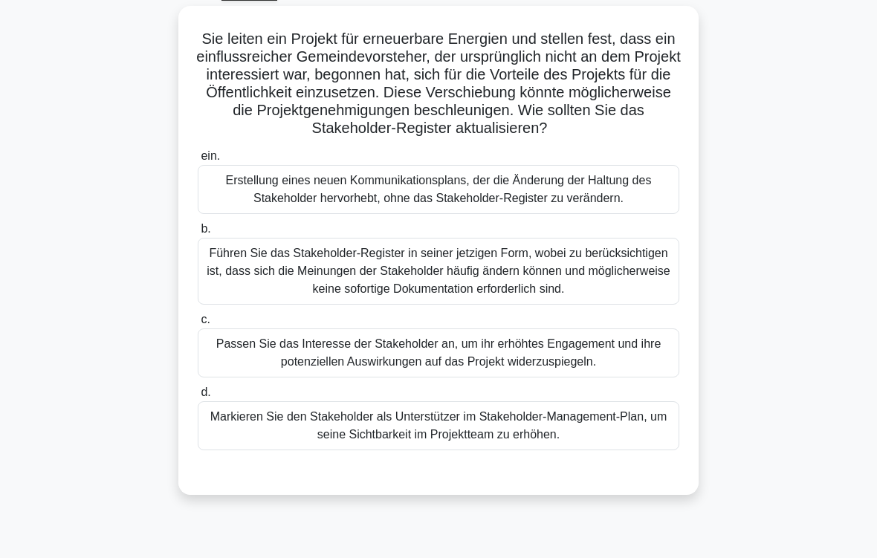
scroll to position [82, 0]
click at [496, 373] on div "Passen Sie das Interesse der Stakeholder an, um ihr erhöhtes Engagement und ihr…" at bounding box center [439, 352] width 482 height 49
click at [198, 324] on input "c. Passen Sie das Interesse der Stakeholder an, um ihr erhöhtes Engagement und …" at bounding box center [198, 319] width 0 height 10
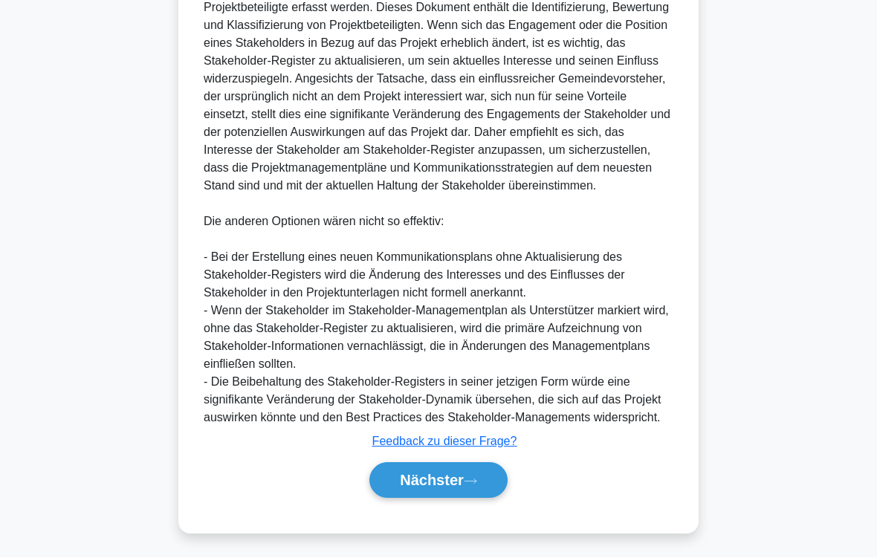
scroll to position [679, 0]
click at [459, 465] on font "Nächster" at bounding box center [432, 481] width 64 height 16
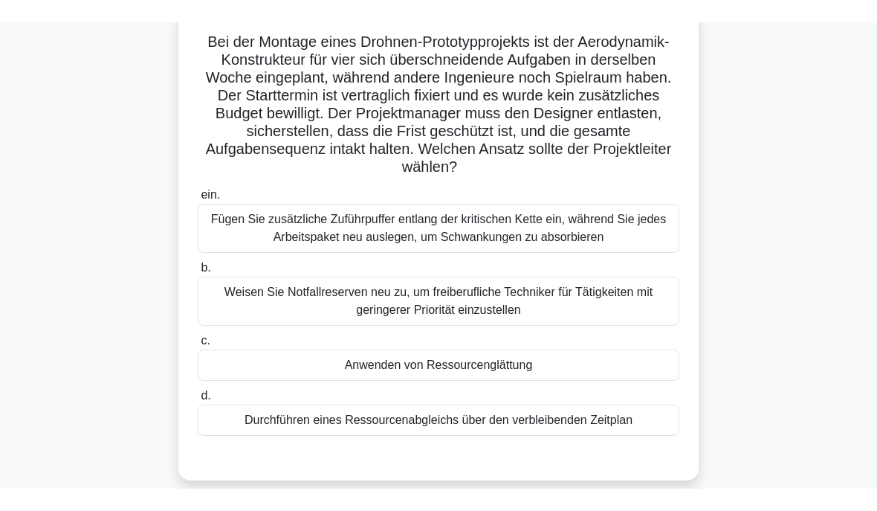
scroll to position [100, 0]
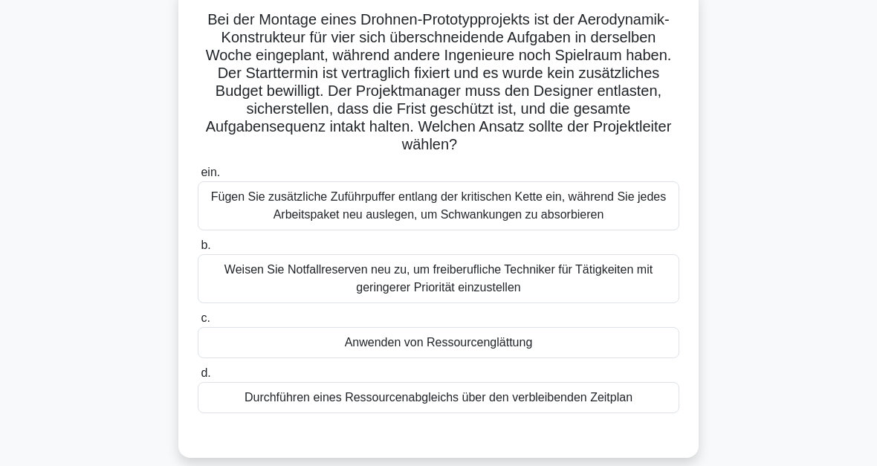
click at [547, 358] on div "Anwenden von Ressourcenglättung" at bounding box center [439, 342] width 482 height 31
click at [198, 323] on input "c. Anwenden von Ressourcenglättung" at bounding box center [198, 319] width 0 height 10
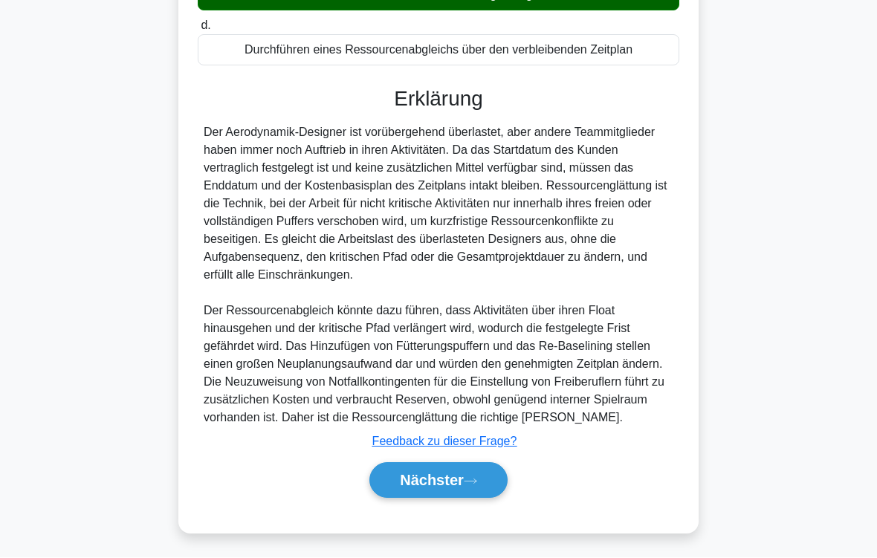
scroll to position [501, 0]
click at [466, 465] on icon at bounding box center [470, 482] width 13 height 8
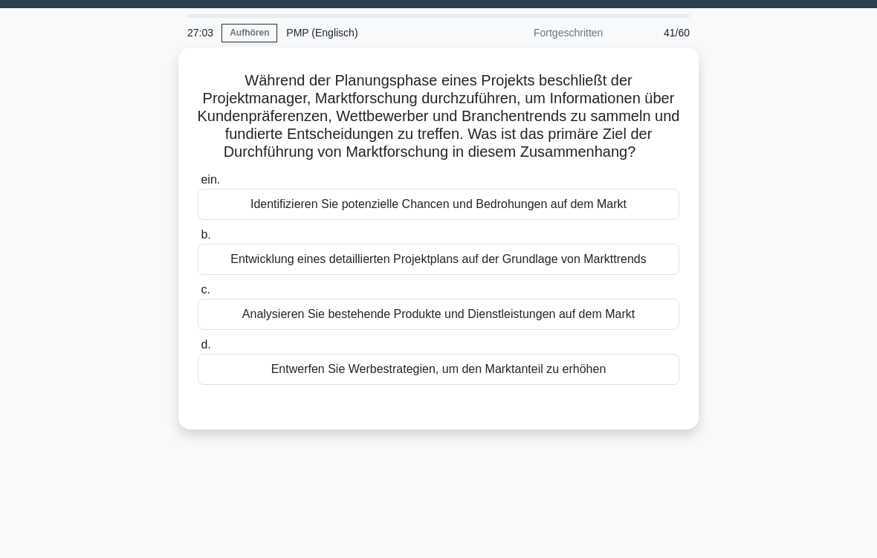
scroll to position [39, 0]
click at [481, 220] on div "Identifizieren Sie potenzielle Chancen und Bedrohungen auf dem Markt" at bounding box center [439, 204] width 482 height 31
click at [198, 185] on input "ein. Identifizieren Sie potenzielle Chancen und Bedrohungen auf dem Markt" at bounding box center [198, 180] width 0 height 10
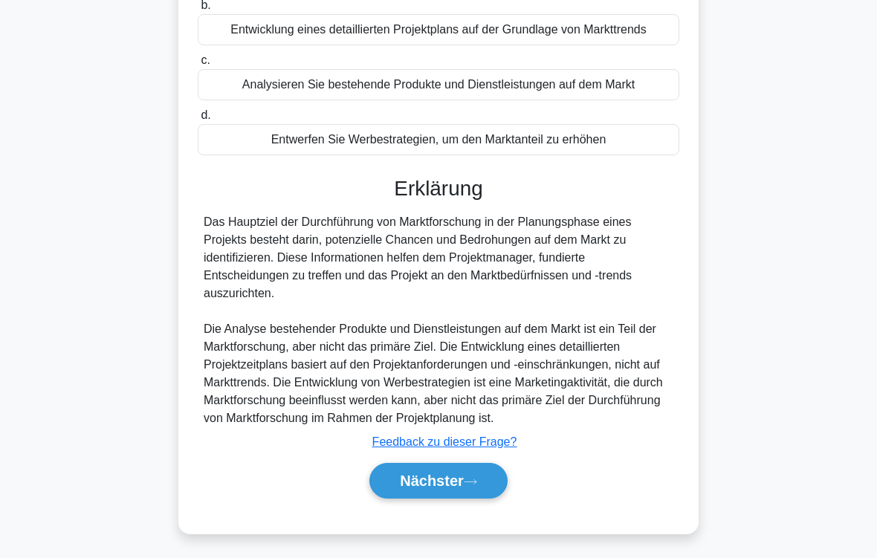
scroll to position [323, 0]
click at [491, 465] on button "Nächster" at bounding box center [438, 481] width 138 height 36
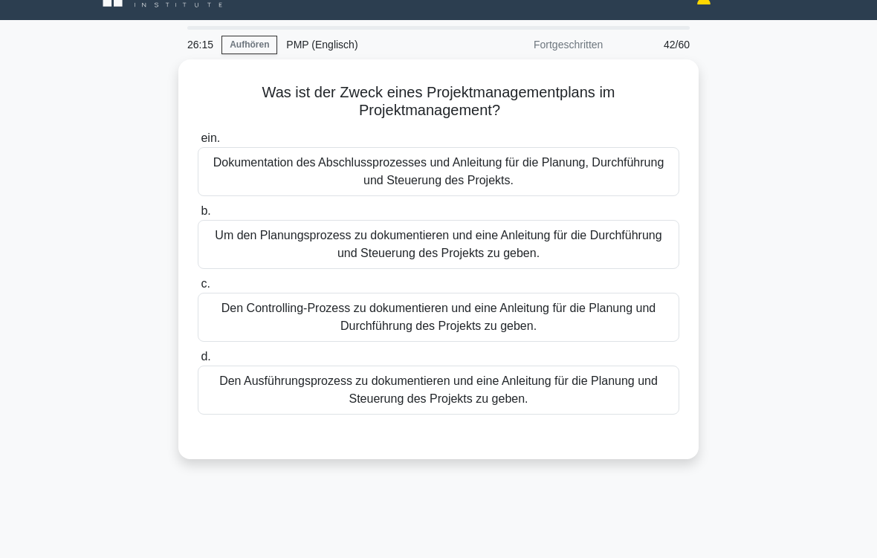
scroll to position [28, 0]
click at [433, 251] on div "Um den Planungsprozess zu dokumentieren und eine Anleitung für die Durchführung…" at bounding box center [439, 244] width 482 height 49
click at [198, 216] on input "b. Um den Planungsprozess zu dokumentieren und eine Anleitung für die Durchführ…" at bounding box center [198, 212] width 0 height 10
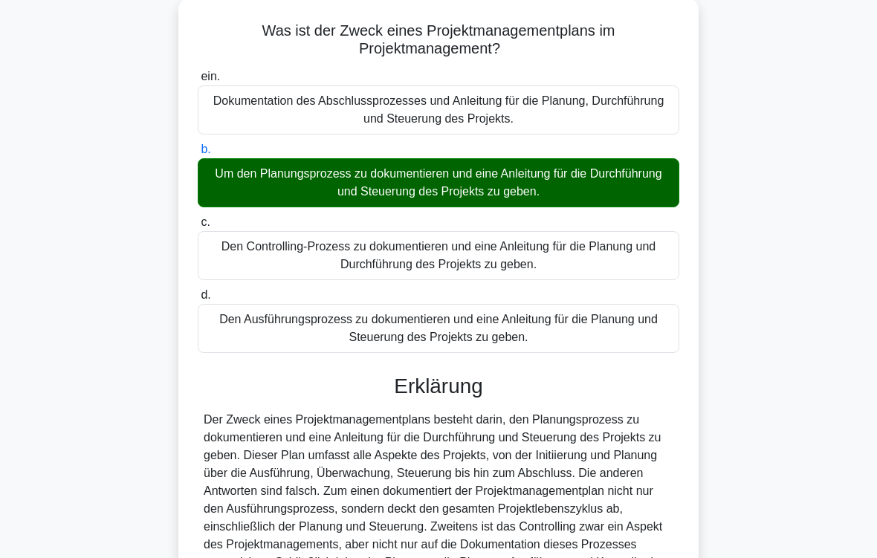
scroll to position [305, 0]
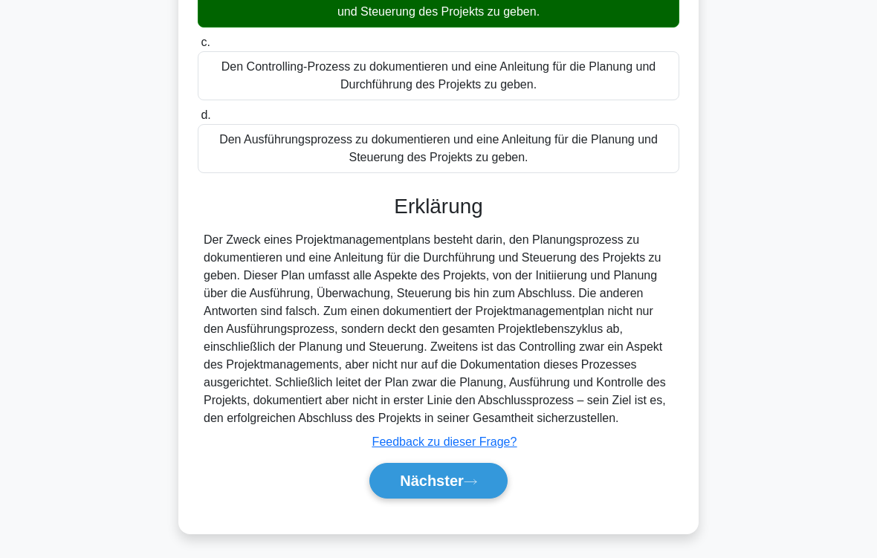
click at [458, 465] on font "Nächster" at bounding box center [432, 481] width 64 height 16
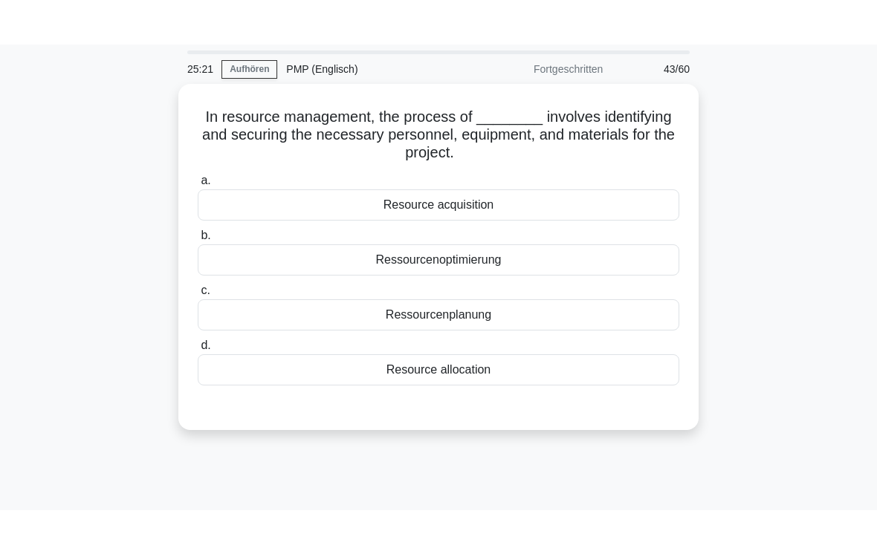
scroll to position [28, 0]
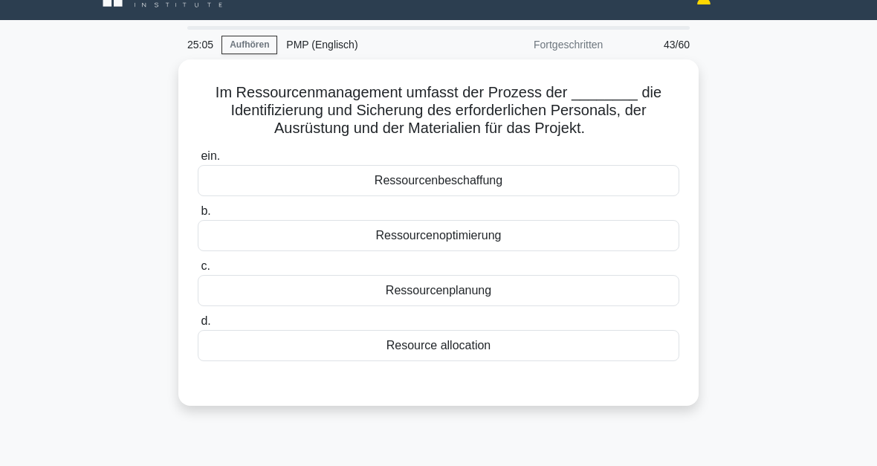
click at [497, 299] on div "Ressourcenplanung" at bounding box center [439, 290] width 482 height 31
click at [198, 271] on input "c. Ressourcenplanung" at bounding box center [198, 267] width 0 height 10
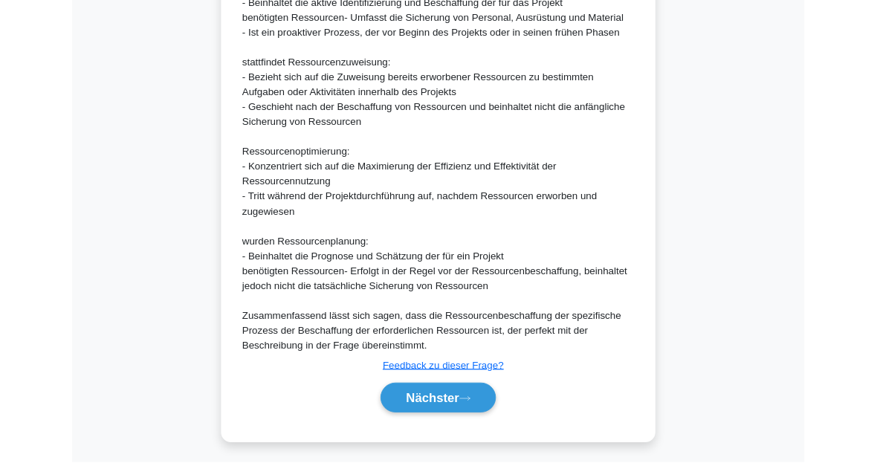
scroll to position [773, 0]
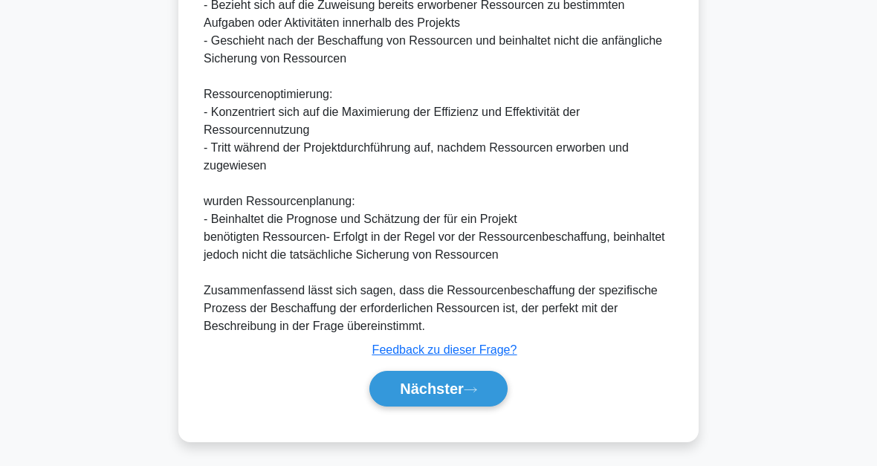
click at [468, 390] on icon at bounding box center [470, 390] width 13 height 8
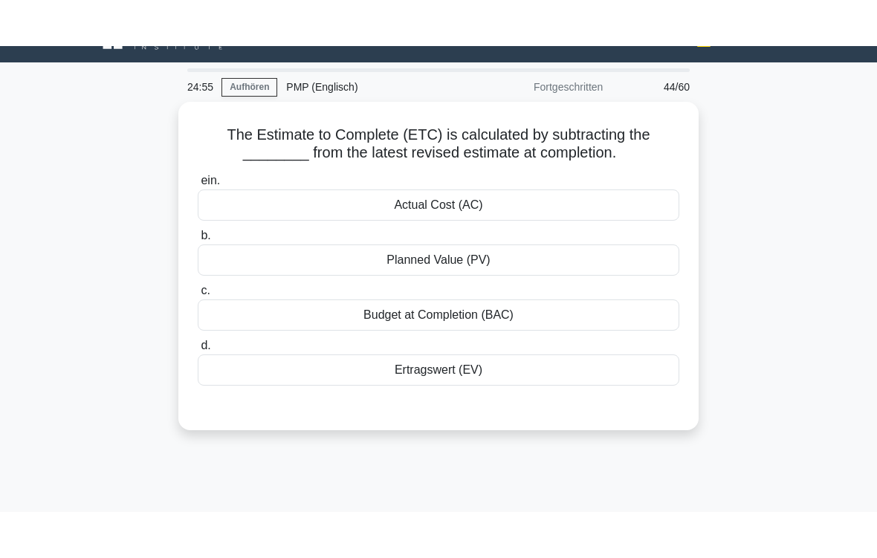
scroll to position [0, 0]
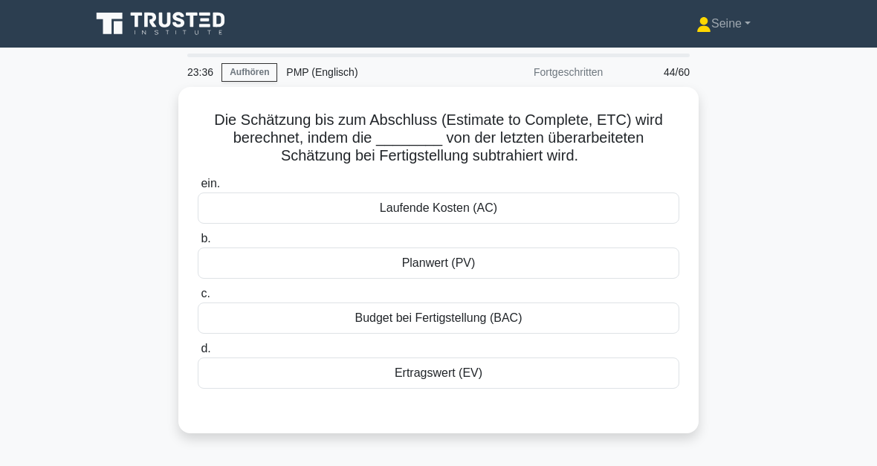
click at [478, 210] on div "Laufende Kosten (AC)" at bounding box center [439, 208] width 482 height 31
click at [198, 189] on input "ein. Laufende Kosten (AC)" at bounding box center [198, 184] width 0 height 10
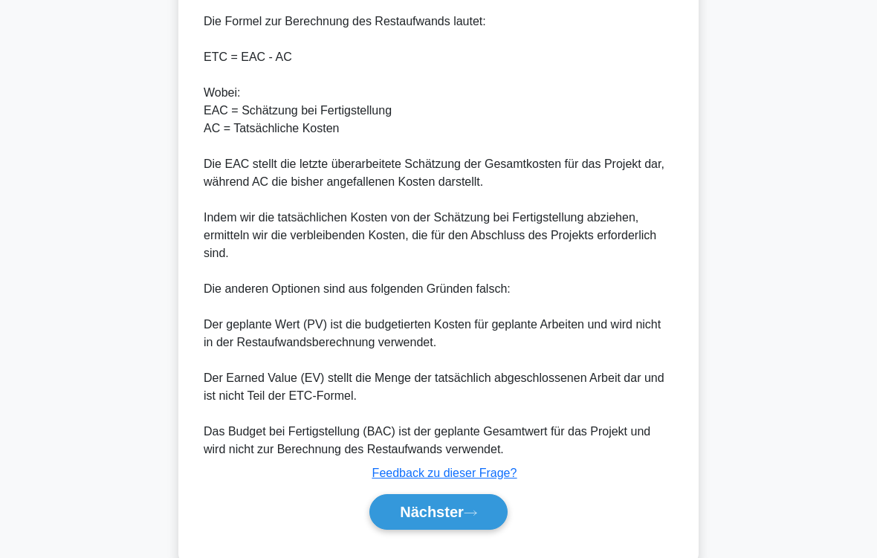
scroll to position [572, 0]
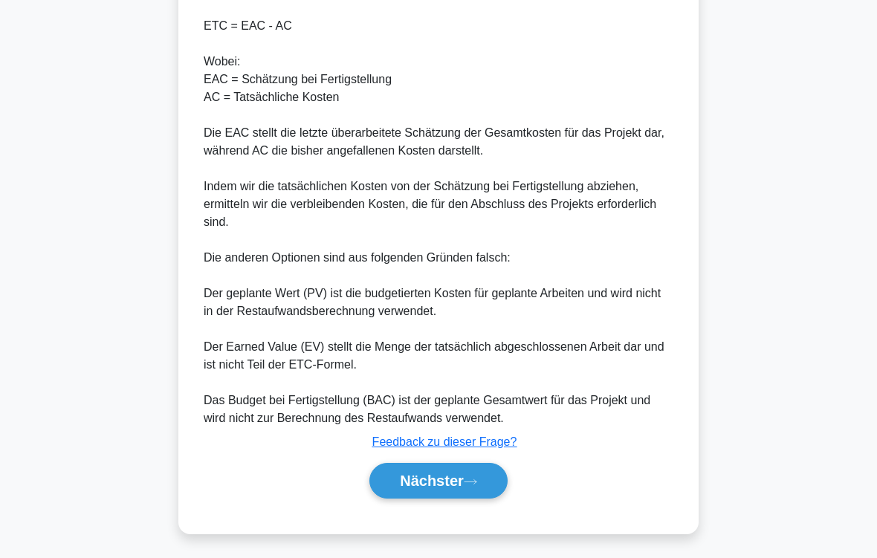
click at [444, 465] on font "Nächster" at bounding box center [432, 481] width 64 height 16
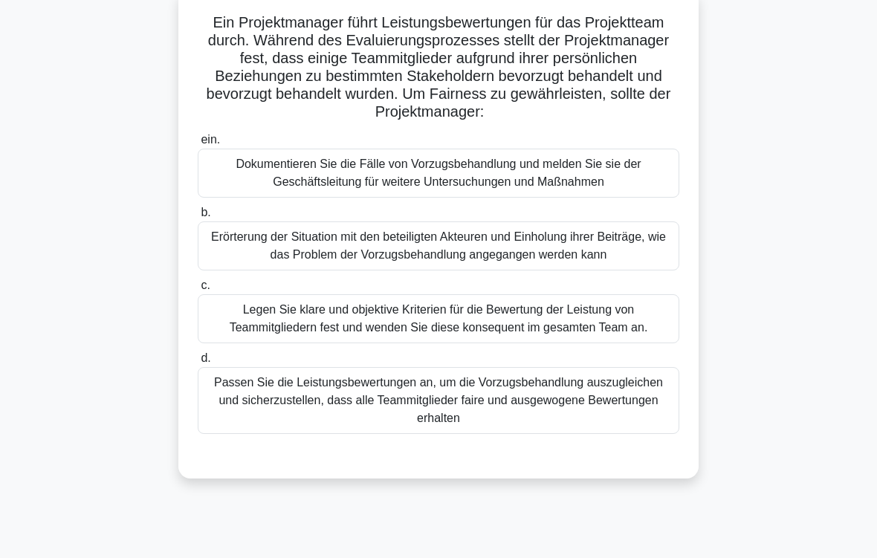
scroll to position [97, 0]
click at [444, 333] on div "Legen Sie klare und objektive Kriterien für die Bewertung der Leistung von Team…" at bounding box center [439, 318] width 482 height 49
click at [198, 291] on input "c. Legen Sie klare und objektive Kriterien für die Bewertung der Leistung von T…" at bounding box center [198, 286] width 0 height 10
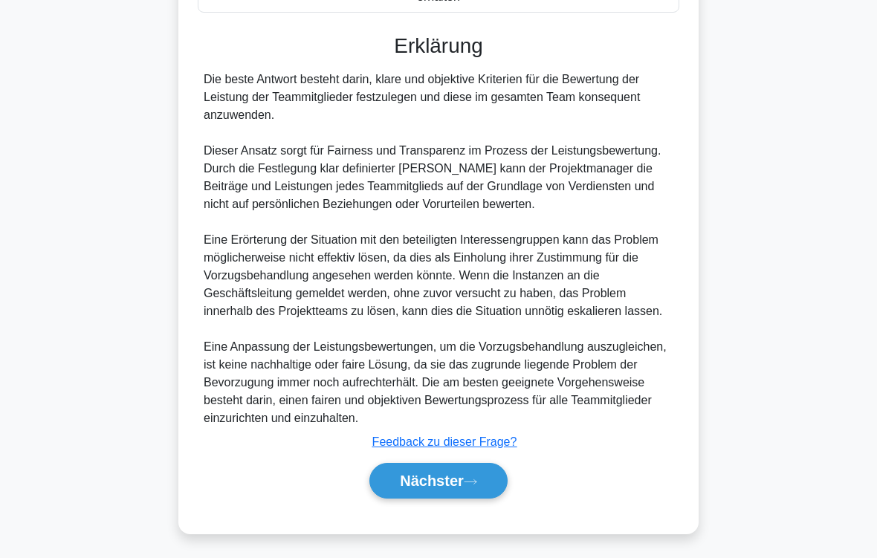
scroll to position [572, 0]
click at [476, 465] on button "Nächster" at bounding box center [438, 481] width 138 height 36
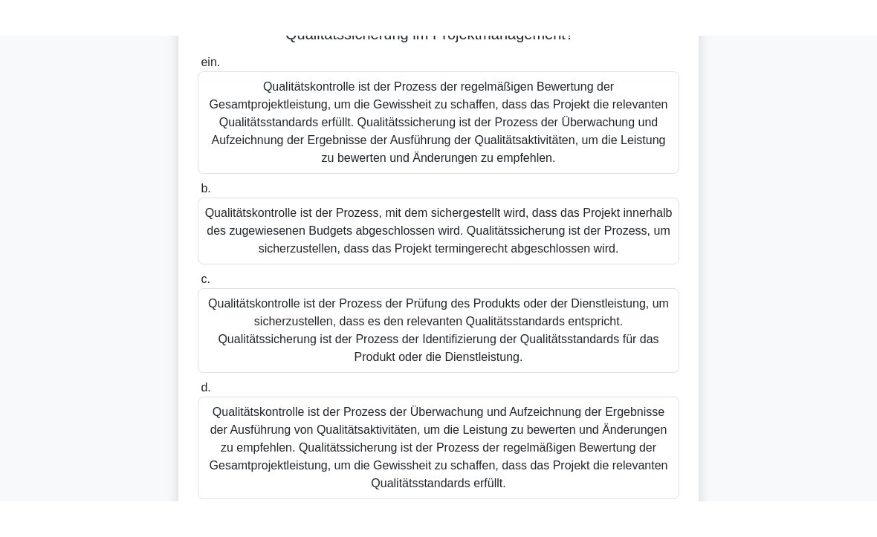
scroll to position [139, 0]
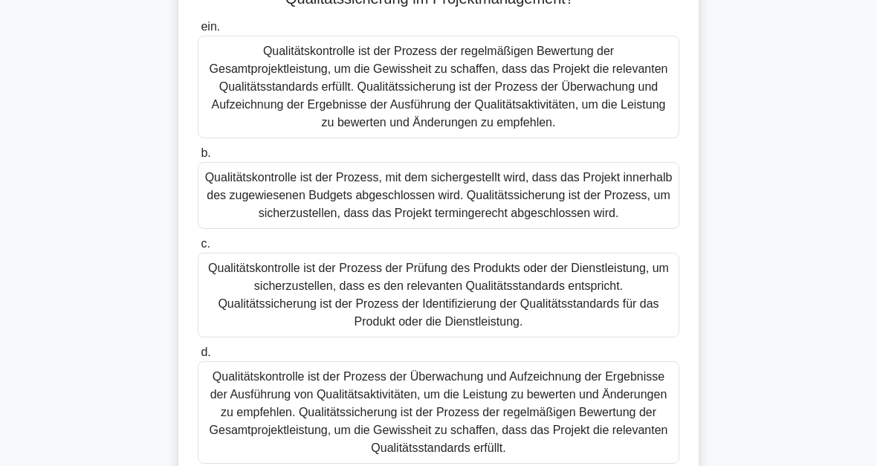
click at [560, 316] on div "Qualitätskontrolle ist der Prozess der Prüfung des Produkts oder der Dienstleis…" at bounding box center [439, 295] width 482 height 85
click at [198, 249] on input "c. Qualitätskontrolle ist der Prozess der Prüfung des Produkts oder der Dienstl…" at bounding box center [198, 244] width 0 height 10
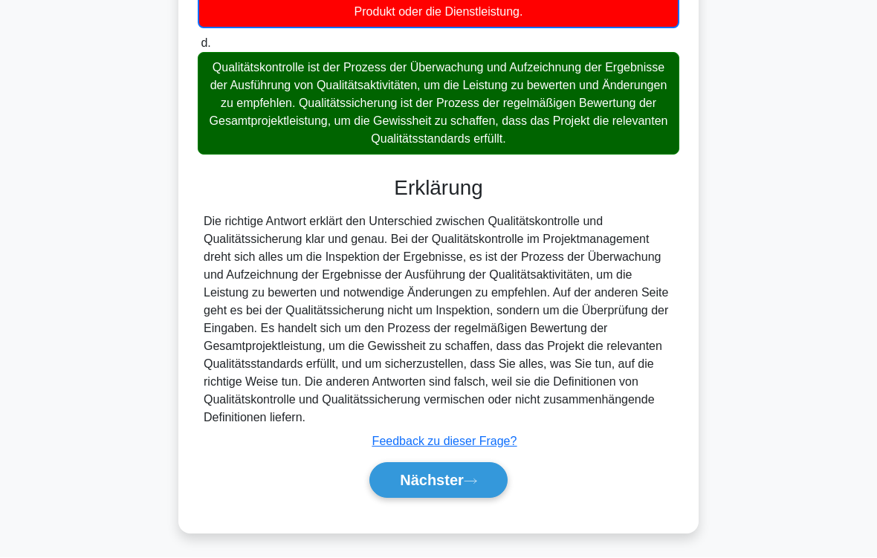
scroll to position [520, 0]
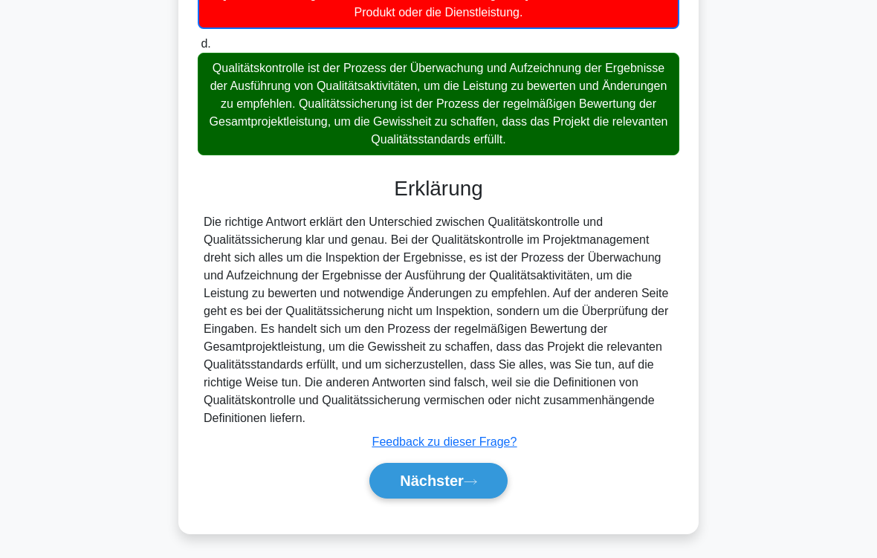
click at [447, 465] on font "Nächster" at bounding box center [432, 481] width 64 height 16
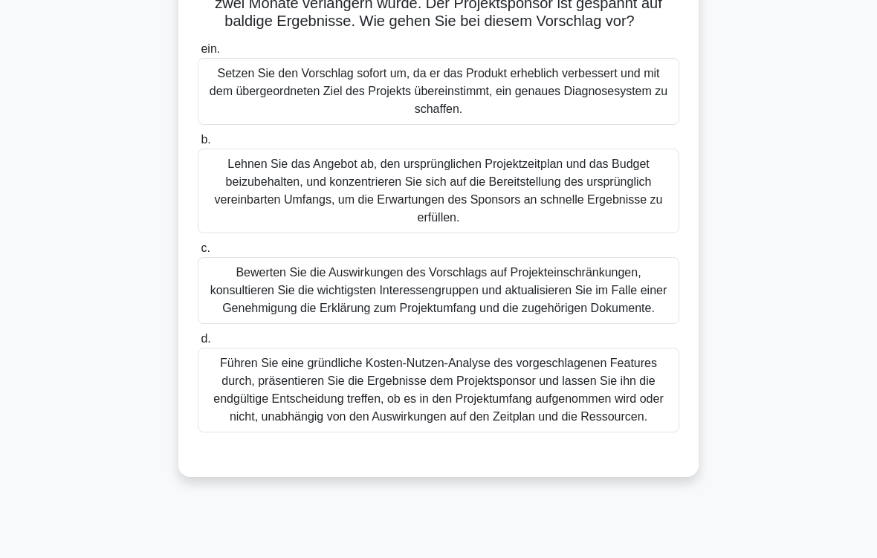
scroll to position [241, 0]
click at [521, 317] on div "Bewerten Sie die Auswirkungen des Vorschlags auf Projekteinschränkungen, konsul…" at bounding box center [439, 291] width 482 height 67
click at [198, 254] on input "c. Bewerten Sie die Auswirkungen des Vorschlags auf Projekteinschränkungen, kon…" at bounding box center [198, 250] width 0 height 10
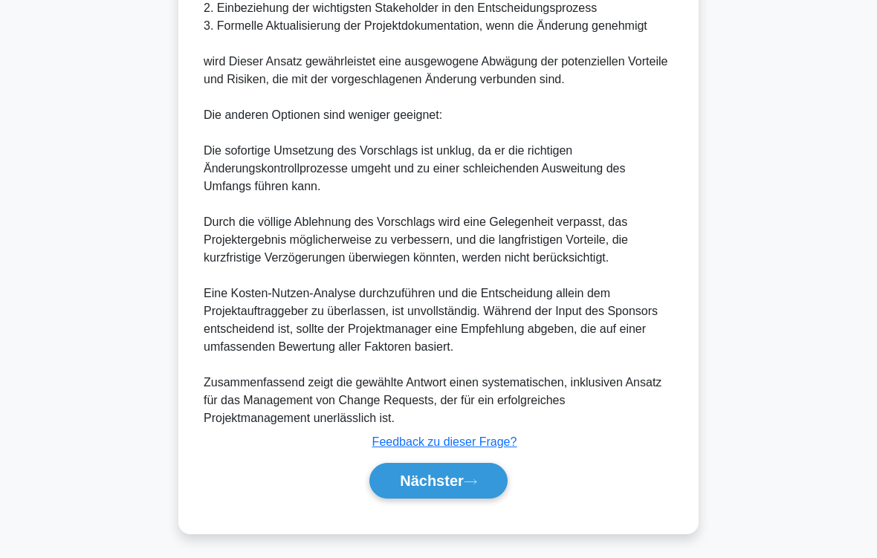
scroll to position [1000, 0]
click at [450, 465] on font "Nächster" at bounding box center [432, 481] width 64 height 16
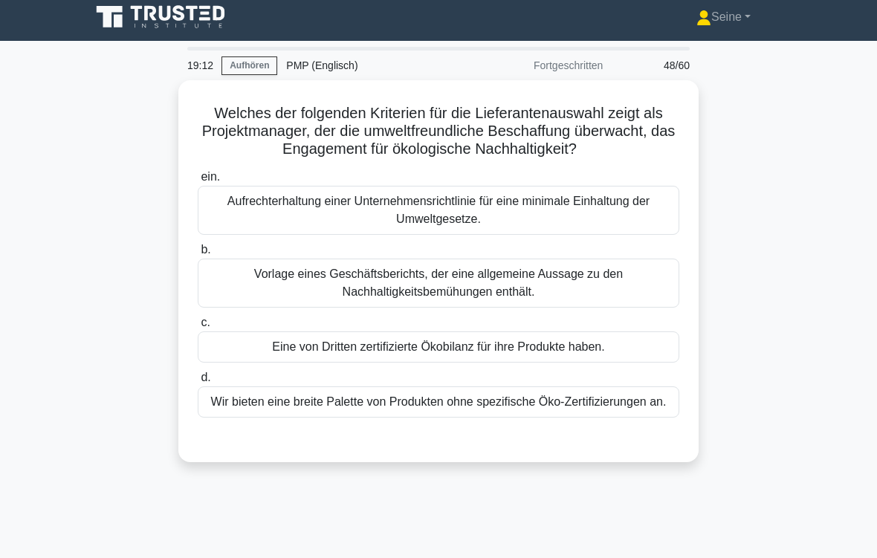
scroll to position [7, 0]
click at [740, 19] on font "Seine" at bounding box center [726, 16] width 30 height 13
click at [805, 157] on main "18:09 Aufhören PMP (Englisch) Fortgeschritten 48/60 Welches der folgenden Krite…" at bounding box center [438, 418] width 877 height 755
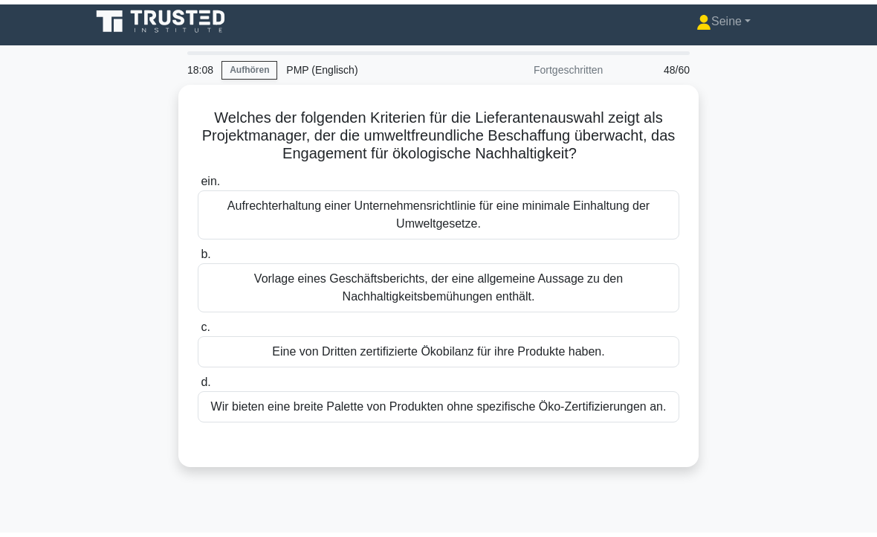
scroll to position [0, 0]
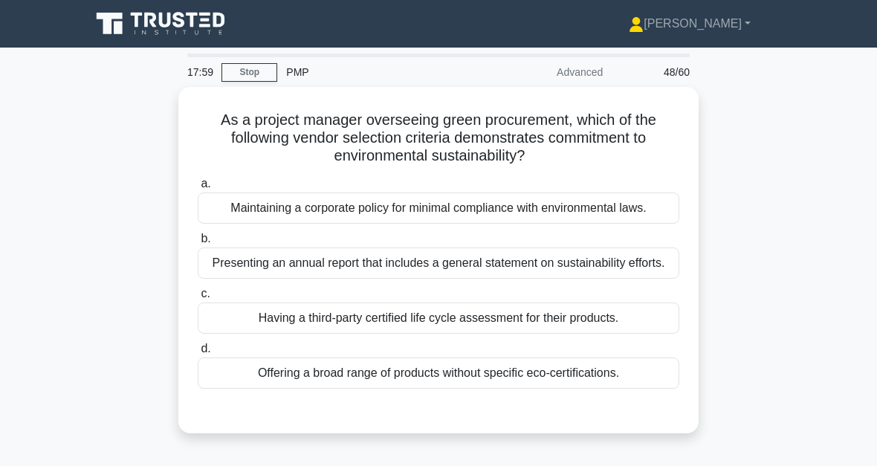
click at [487, 279] on div "Presenting an annual report that includes a general statement on sustainability…" at bounding box center [439, 263] width 482 height 31
click at [198, 244] on input "b. Presenting an annual report that includes a general statement on sustainabil…" at bounding box center [198, 239] width 0 height 10
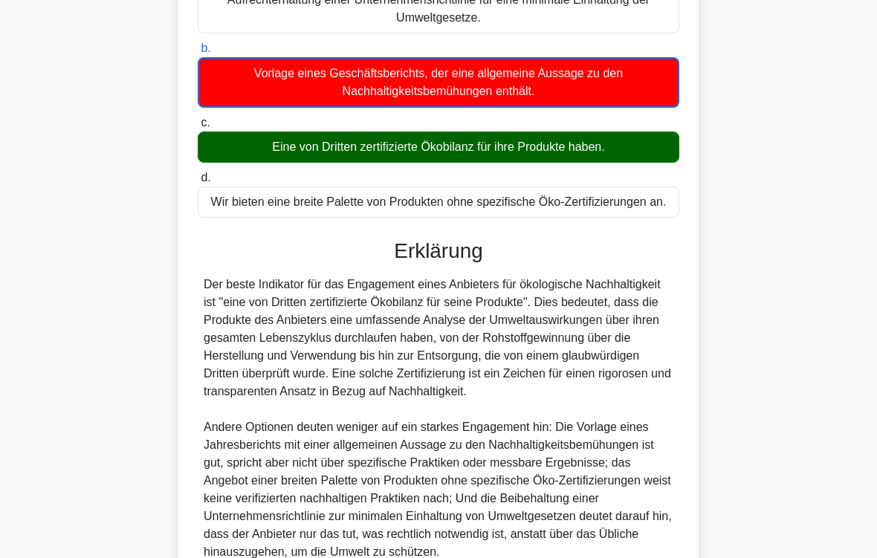
scroll to position [395, 0]
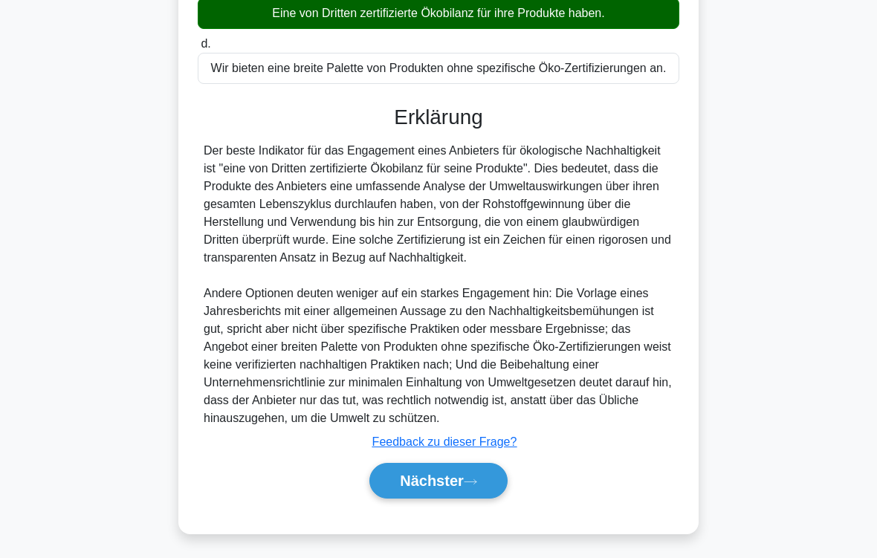
click at [482, 465] on button "Nächster" at bounding box center [438, 481] width 138 height 36
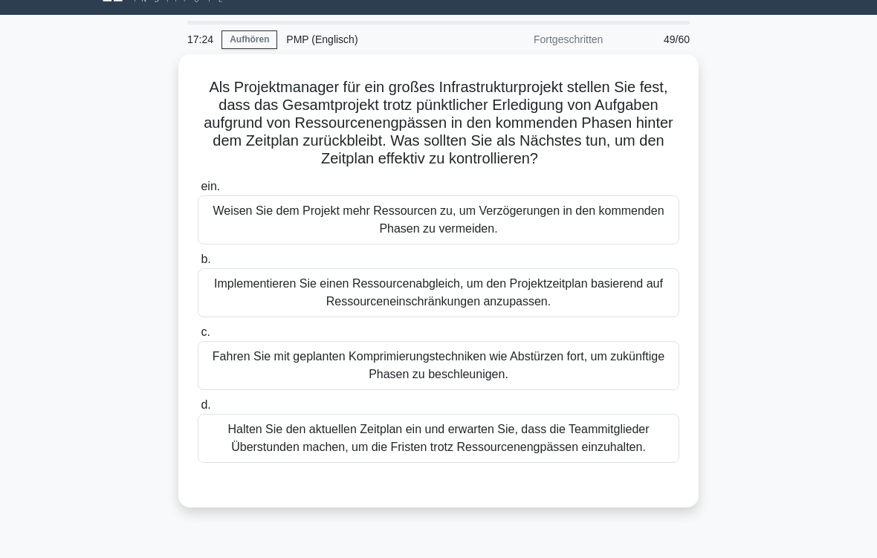
scroll to position [33, 0]
click at [441, 385] on div "Fahren Sie mit geplanten Komprimierungstechniken wie Abstürzen fort, um zukünft…" at bounding box center [439, 365] width 482 height 49
click at [198, 337] on input "c. Fahren Sie mit geplanten Komprimierungstechniken wie Abstürzen fort, um zukü…" at bounding box center [198, 333] width 0 height 10
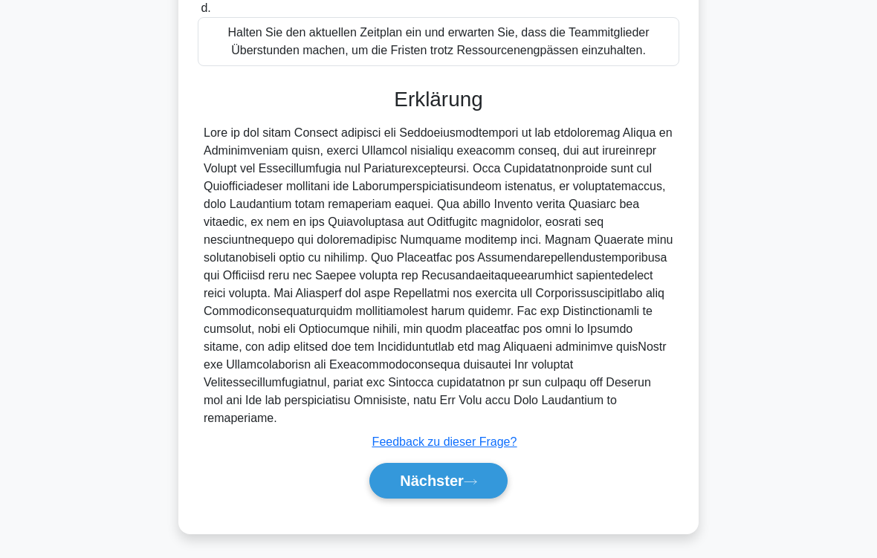
scroll to position [520, 0]
click at [447, 465] on font "Nächster" at bounding box center [432, 481] width 64 height 16
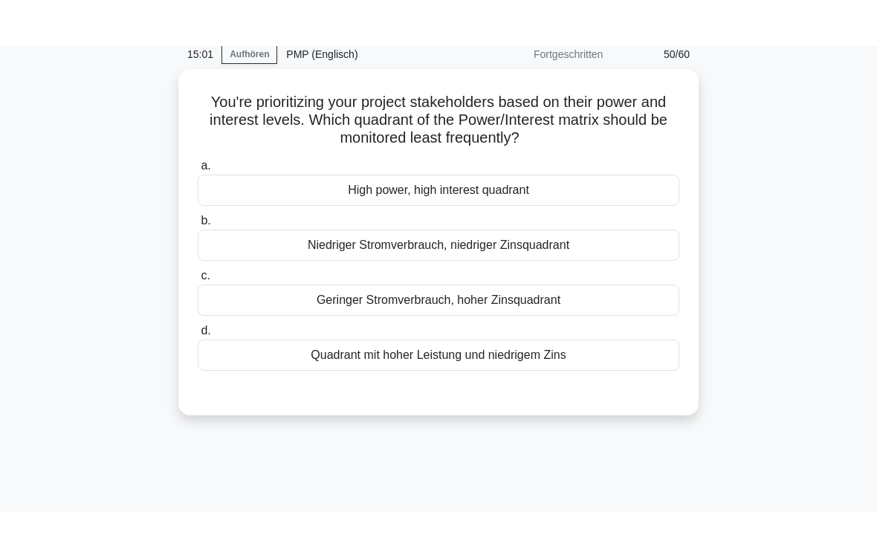
scroll to position [0, 0]
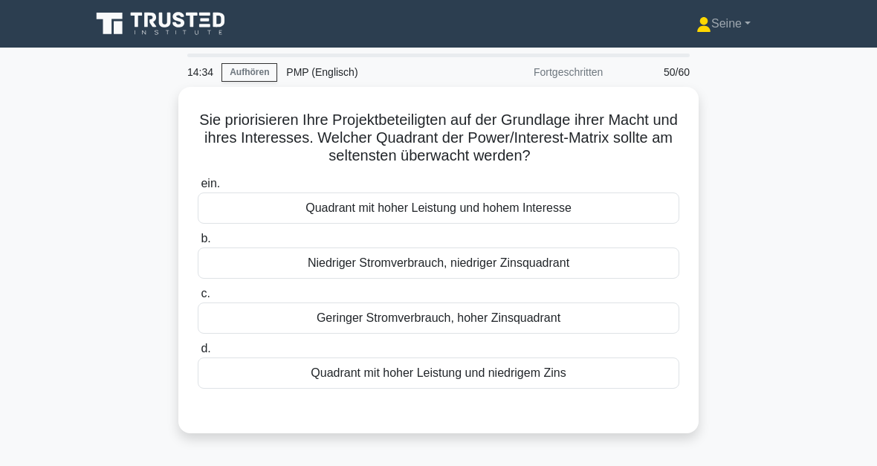
click at [518, 279] on div "Niedriger Stromverbrauch, niedriger Zinsquadrant" at bounding box center [439, 263] width 482 height 31
click at [198, 244] on input "b. Niedriger Stromverbrauch, niedriger Zinsquadrant" at bounding box center [198, 239] width 0 height 10
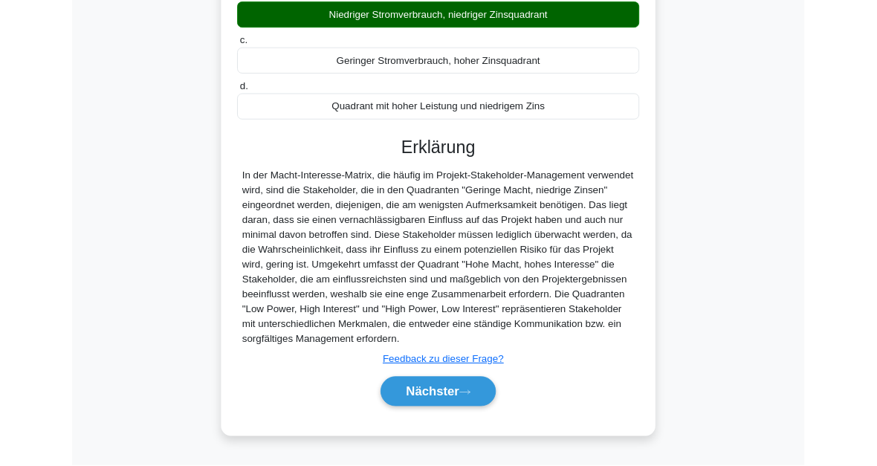
scroll to position [379, 0]
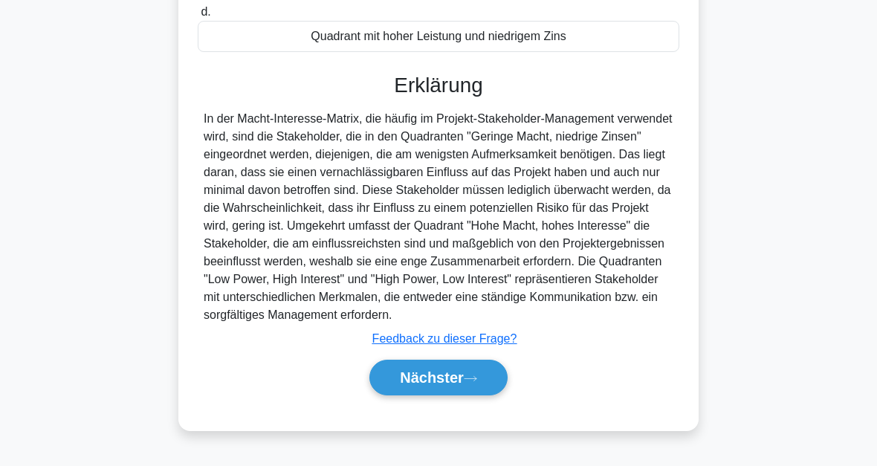
click at [464, 386] on font "Nächster" at bounding box center [432, 377] width 64 height 16
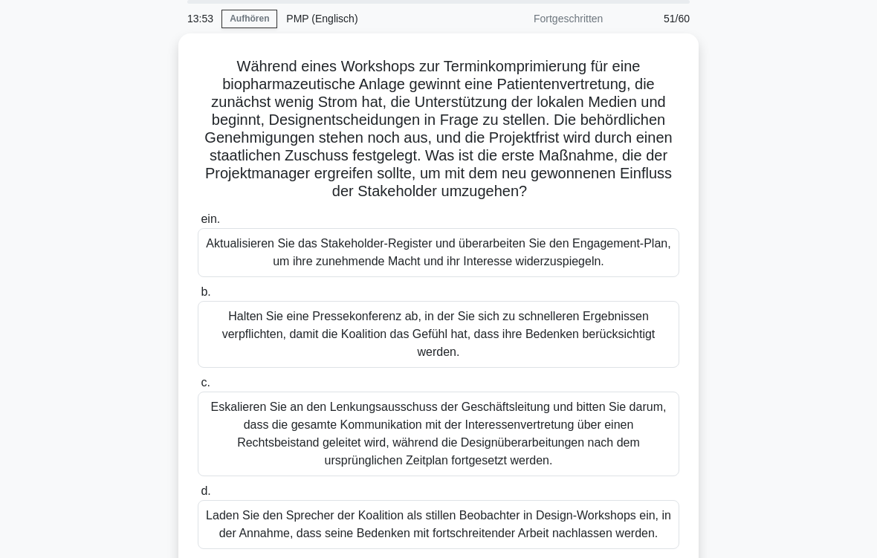
scroll to position [54, 0]
click at [480, 277] on div "Aktualisieren Sie das Stakeholder-Register und überarbeiten Sie den Engagement-…" at bounding box center [439, 252] width 482 height 49
click at [198, 224] on input "ein. Aktualisieren Sie das Stakeholder-Register und überarbeiten Sie den Engage…" at bounding box center [198, 220] width 0 height 10
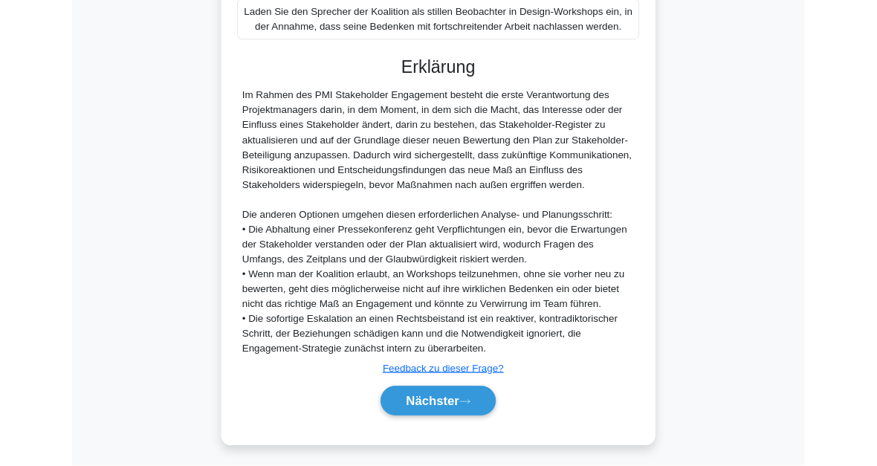
scroll to position [789, 0]
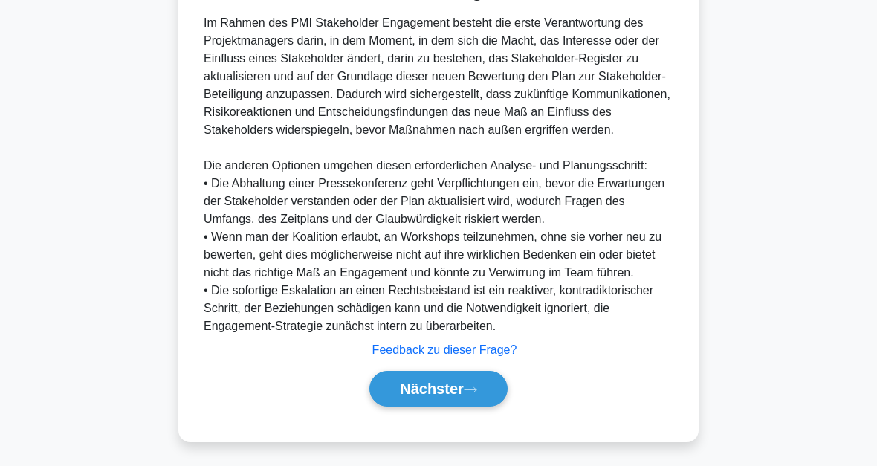
click at [443, 389] on font "Nächster" at bounding box center [432, 389] width 64 height 16
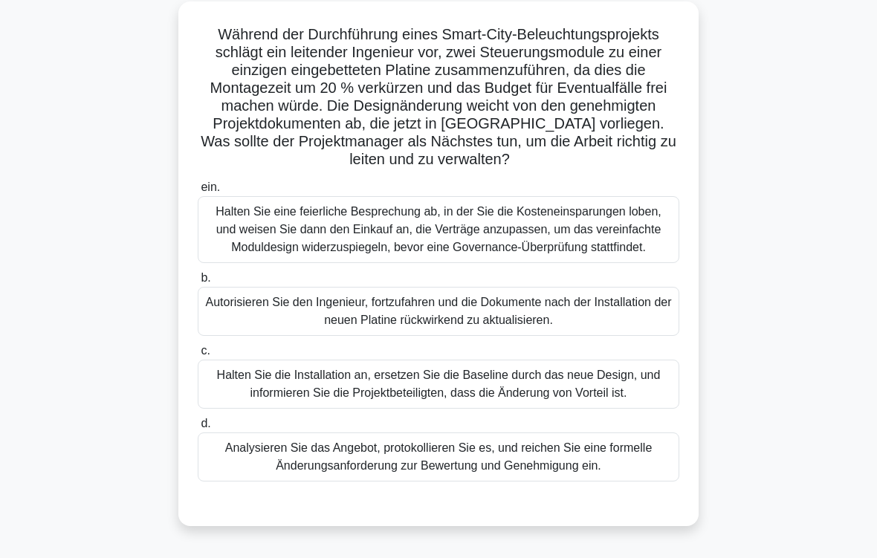
scroll to position [85, 0]
click at [523, 465] on div "Analysieren Sie das Angebot, protokollieren Sie es, und reichen Sie eine formel…" at bounding box center [439, 457] width 482 height 49
click at [198, 429] on input "d. Analysieren Sie das Angebot, protokollieren Sie es, und reichen Sie eine for…" at bounding box center [198, 424] width 0 height 10
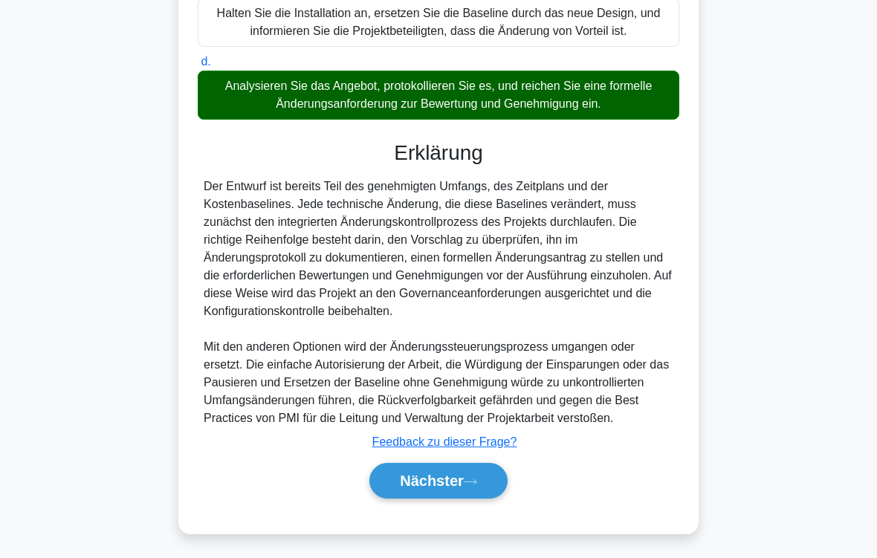
click at [453, 465] on font "Nächster" at bounding box center [432, 481] width 64 height 16
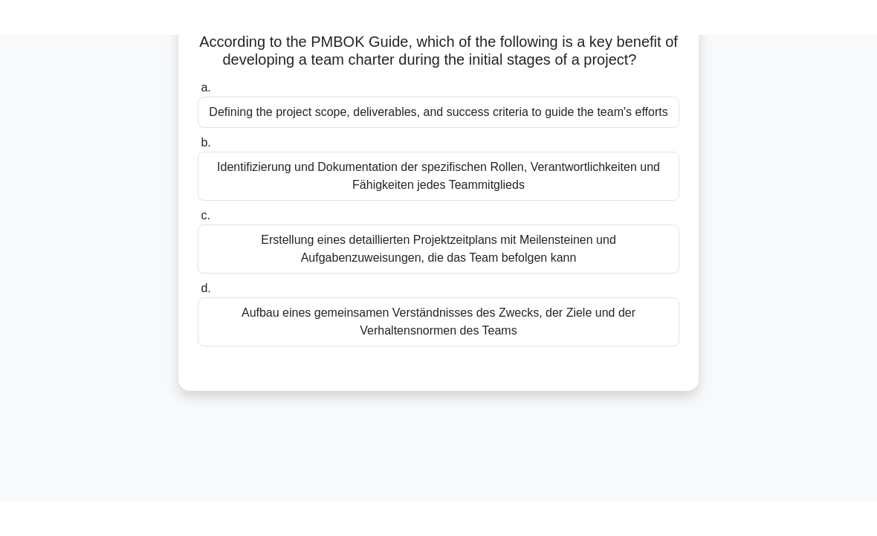
scroll to position [45, 0]
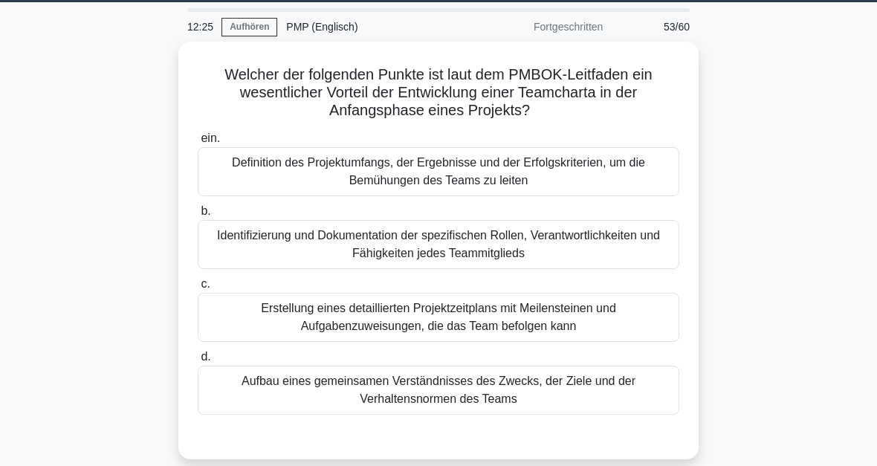
click at [447, 387] on div "Aufbau eines gemeinsamen Verständnisses des Zwecks, der Ziele und der Verhalten…" at bounding box center [439, 390] width 482 height 49
click at [198, 362] on input "d. Aufbau eines gemeinsamen Verständnisses des Zwecks, der Ziele und der Verhal…" at bounding box center [198, 357] width 0 height 10
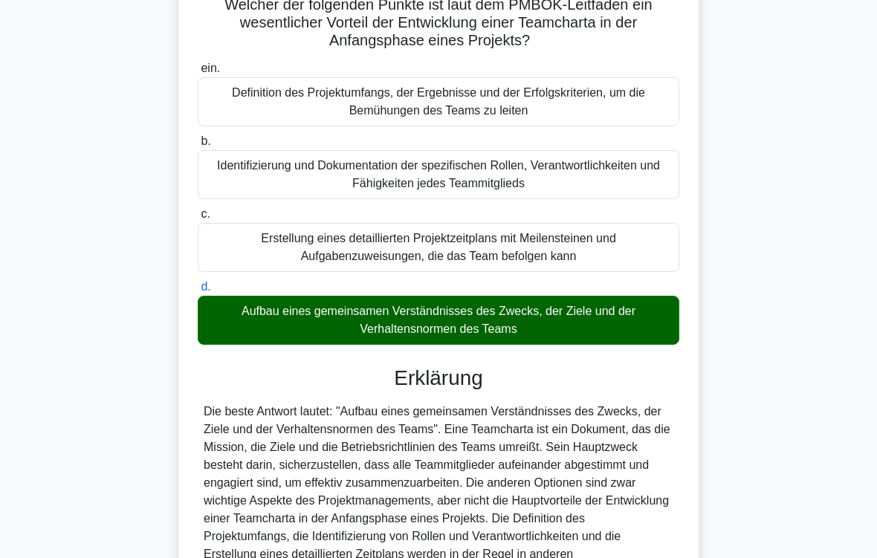
scroll to position [305, 0]
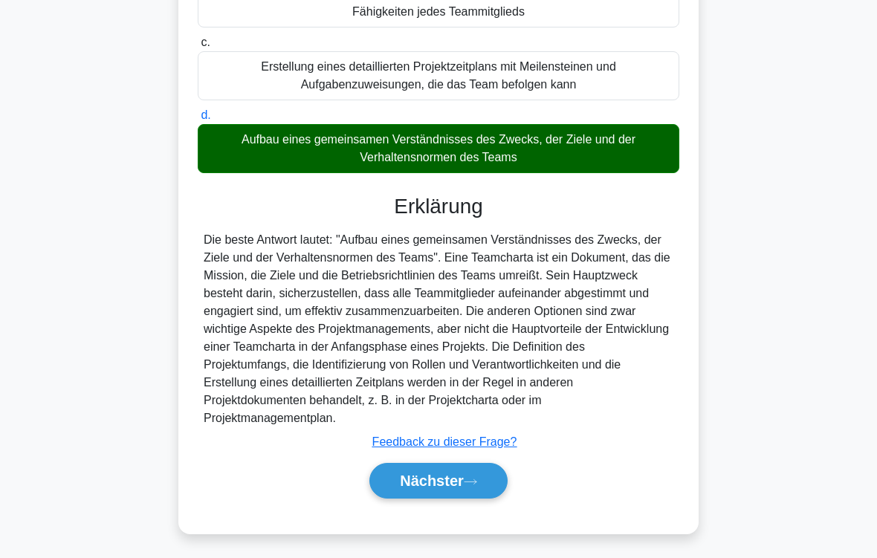
click at [452, 465] on font "Nächster" at bounding box center [432, 481] width 64 height 16
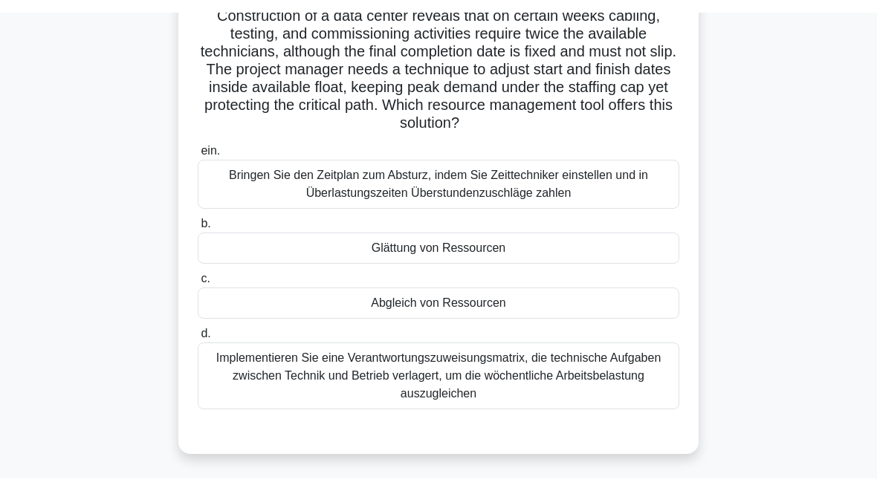
scroll to position [102, 0]
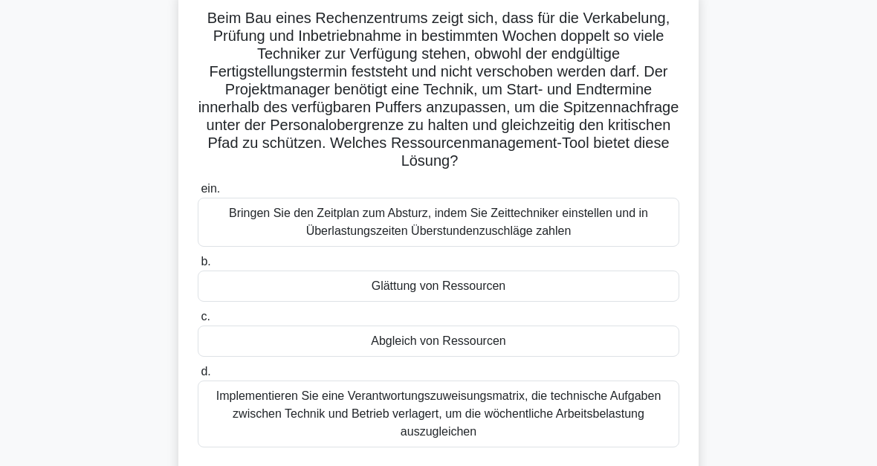
click at [485, 302] on div "Glättung von Ressourcen" at bounding box center [439, 286] width 482 height 31
click at [198, 267] on input "b. Glättung von Ressourcen" at bounding box center [198, 262] width 0 height 10
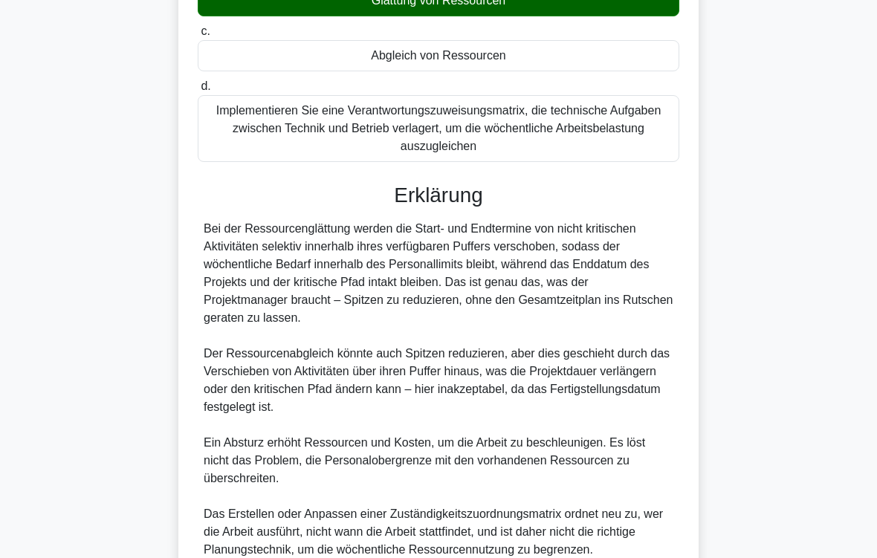
scroll to position [554, 0]
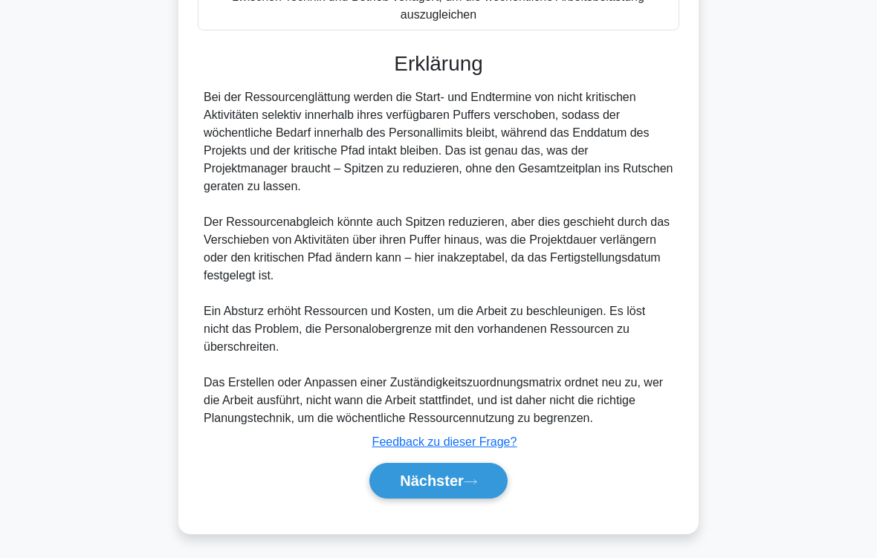
click at [459, 465] on font "Nächster" at bounding box center [432, 481] width 64 height 16
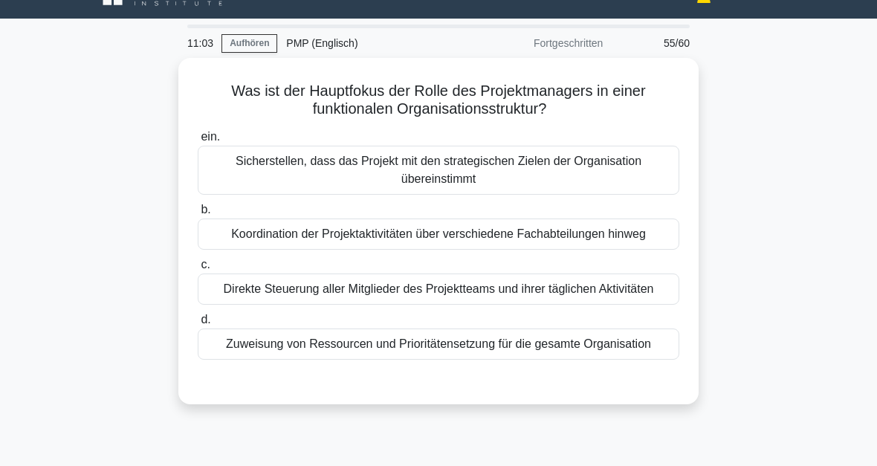
scroll to position [29, 0]
click at [606, 250] on div "Koordination der Projektaktivitäten über verschiedene Fachabteilungen hinweg" at bounding box center [439, 234] width 482 height 31
click at [198, 215] on input "b. Koordination der Projektaktivitäten über verschiedene Fachabteilungen hinweg" at bounding box center [198, 210] width 0 height 10
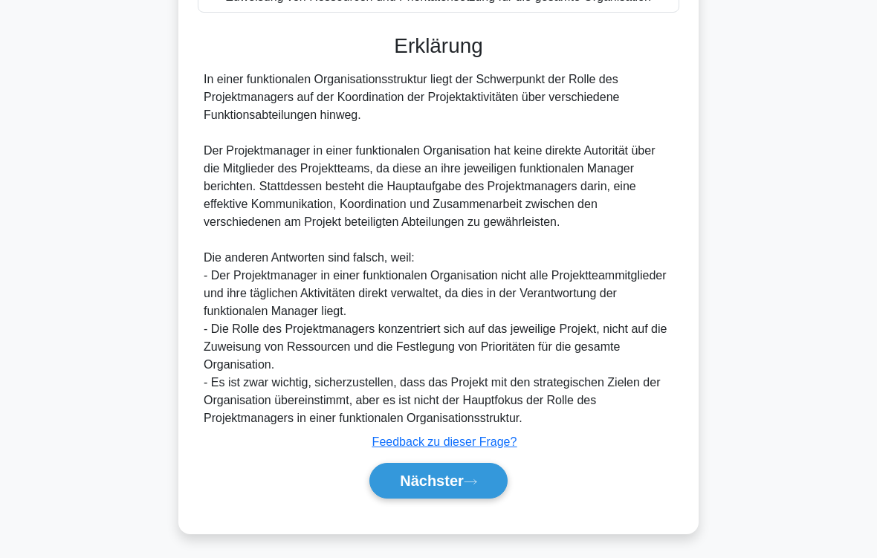
scroll to position [447, 0]
click at [450, 465] on font "Nächster" at bounding box center [432, 481] width 64 height 16
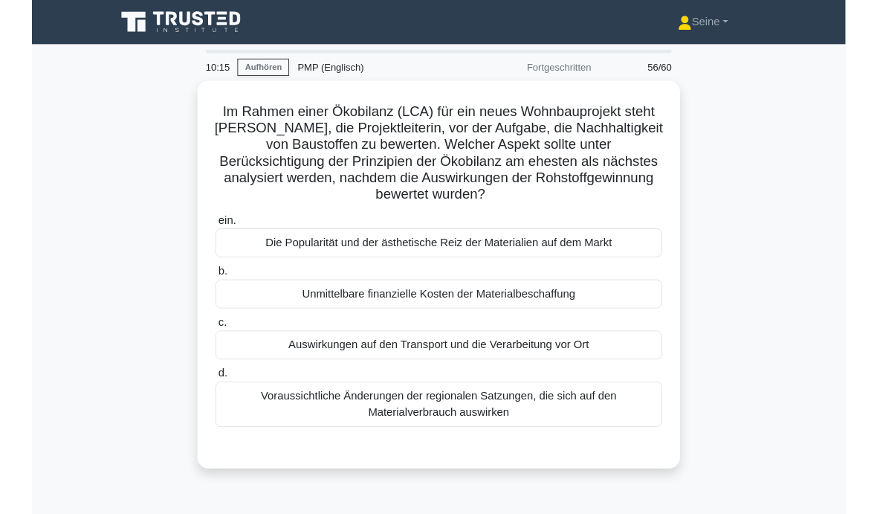
scroll to position [88, 0]
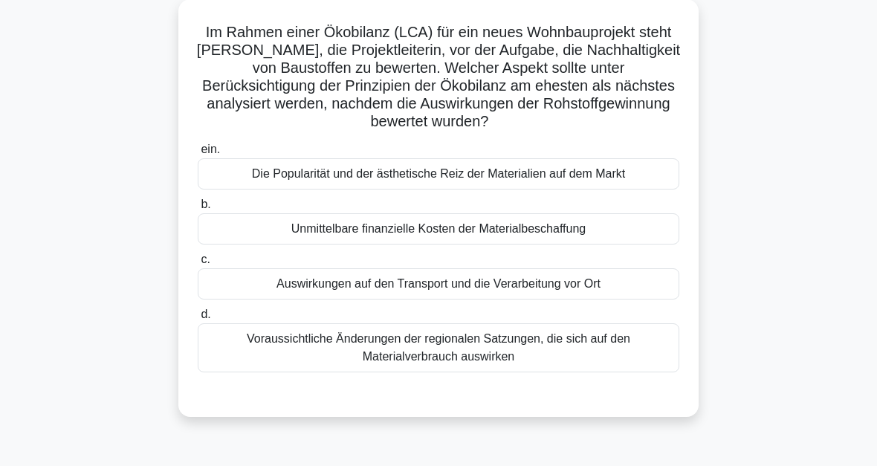
click at [468, 292] on div "Auswirkungen auf den Transport und die Verarbeitung vor Ort" at bounding box center [439, 283] width 482 height 31
click at [198, 265] on input "c. Auswirkungen auf den Transport und die Verarbeitung vor Ort" at bounding box center [198, 260] width 0 height 10
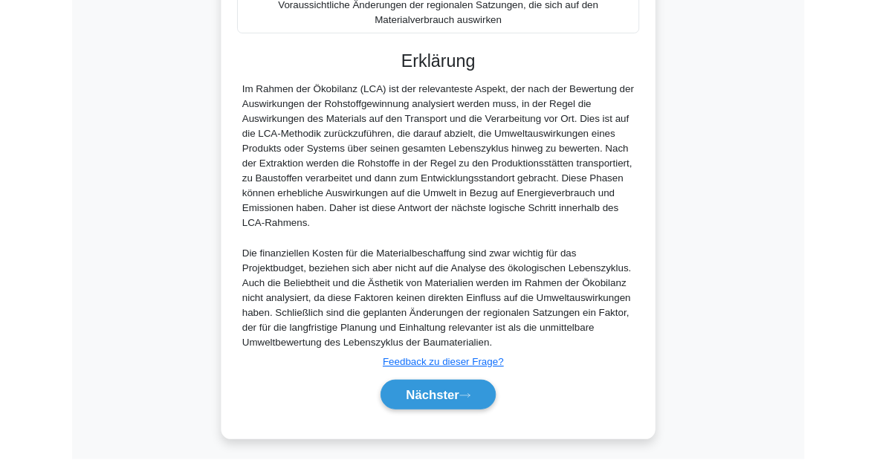
scroll to position [540, 0]
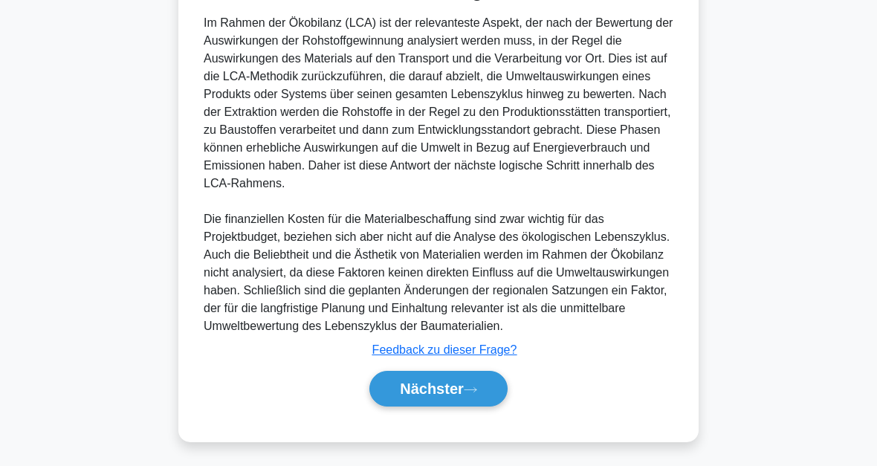
click at [462, 389] on font "Nächster" at bounding box center [432, 389] width 64 height 16
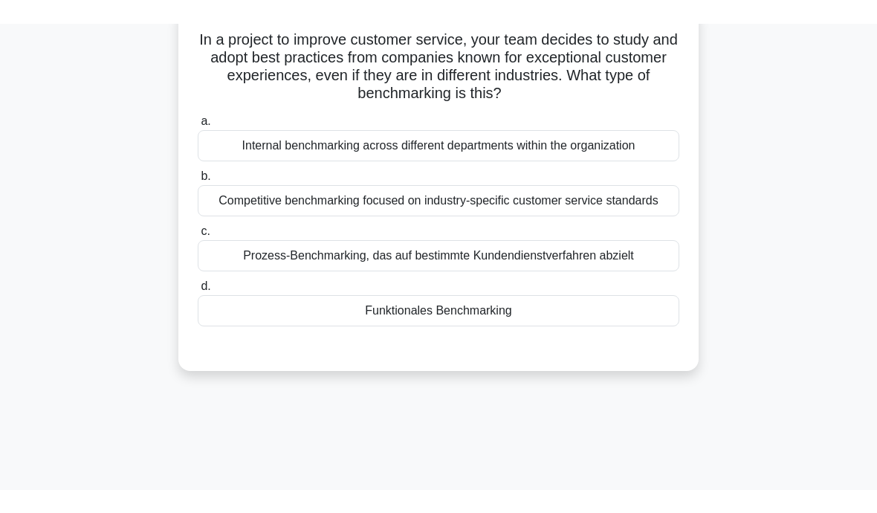
scroll to position [28, 0]
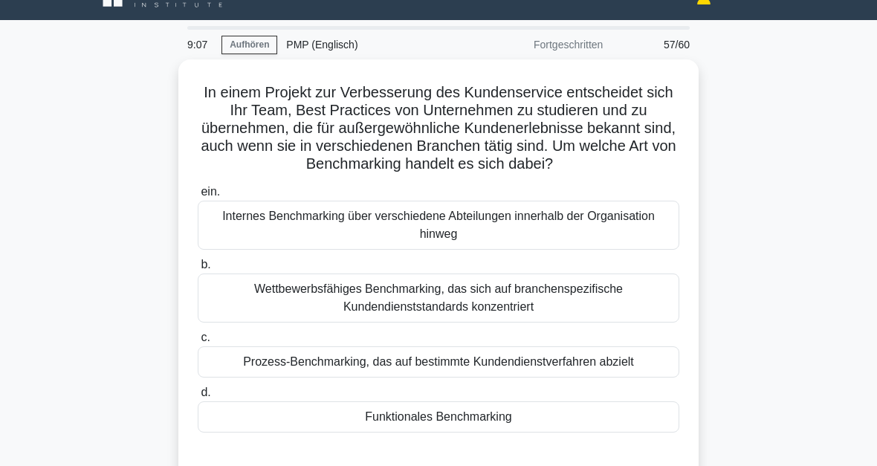
click at [468, 323] on div "Wettbewerbsfähiges Benchmarking, das sich auf branchenspezifische Kundendiensts…" at bounding box center [439, 298] width 482 height 49
click at [198, 270] on input "b. Wettbewerbsfähiges Benchmarking, das sich auf branchenspezifische Kundendien…" at bounding box center [198, 265] width 0 height 10
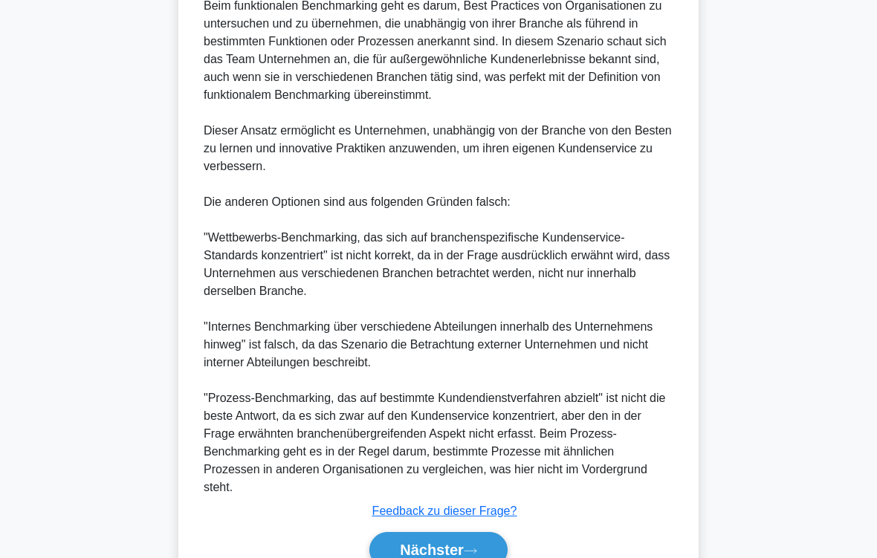
scroll to position [663, 0]
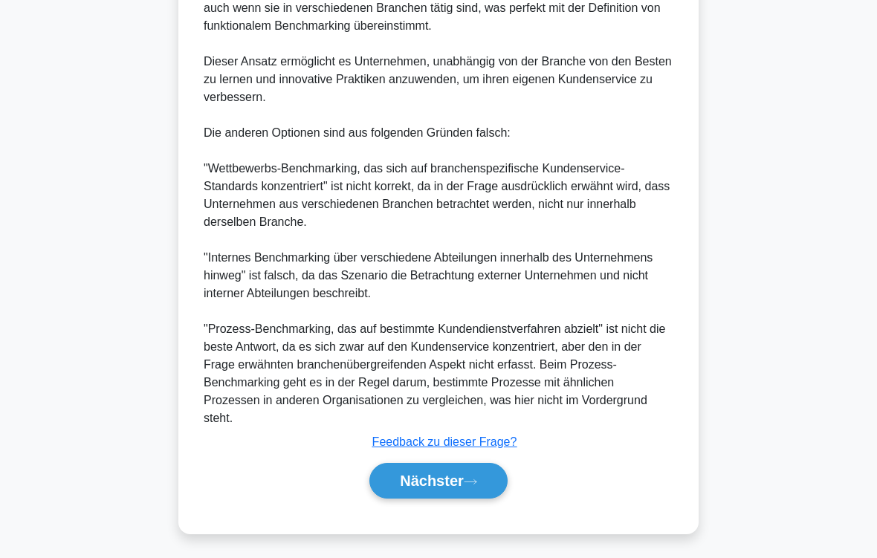
click at [471, 465] on button "Nächster" at bounding box center [438, 481] width 138 height 36
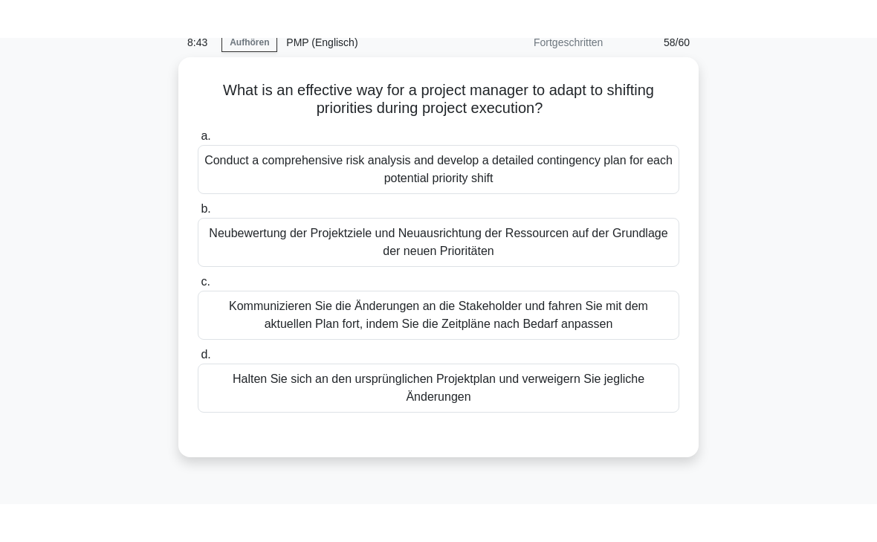
scroll to position [33, 0]
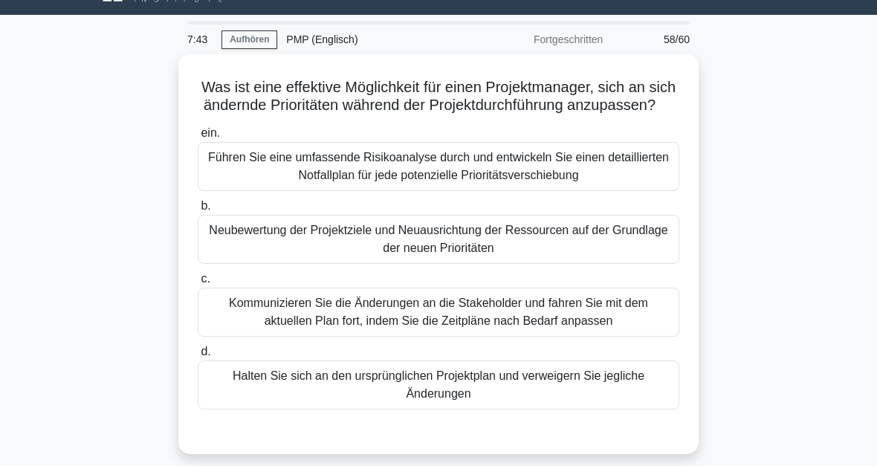
click at [445, 258] on div "Neubewertung der Projektziele und Neuausrichtung der Ressourcen auf der Grundla…" at bounding box center [439, 239] width 482 height 49
click at [198, 211] on input "b. Neubewertung der Projektziele und Neuausrichtung der Ressourcen auf der Grun…" at bounding box center [198, 206] width 0 height 10
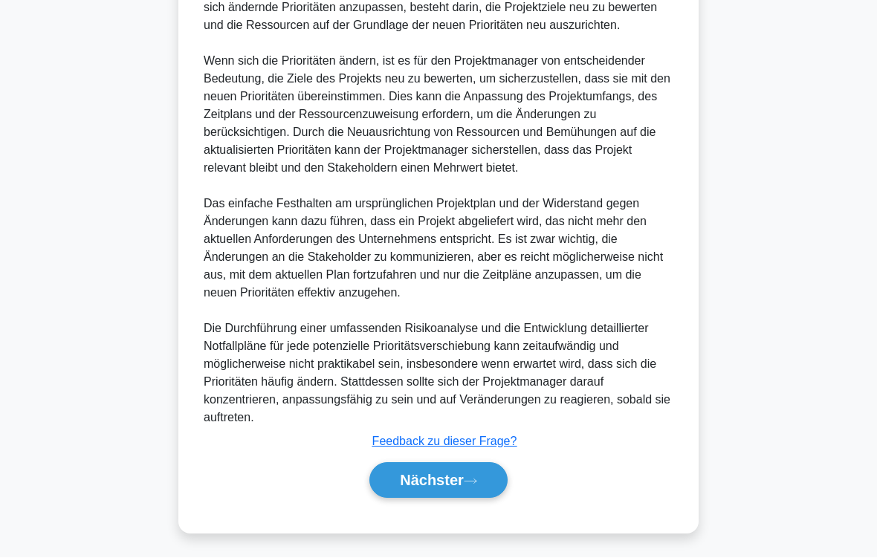
scroll to position [572, 0]
click at [460, 465] on font "Nächster" at bounding box center [432, 481] width 64 height 16
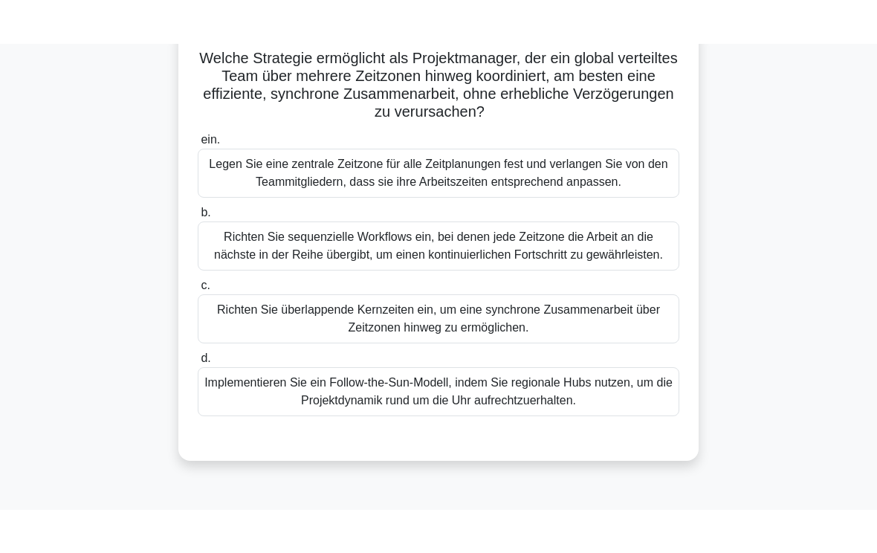
scroll to position [106, 0]
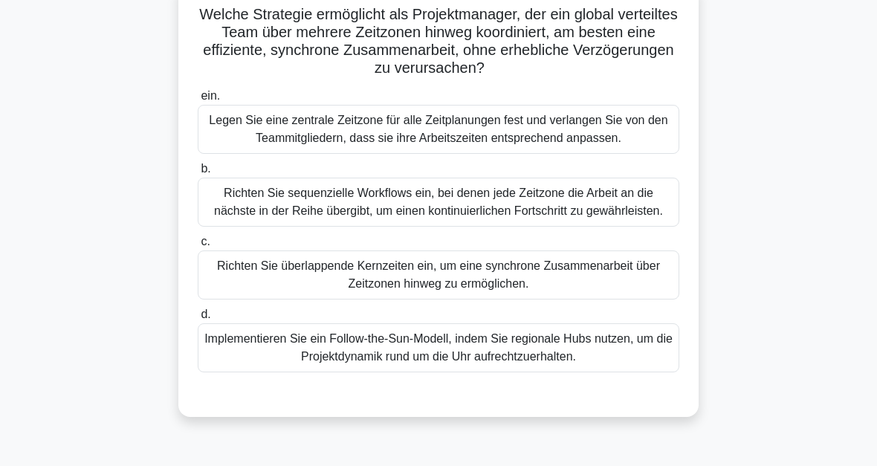
click at [513, 372] on div "Implementieren Sie ein Follow-the-Sun-Modell, indem Sie regionale Hubs nutzen, …" at bounding box center [439, 347] width 482 height 49
click at [198, 320] on input "d. Implementieren Sie ein Follow-the-Sun-Modell, indem Sie regionale Hubs nutze…" at bounding box center [198, 315] width 0 height 10
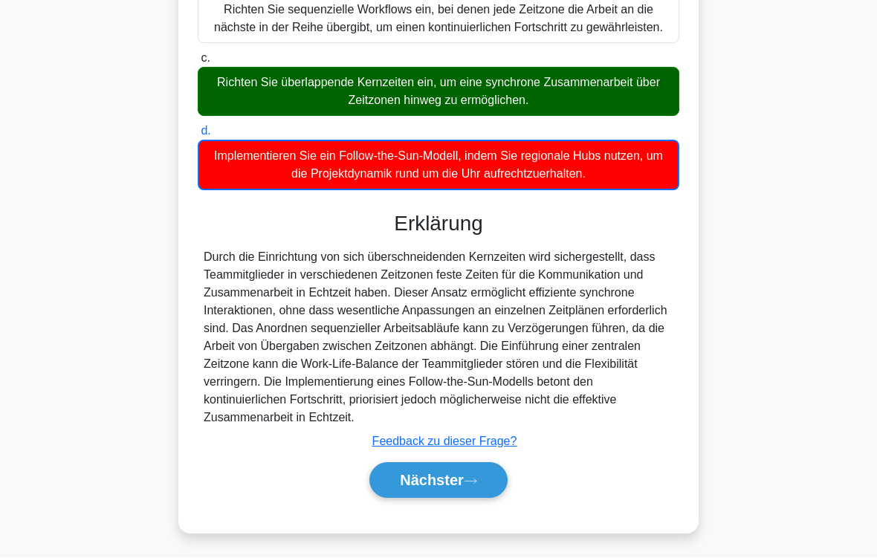
scroll to position [342, 0]
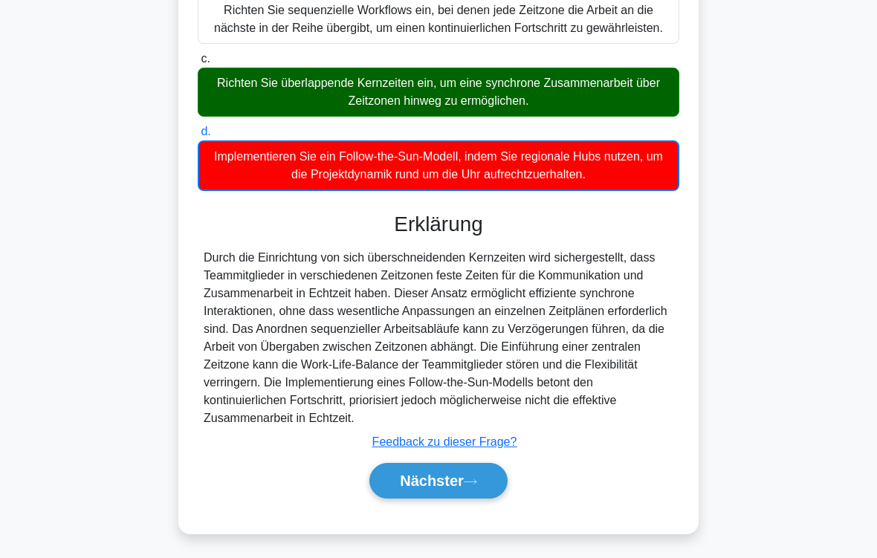
click at [453, 465] on font "Nächster" at bounding box center [432, 481] width 64 height 16
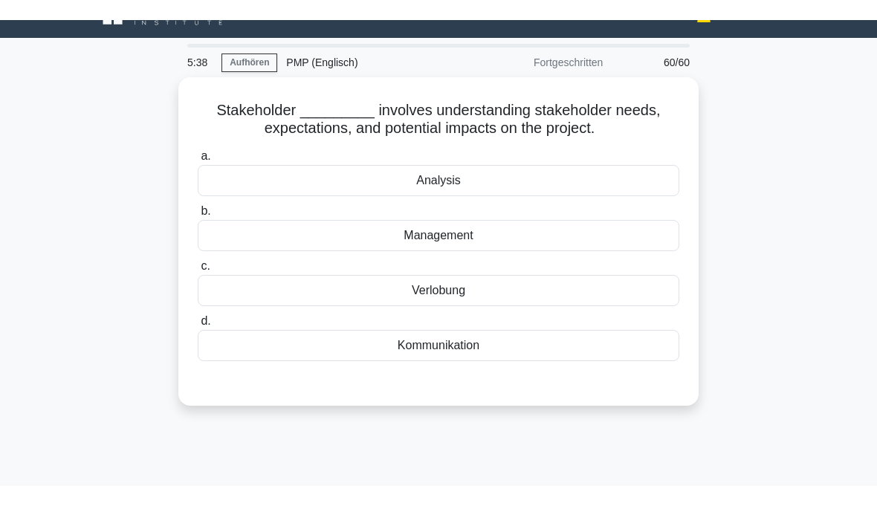
scroll to position [0, 0]
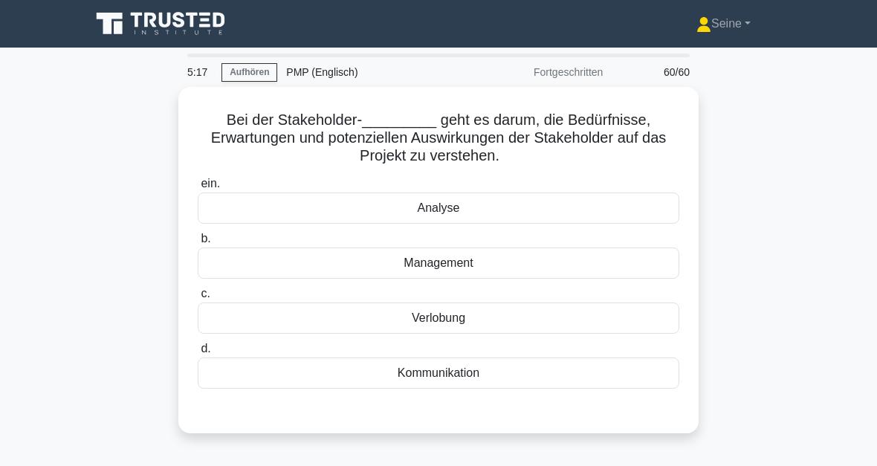
click at [446, 209] on div "Analyse" at bounding box center [439, 208] width 482 height 31
click at [198, 189] on input "ein. Analyse" at bounding box center [198, 184] width 0 height 10
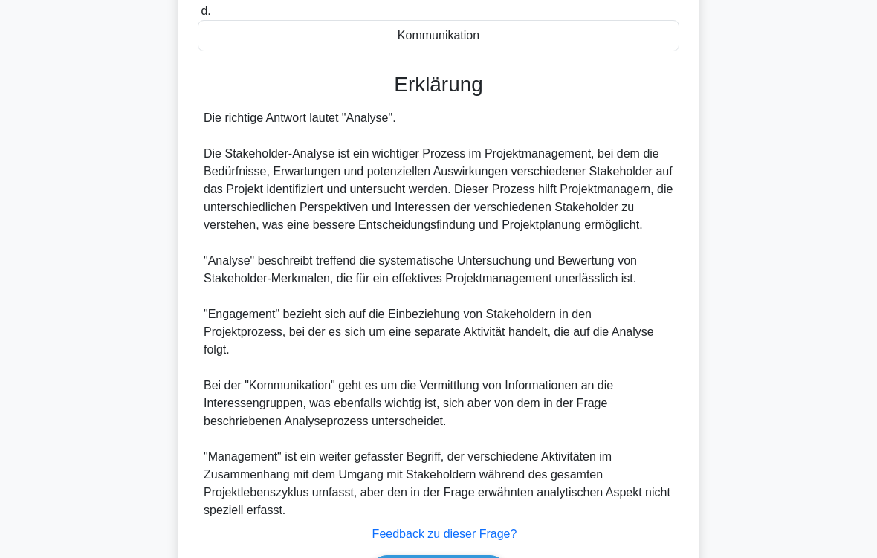
scroll to position [465, 0]
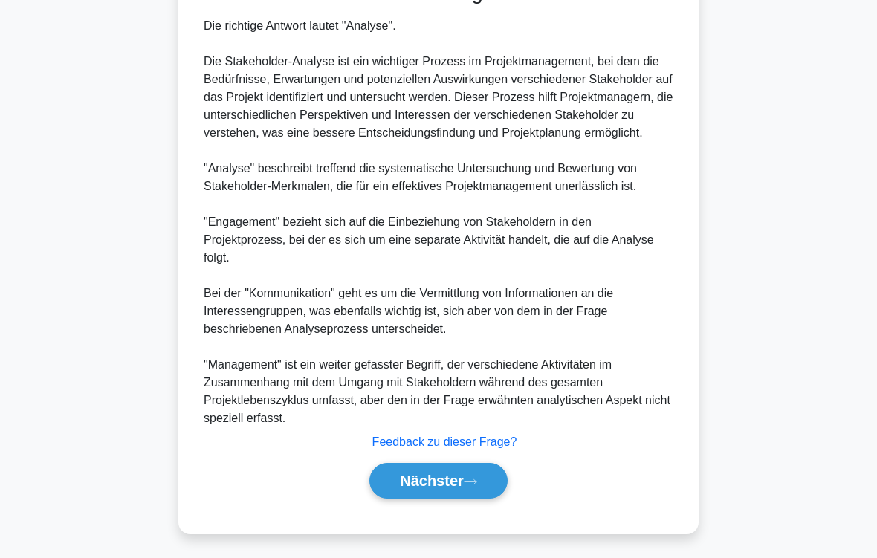
click at [453, 465] on font "Nächster" at bounding box center [432, 481] width 64 height 16
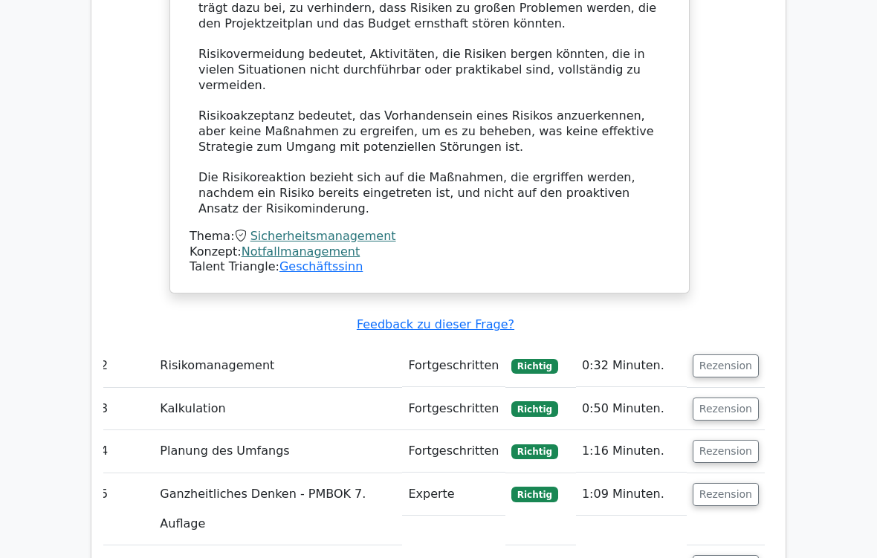
scroll to position [2539, 0]
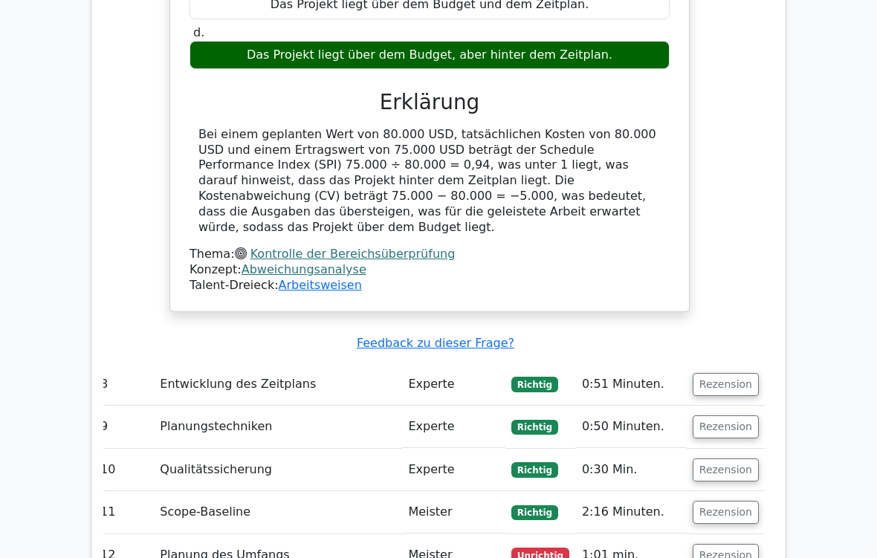
scroll to position [3403, 0]
click at [753, 465] on button "Rezension" at bounding box center [726, 555] width 66 height 23
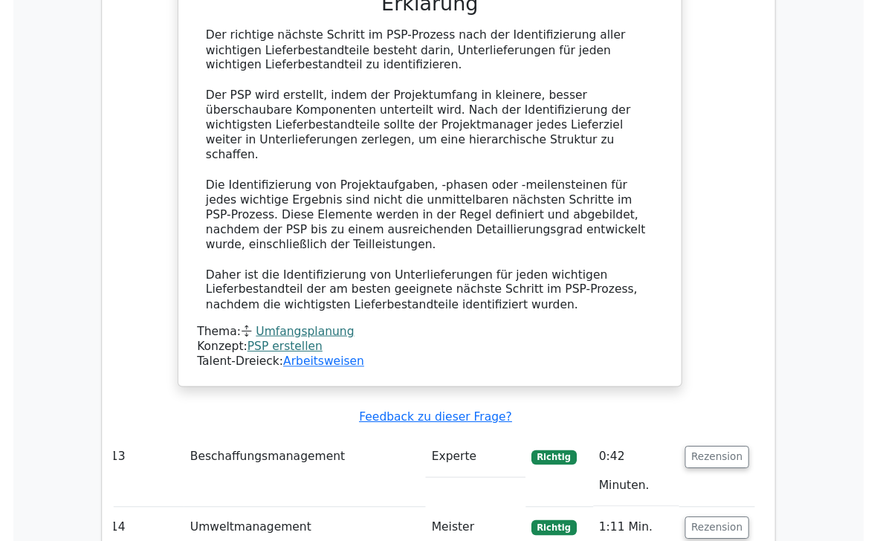
scroll to position [4106, 0]
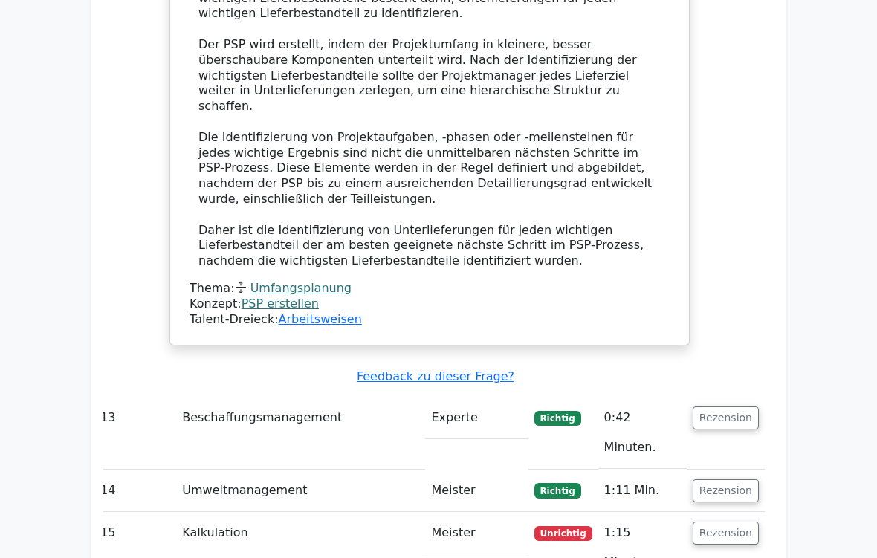
click at [740, 465] on button "Rezension" at bounding box center [726, 534] width 66 height 23
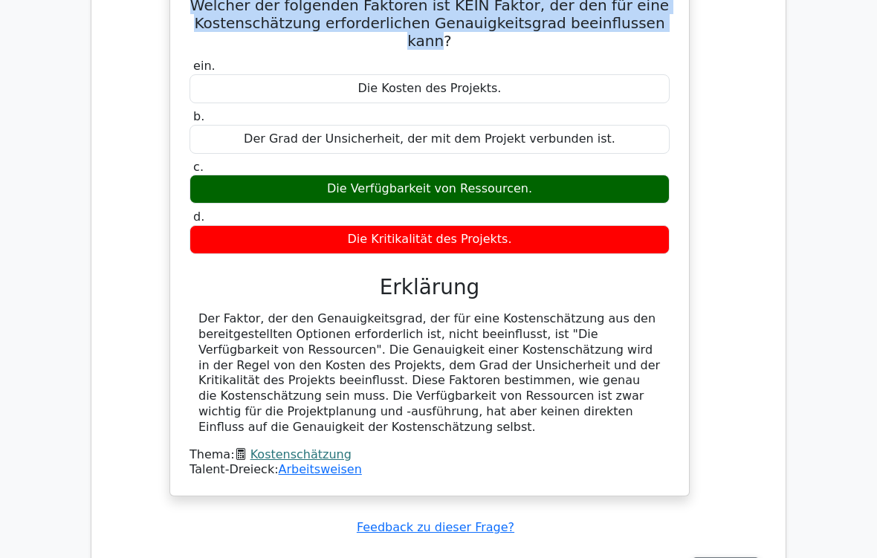
scroll to position [4986, 0]
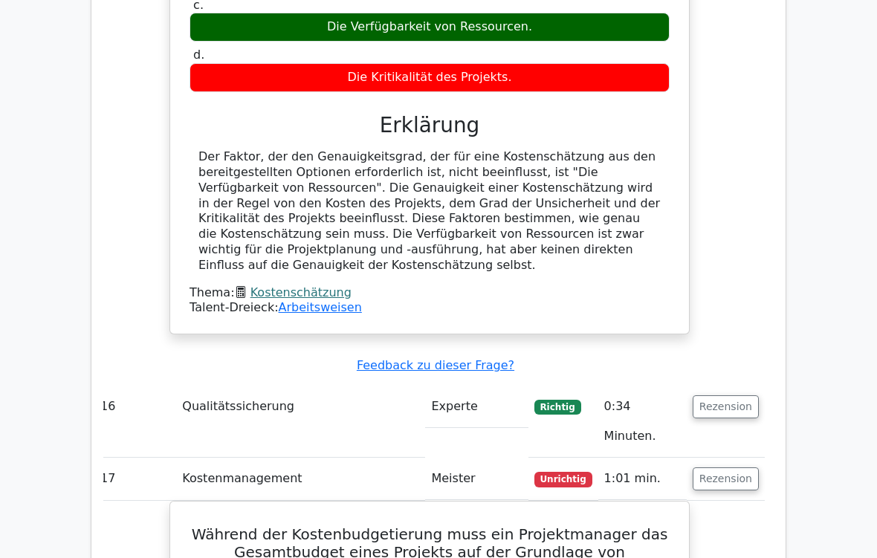
scroll to position [5122, 0]
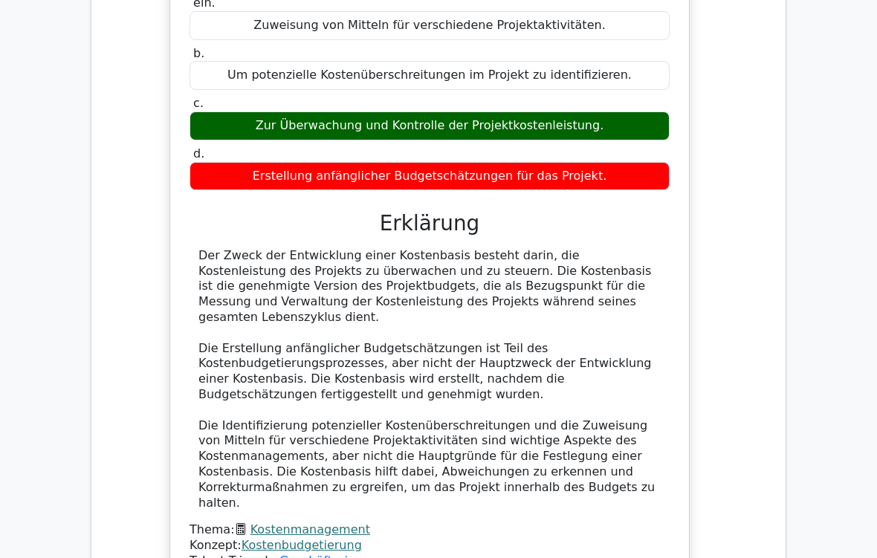
scroll to position [5707, 0]
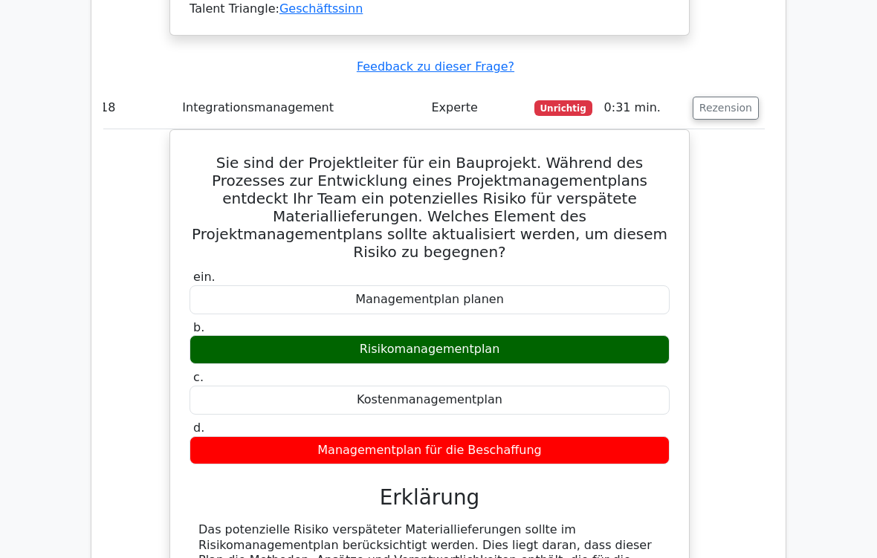
scroll to position [6364, 0]
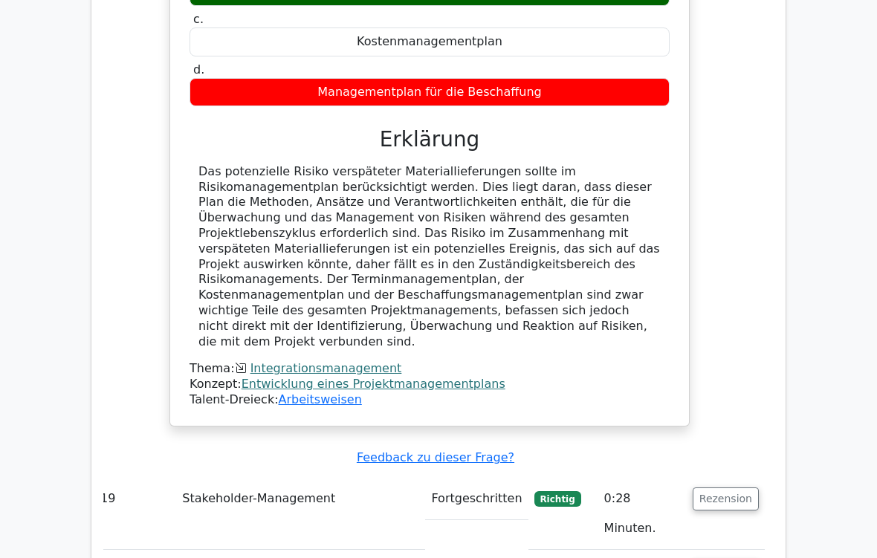
scroll to position [6617, 0]
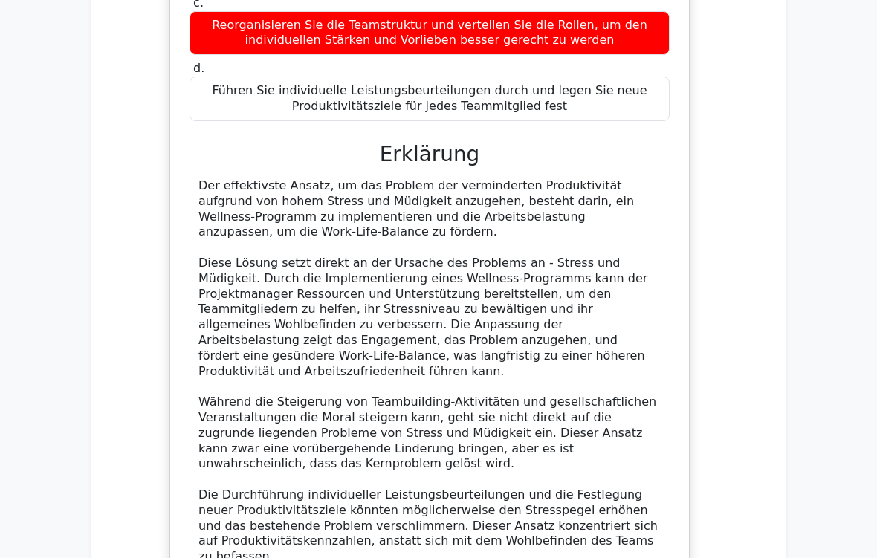
scroll to position [7571, 0]
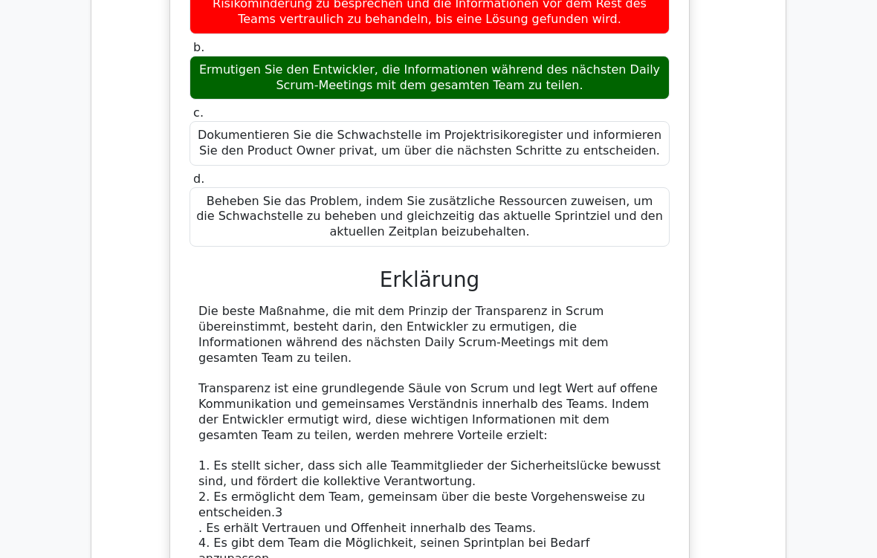
scroll to position [8926, 0]
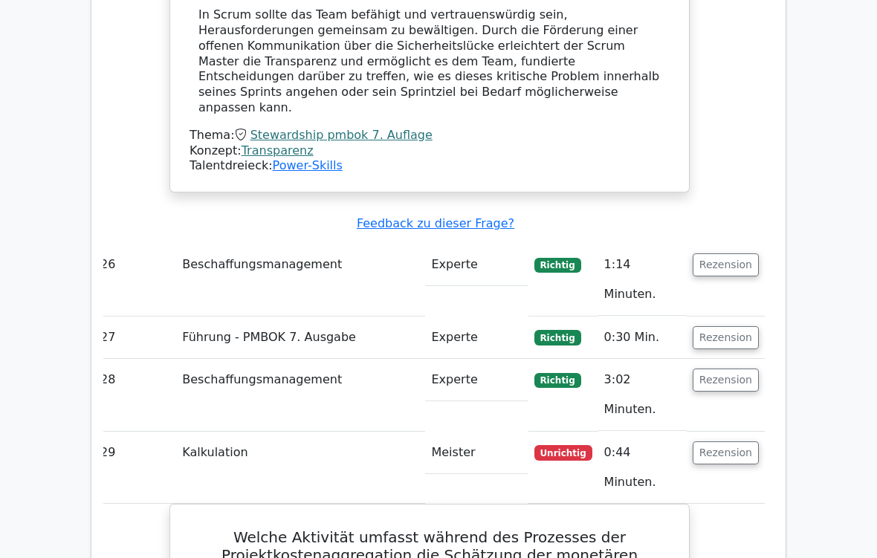
scroll to position [9766, 0]
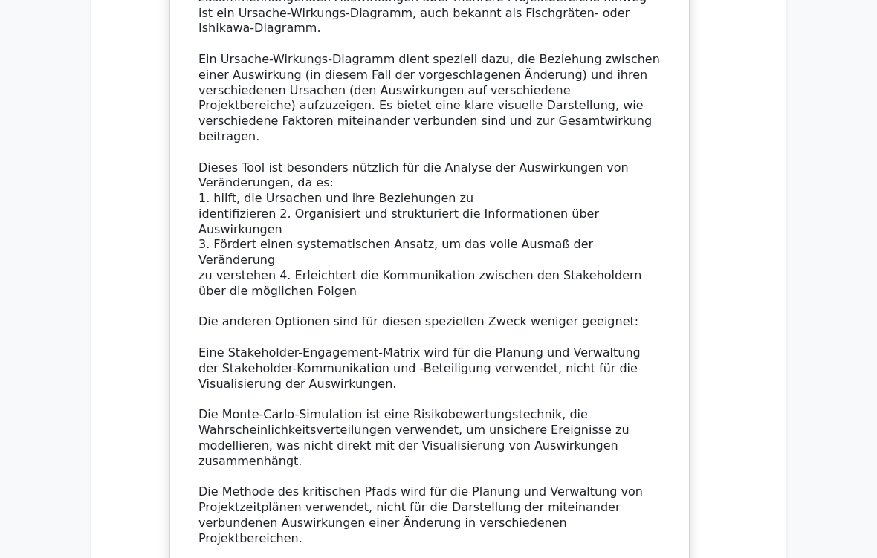
scroll to position [10515, 0]
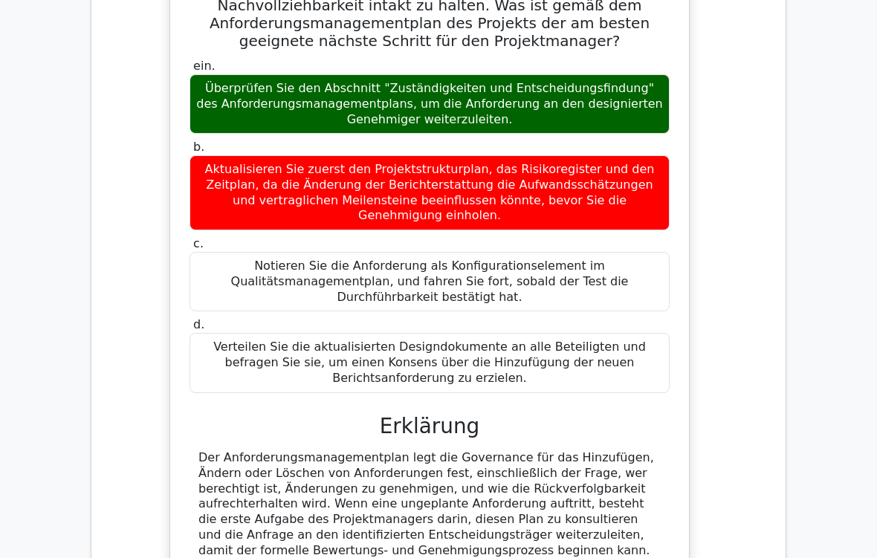
scroll to position [11434, 0]
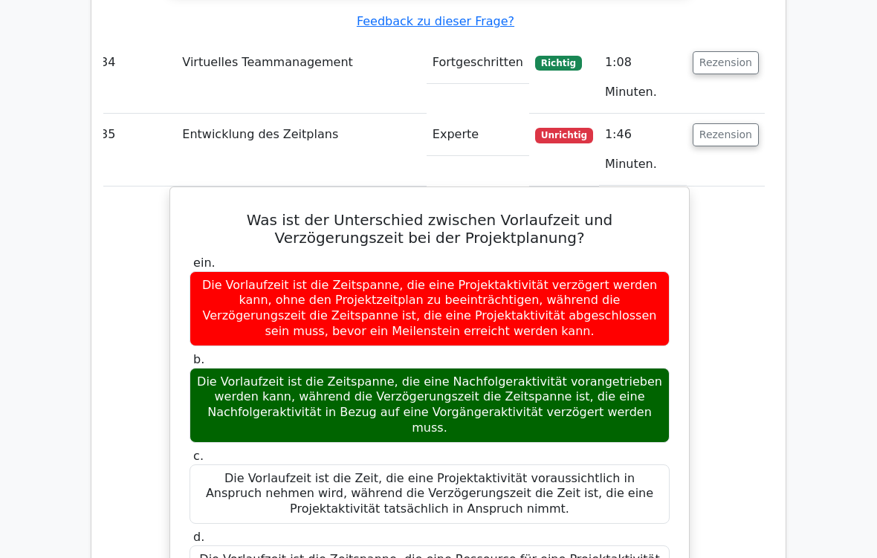
scroll to position [12388, 0]
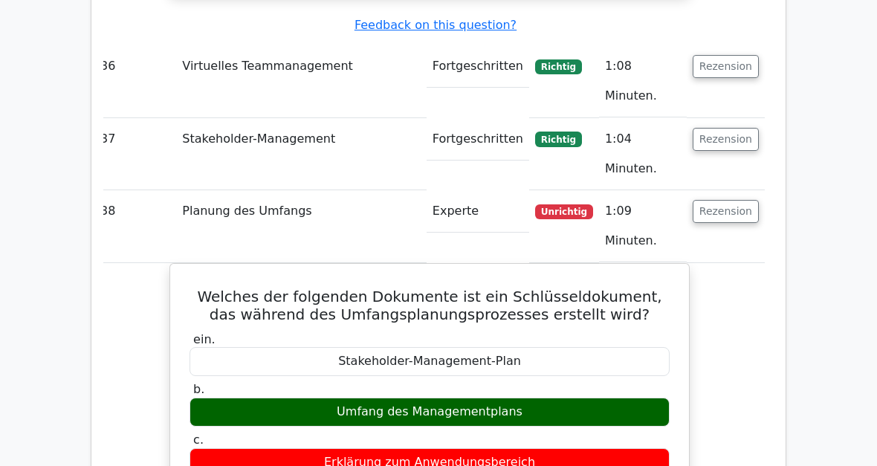
scroll to position [12784, 0]
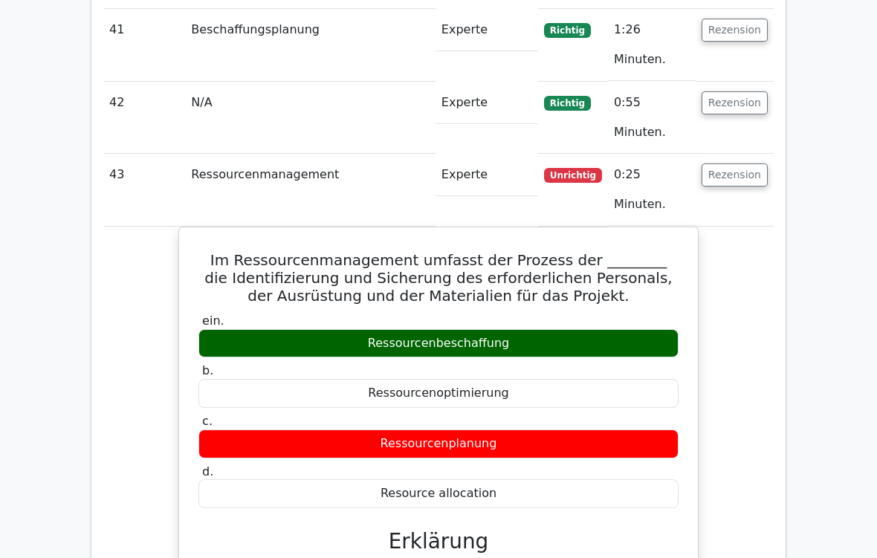
scroll to position [13845, 0]
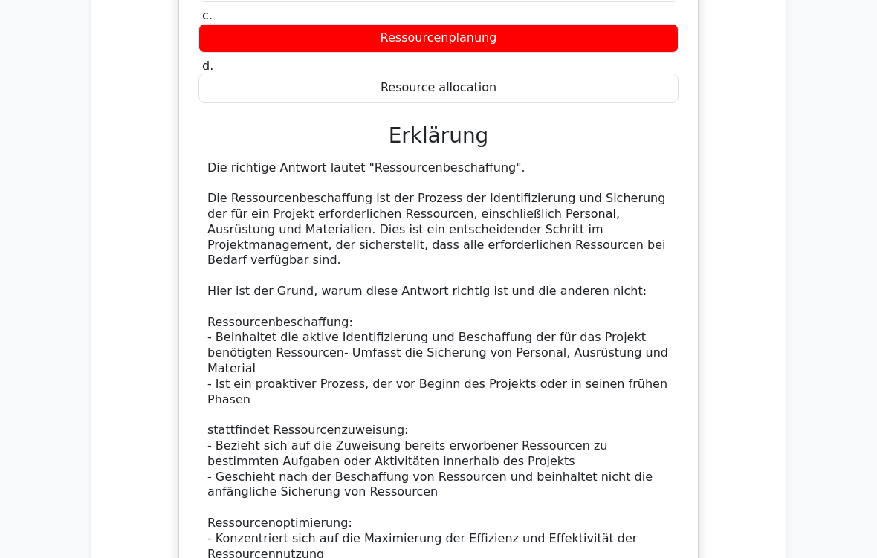
scroll to position [14209, 0]
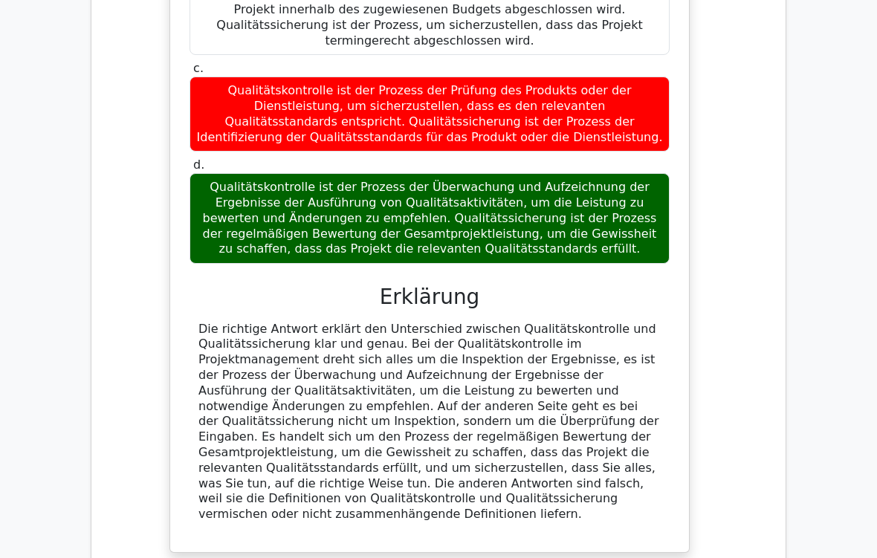
scroll to position [15489, 0]
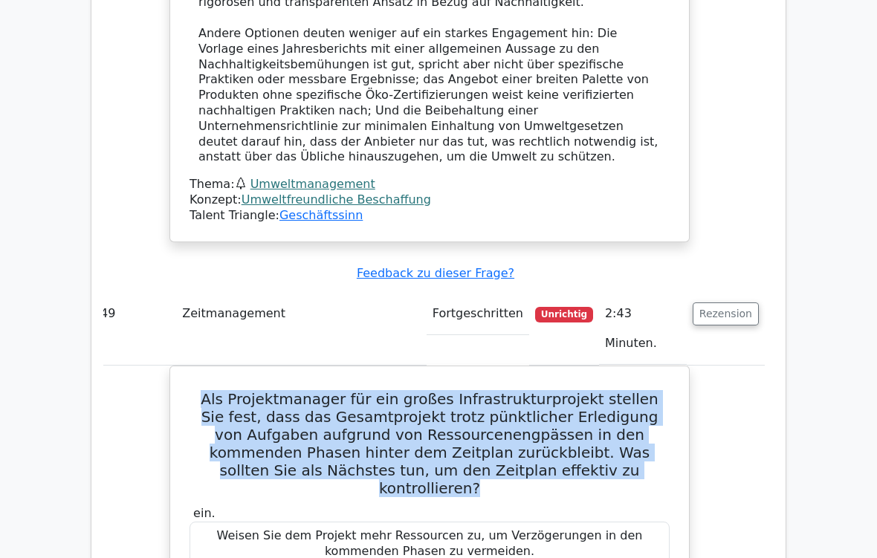
scroll to position [16767, 0]
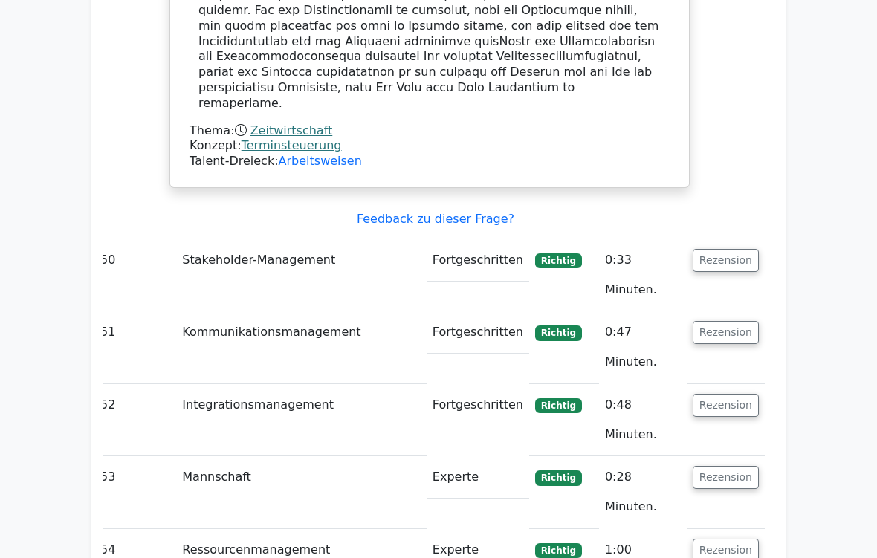
scroll to position [17789, 0]
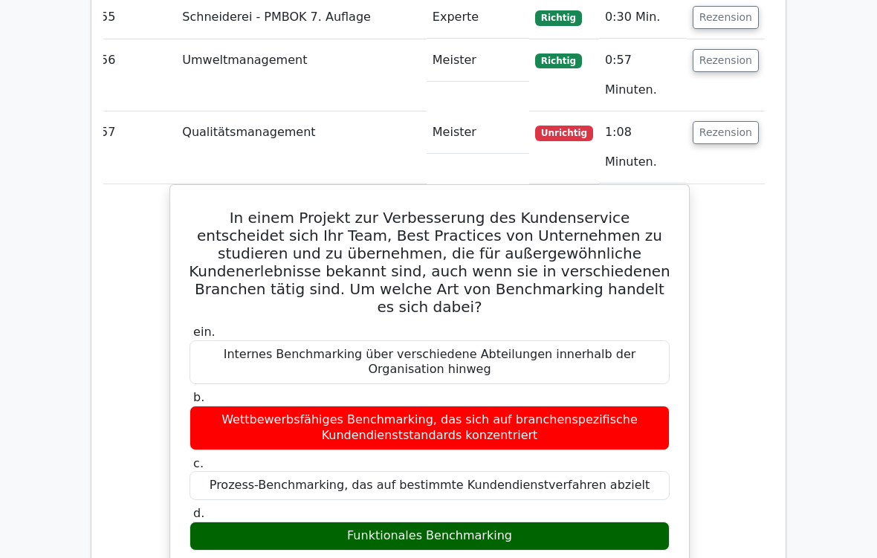
scroll to position [18399, 0]
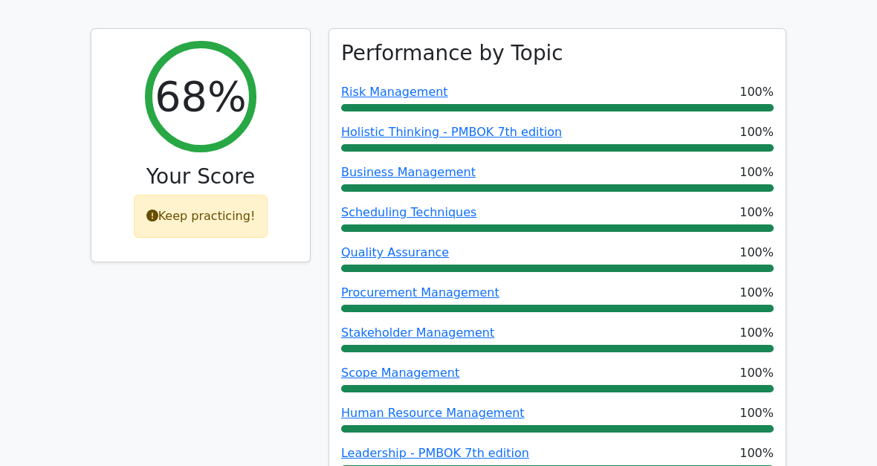
scroll to position [0, 0]
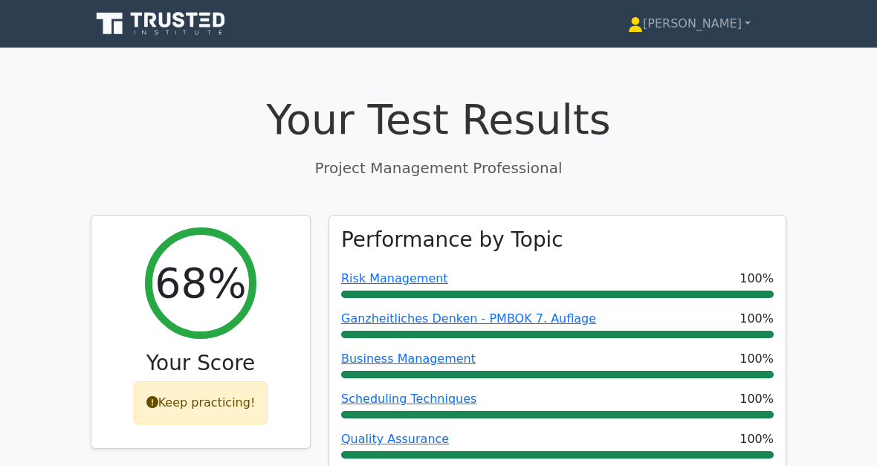
click at [731, 24] on font "[PERSON_NAME]" at bounding box center [692, 23] width 99 height 14
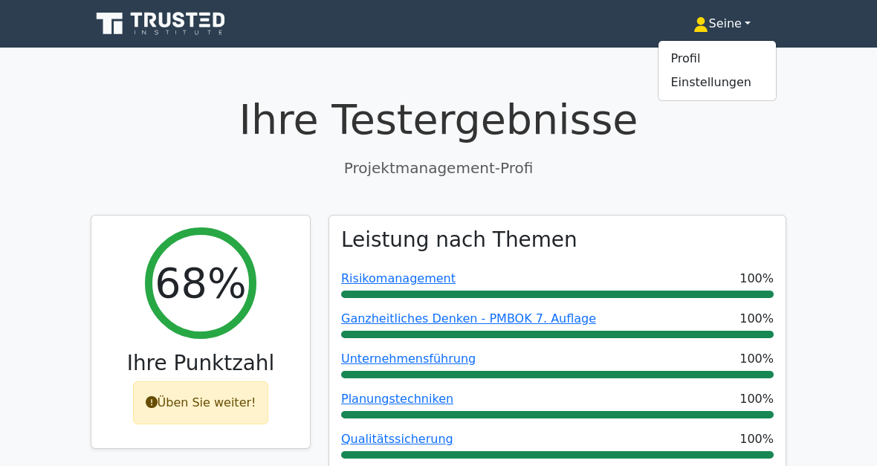
click at [706, 64] on link "Profil" at bounding box center [717, 59] width 117 height 24
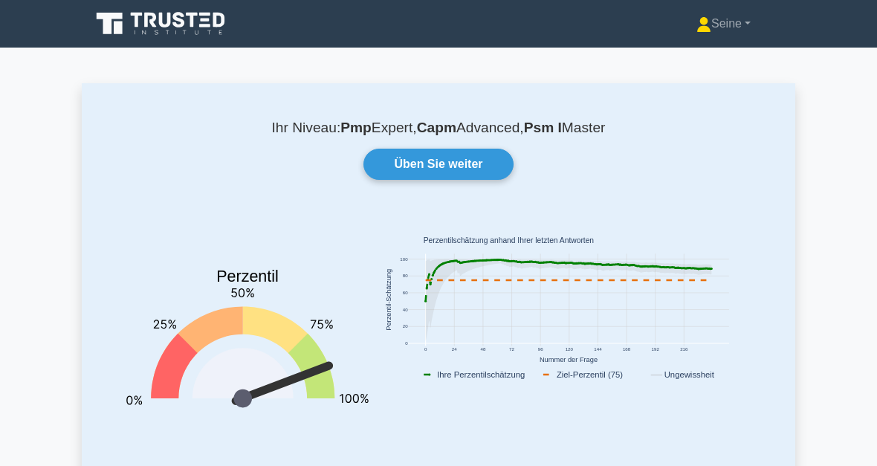
click at [458, 163] on link "Üben Sie weiter" at bounding box center [437, 164] width 149 height 31
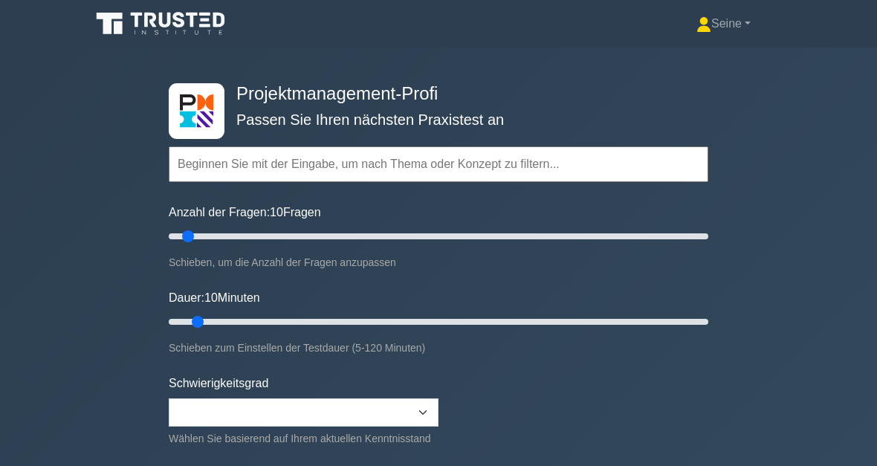
click at [282, 172] on input "text" at bounding box center [439, 164] width 540 height 36
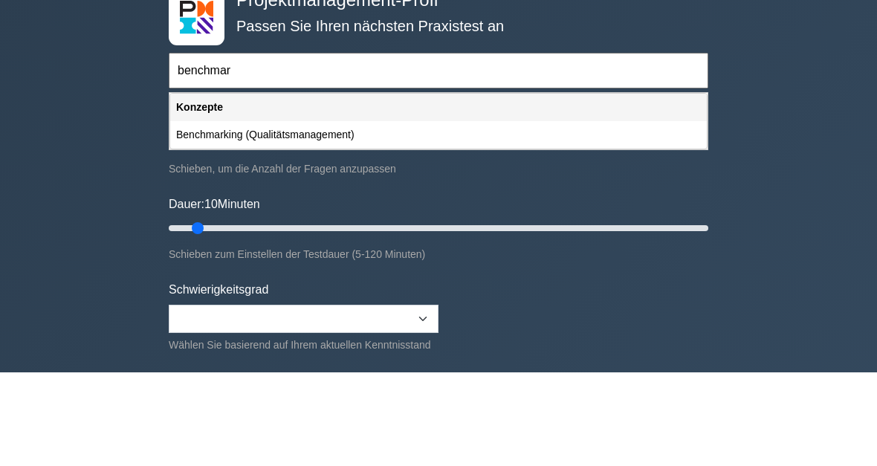
click at [219, 187] on div "Konzepte" at bounding box center [438, 201] width 537 height 28
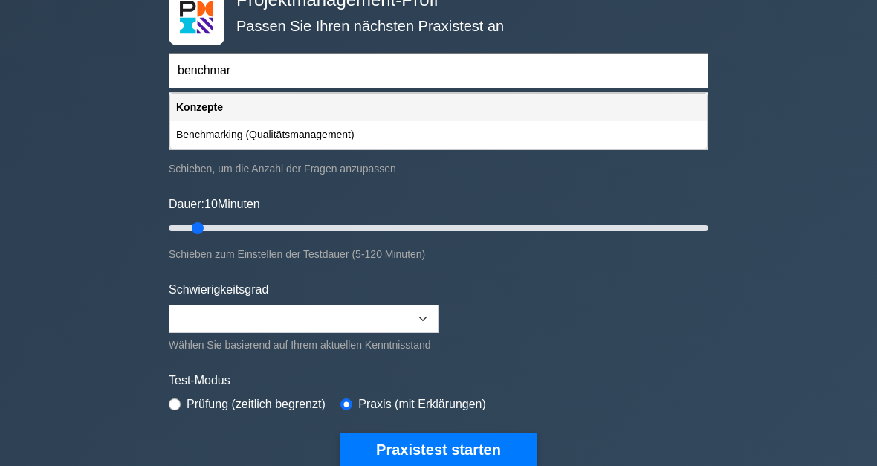
click at [216, 106] on div "Konzepte" at bounding box center [438, 108] width 537 height 28
click at [311, 135] on div "Benchmarking (Qualitätsmanagement)" at bounding box center [438, 135] width 537 height 28
type input "Benchmarking (Qualitätsmanagement)"
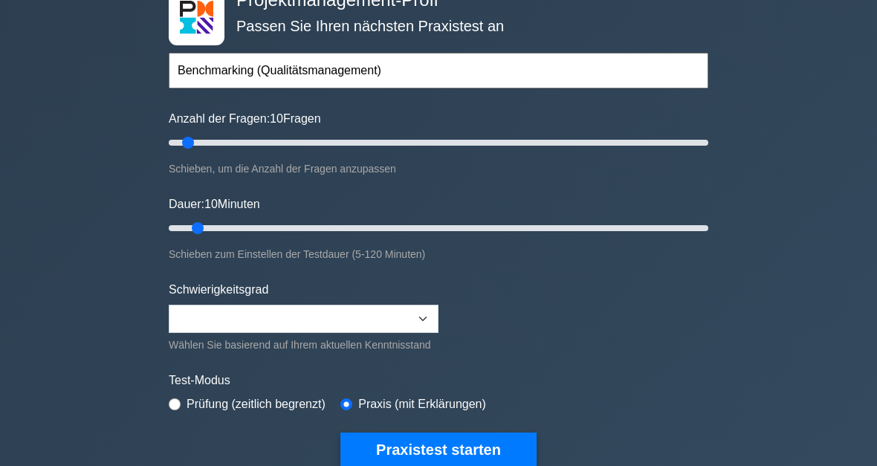
click at [476, 462] on button "Praxistest starten" at bounding box center [438, 450] width 196 height 34
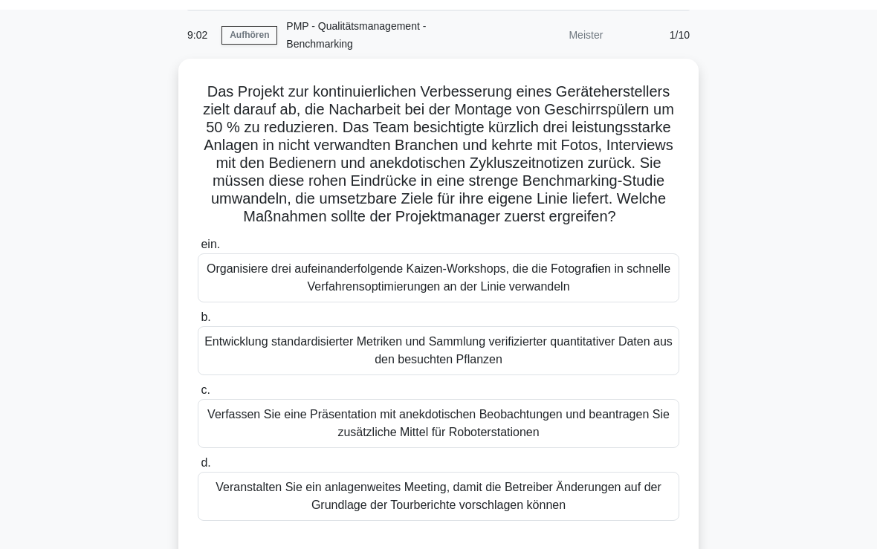
scroll to position [58, 0]
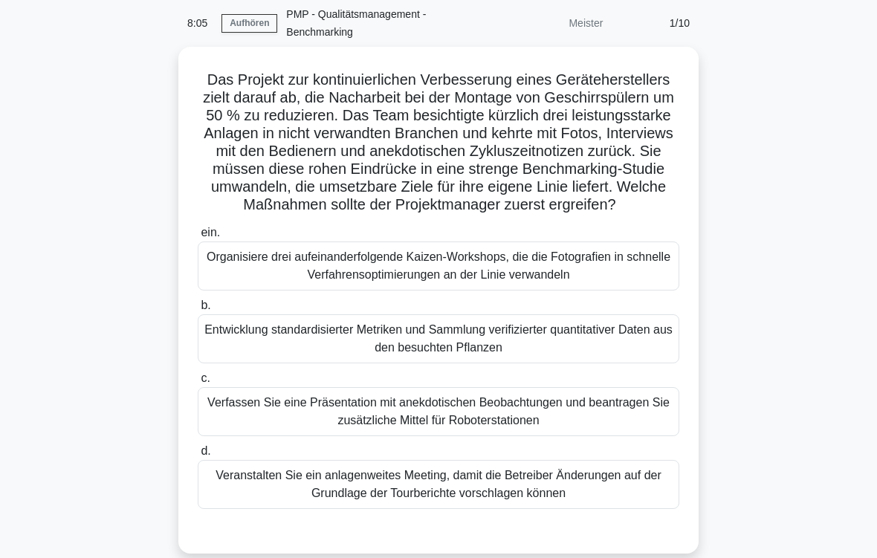
click at [551, 363] on div "Entwicklung standardisierter Metriken und Sammlung verifizierter quantitativer …" at bounding box center [439, 338] width 482 height 49
click at [198, 311] on input "b. Entwicklung standardisierter Metriken und Sammlung verifizierter quantitativ…" at bounding box center [198, 306] width 0 height 10
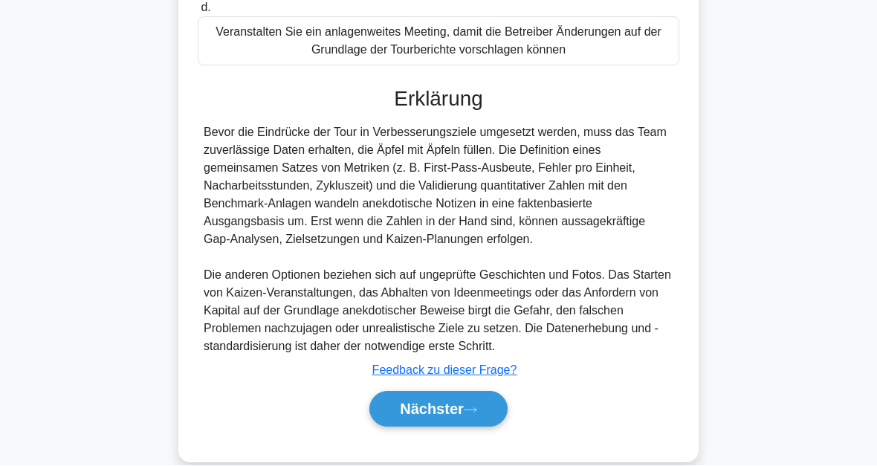
scroll to position [593, 0]
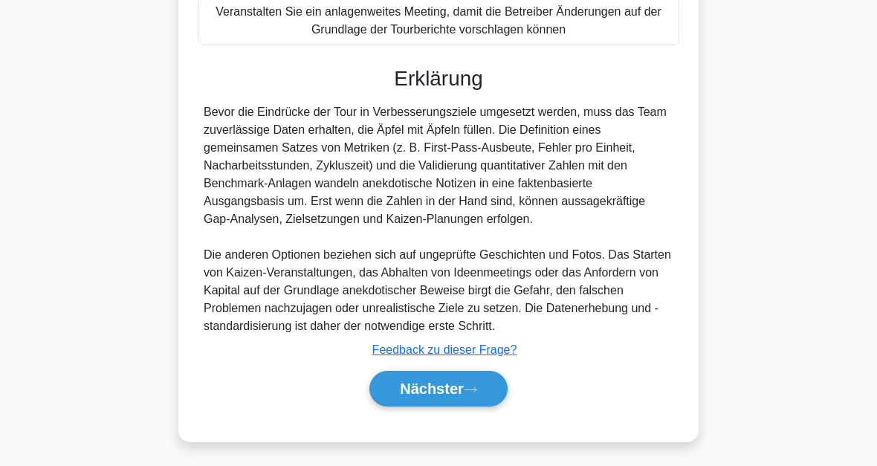
click at [476, 395] on button "Nächster" at bounding box center [438, 389] width 138 height 36
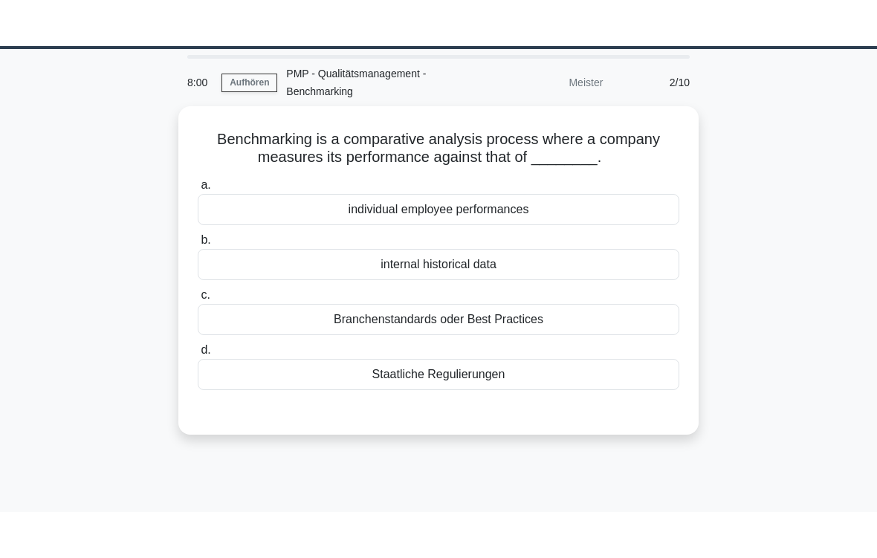
scroll to position [0, 0]
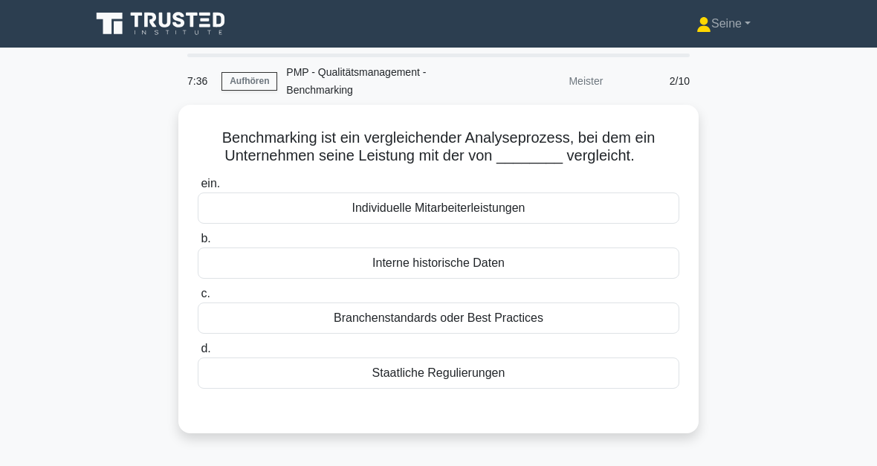
click at [567, 334] on div "Branchenstandards oder Best Practices" at bounding box center [439, 318] width 482 height 31
click at [198, 299] on input "c. Branchenstandards oder Best Practices" at bounding box center [198, 294] width 0 height 10
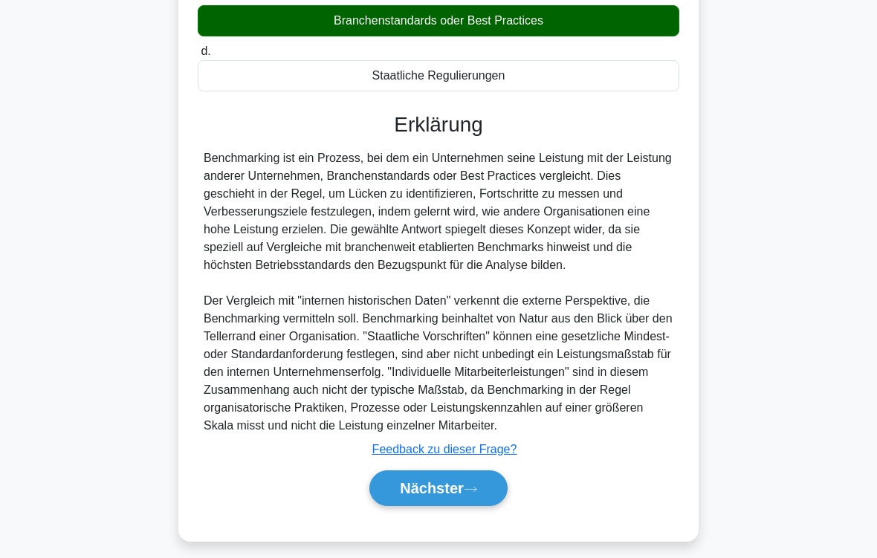
scroll to position [358, 0]
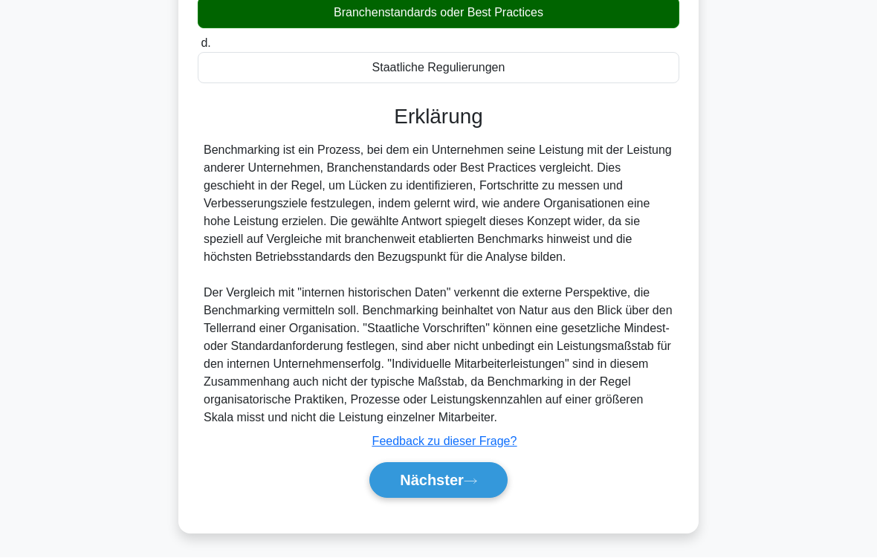
click at [473, 465] on button "Nächster" at bounding box center [438, 481] width 138 height 36
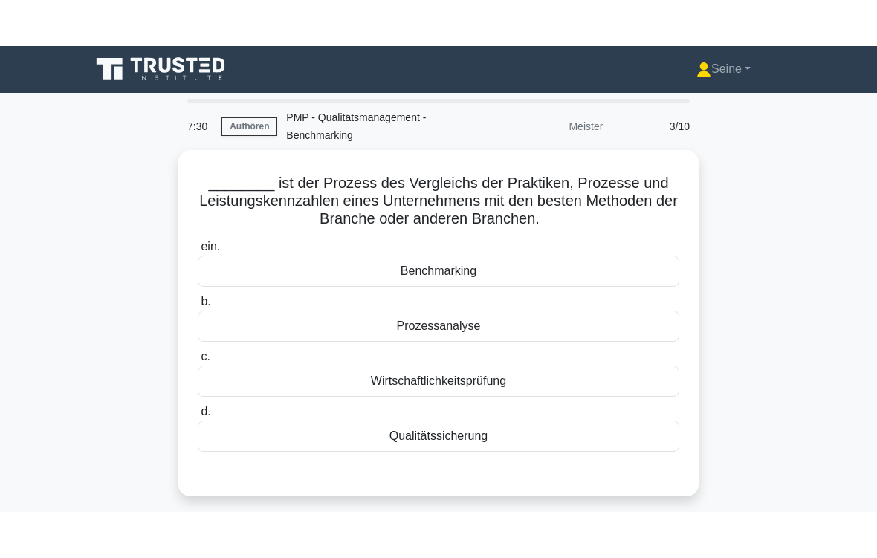
scroll to position [0, 0]
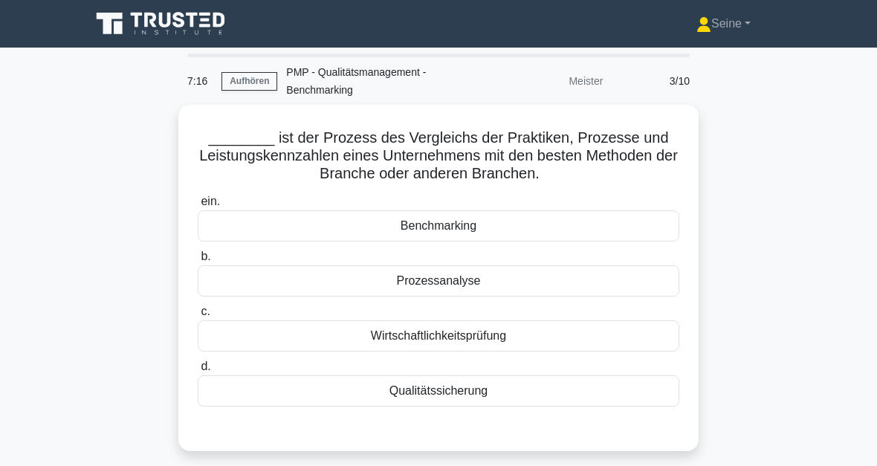
click at [499, 231] on div "Benchmarking" at bounding box center [439, 225] width 482 height 31
click at [198, 207] on input "ein. Benchmarking" at bounding box center [198, 202] width 0 height 10
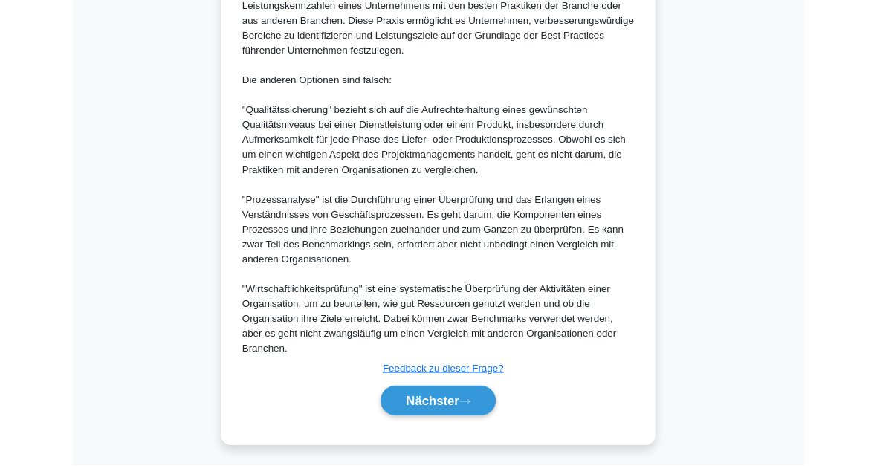
scroll to position [647, 0]
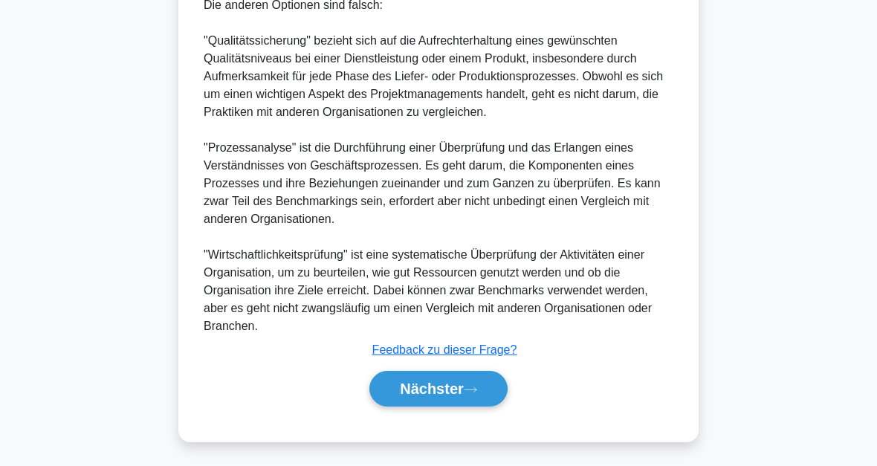
click at [480, 383] on button "Nächster" at bounding box center [438, 389] width 138 height 36
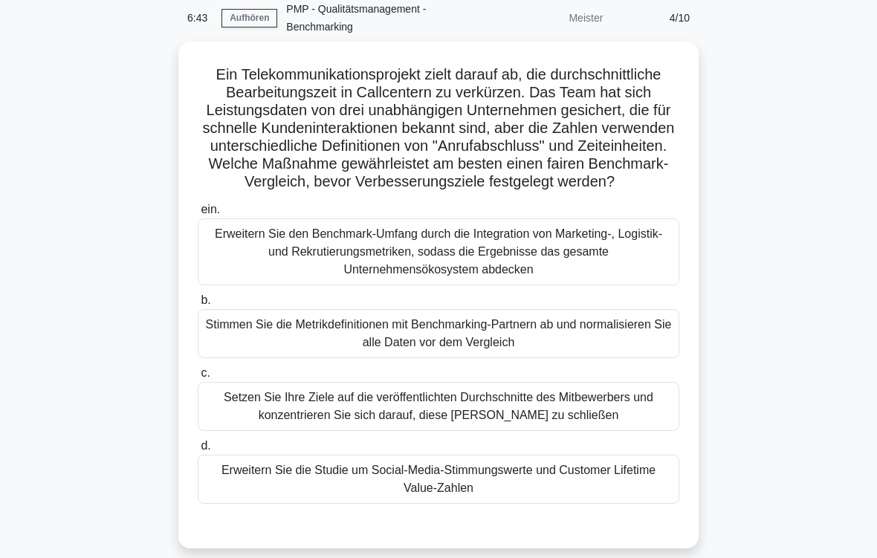
scroll to position [77, 0]
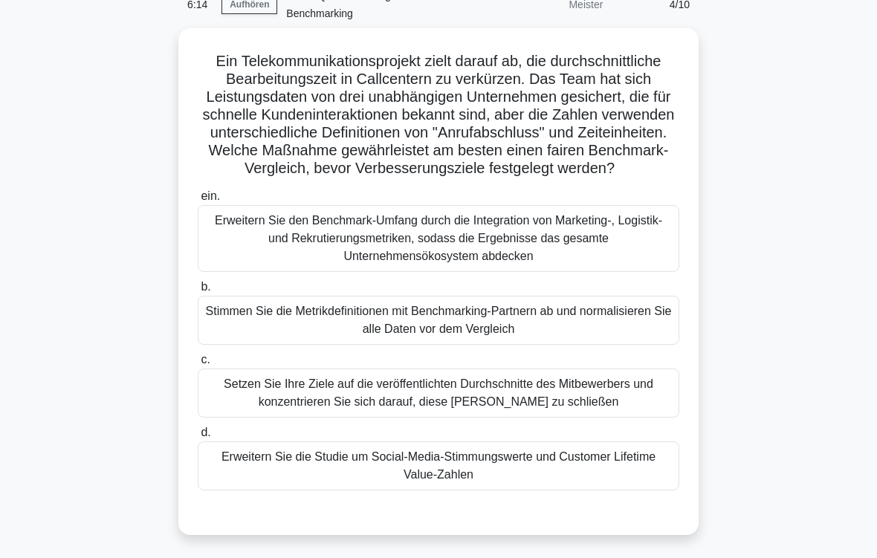
click at [624, 345] on div "Stimmen Sie die Metrikdefinitionen mit Benchmarking-Partnern ab und normalisier…" at bounding box center [439, 320] width 482 height 49
click at [198, 292] on input "b. Stimmen Sie die Metrikdefinitionen mit Benchmarking-Partnern ab und normalis…" at bounding box center [198, 287] width 0 height 10
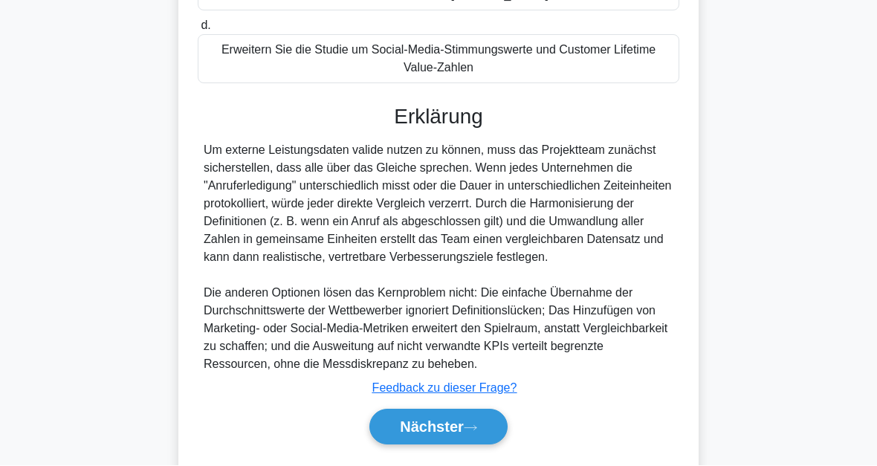
scroll to position [575, 0]
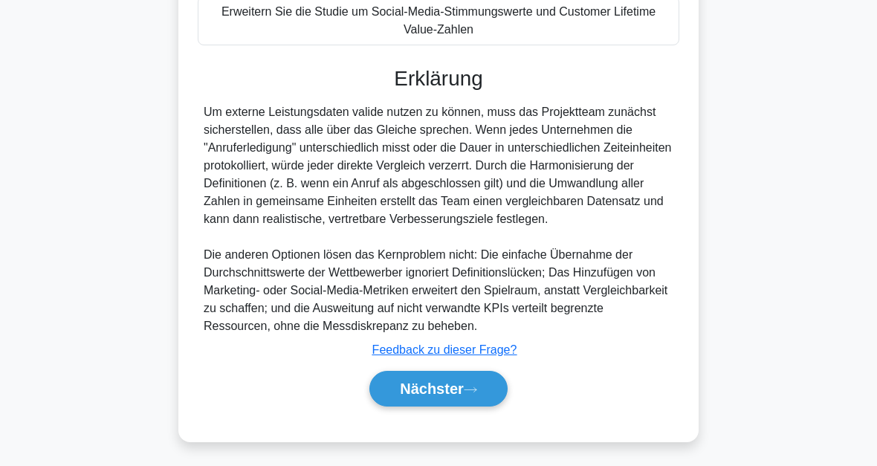
click at [492, 378] on button "Nächster" at bounding box center [438, 389] width 138 height 36
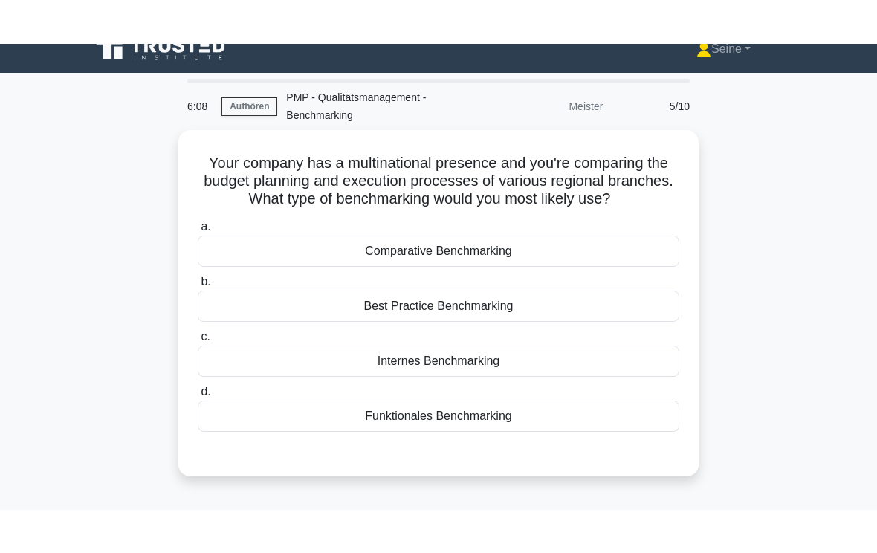
scroll to position [0, 0]
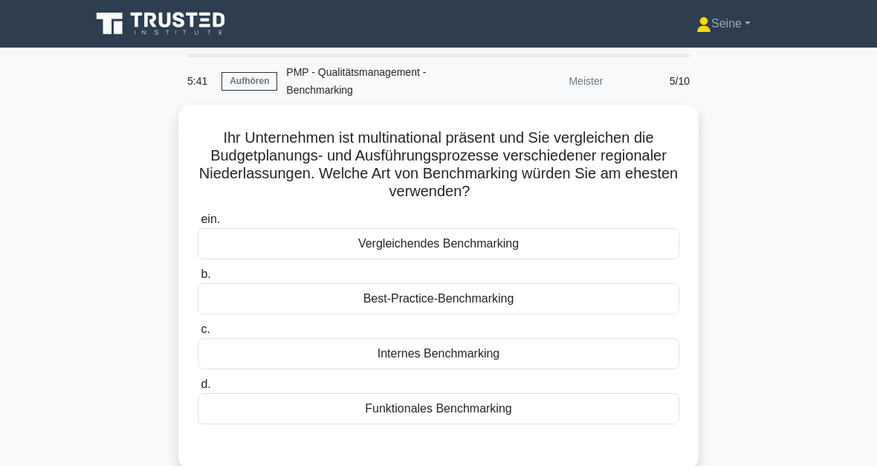
click at [541, 365] on div "Internes Benchmarking" at bounding box center [439, 353] width 482 height 31
click at [198, 334] on input "c. Internes Benchmarking" at bounding box center [198, 330] width 0 height 10
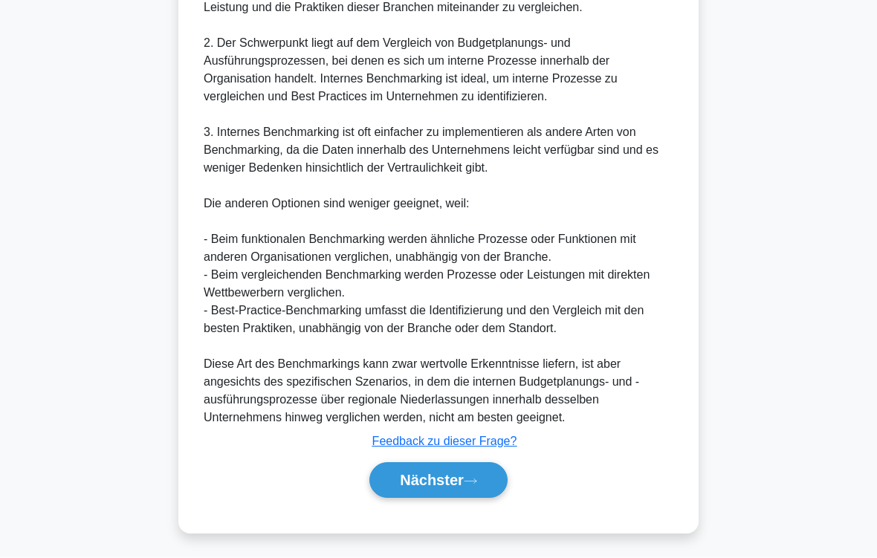
scroll to position [769, 0]
click at [472, 465] on button "Nächster" at bounding box center [438, 481] width 138 height 36
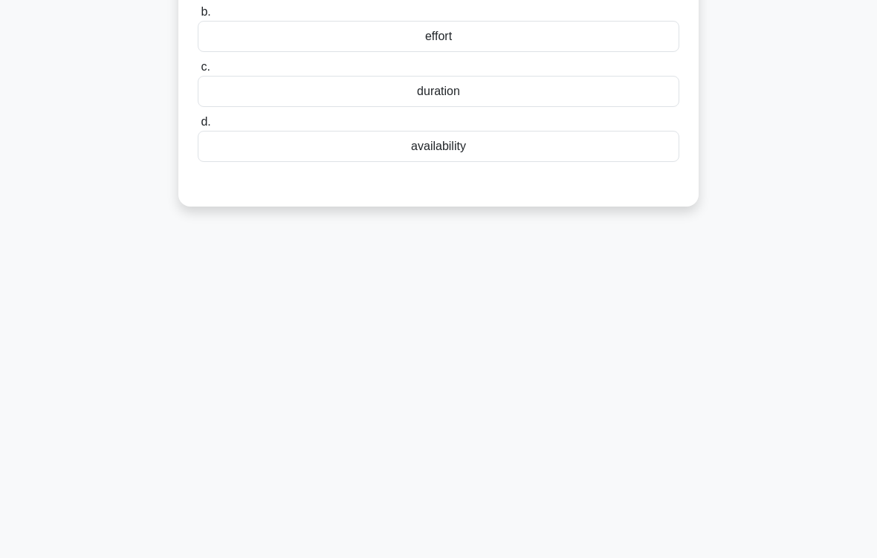
click at [481, 465] on div "5:35 Aufhören PMP - Qualitätsmanagement - Benchmarking Meister 6/10 During acti…" at bounding box center [439, 180] width 714 height 743
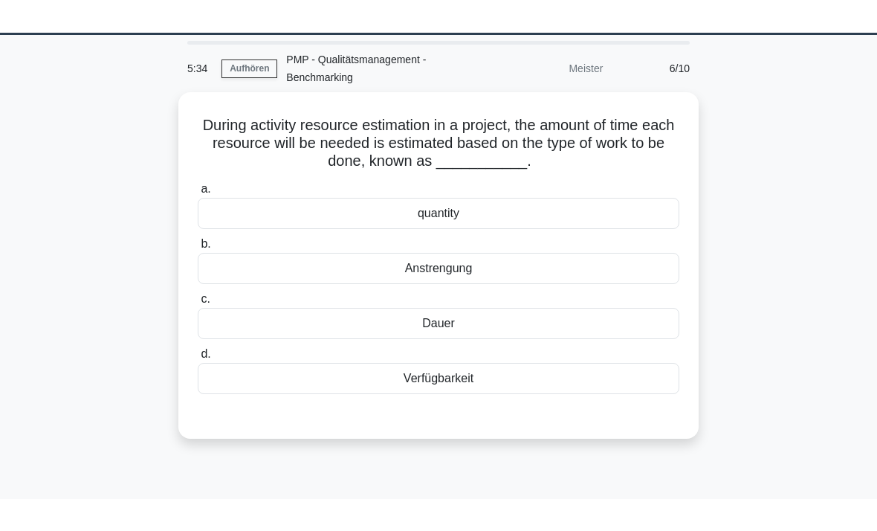
scroll to position [0, 0]
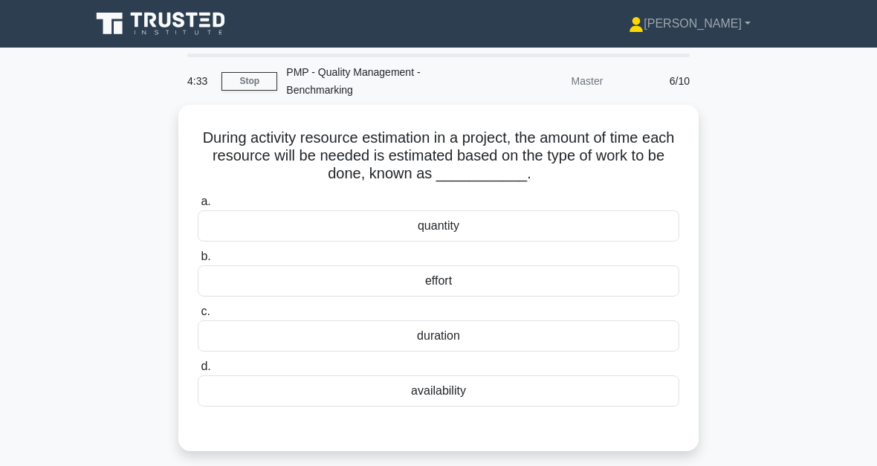
click at [477, 395] on div "availability" at bounding box center [439, 390] width 482 height 31
click at [198, 372] on input "d. availability" at bounding box center [198, 367] width 0 height 10
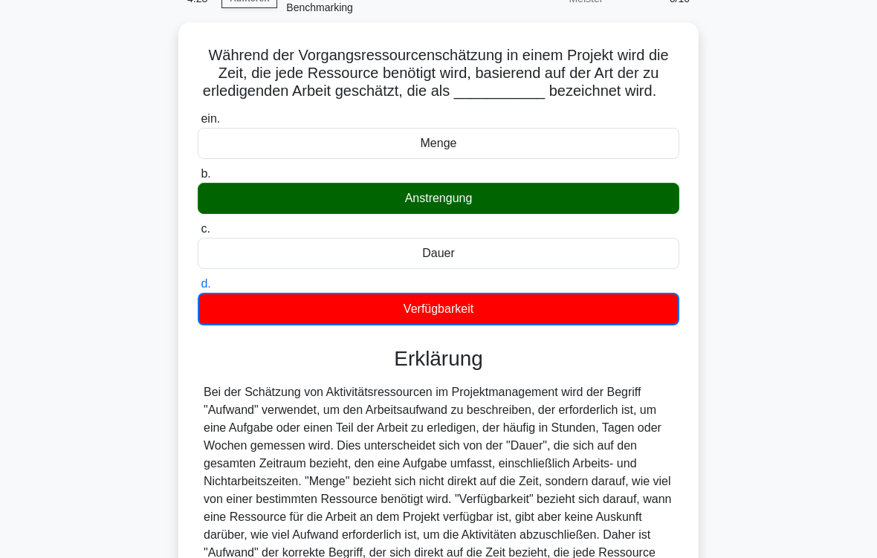
scroll to position [288, 0]
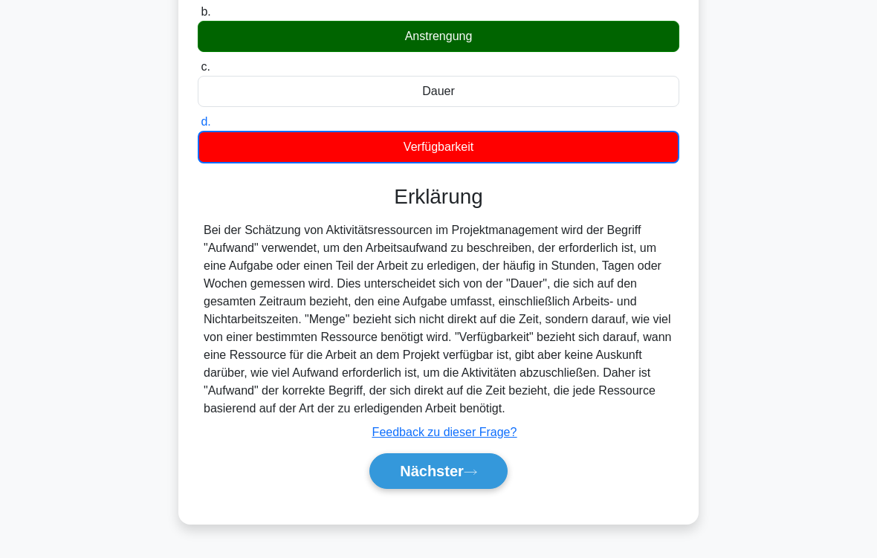
click at [485, 465] on button "Nächster" at bounding box center [438, 471] width 138 height 36
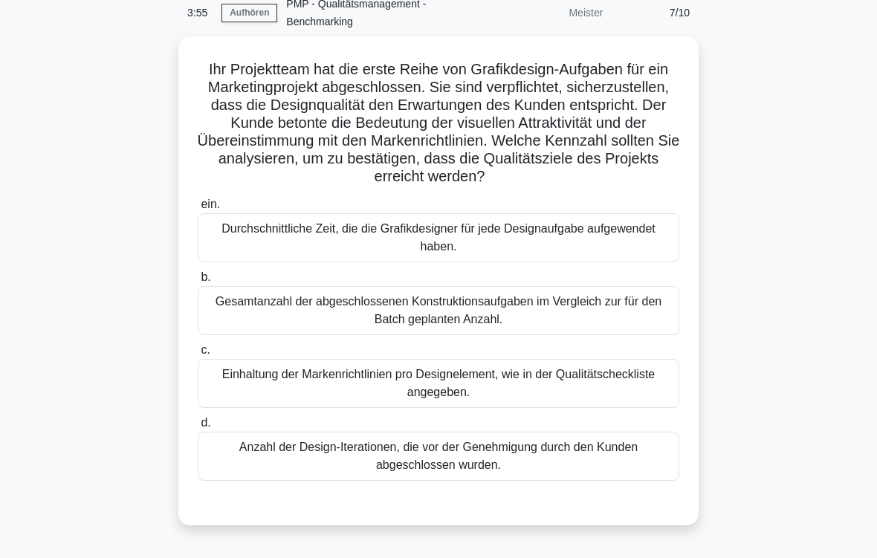
scroll to position [68, 0]
click at [527, 334] on div "Gesamtanzahl der abgeschlossenen Konstruktionsaufgaben im Vergleich zur für den…" at bounding box center [439, 310] width 482 height 49
click at [198, 282] on input "b. Gesamtanzahl der abgeschlossenen Konstruktionsaufgaben im Vergleich zur für …" at bounding box center [198, 278] width 0 height 10
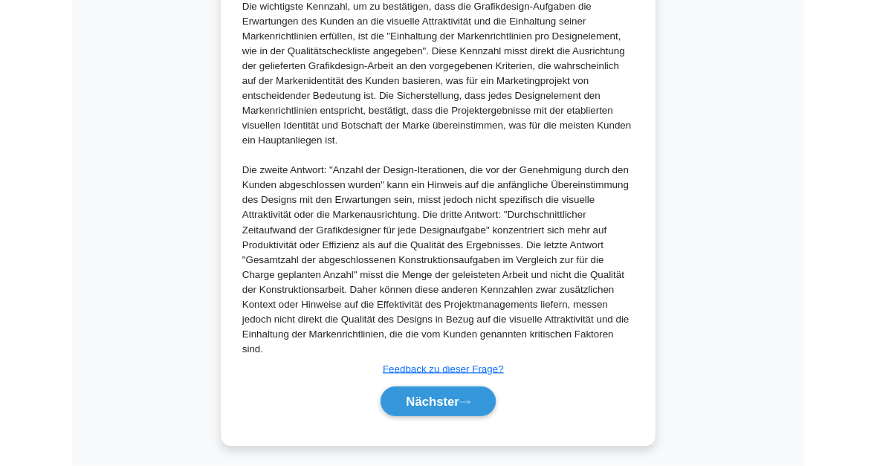
scroll to position [755, 0]
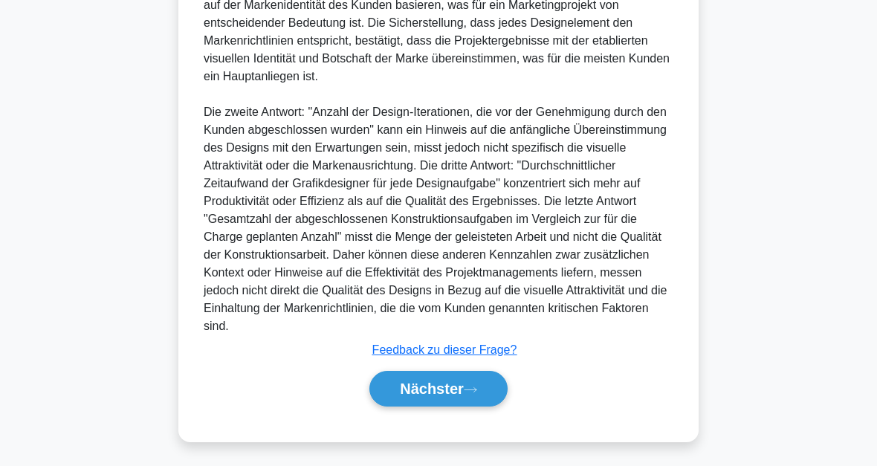
click at [468, 376] on button "Nächster" at bounding box center [438, 389] width 138 height 36
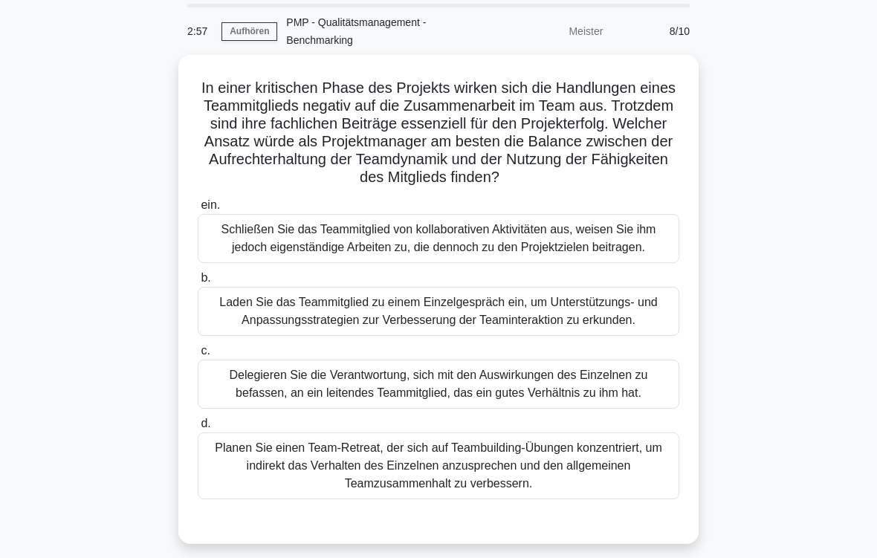
scroll to position [50, 0]
click at [543, 336] on div "Laden Sie das Teammitglied zu einem Einzelgespräch ein, um Unterstützungs- und …" at bounding box center [439, 311] width 482 height 49
click at [198, 283] on input "b. Laden Sie das Teammitglied zu einem Einzelgespräch ein, um Unterstützungs- u…" at bounding box center [198, 279] width 0 height 10
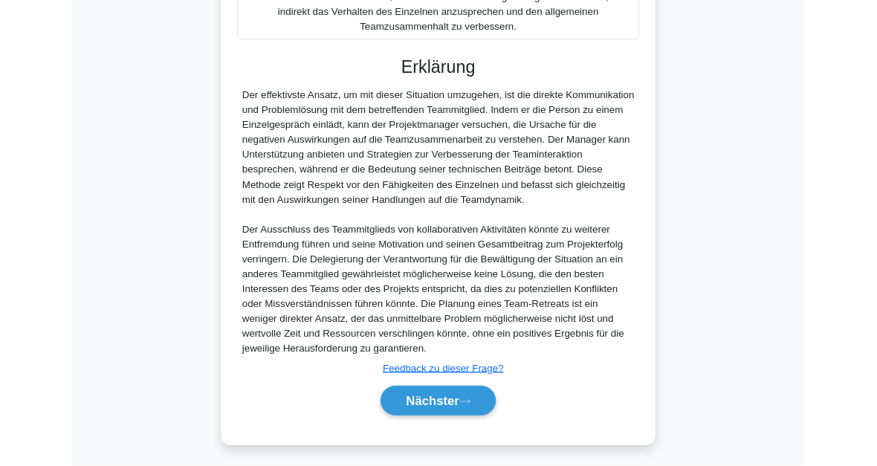
scroll to position [700, 0]
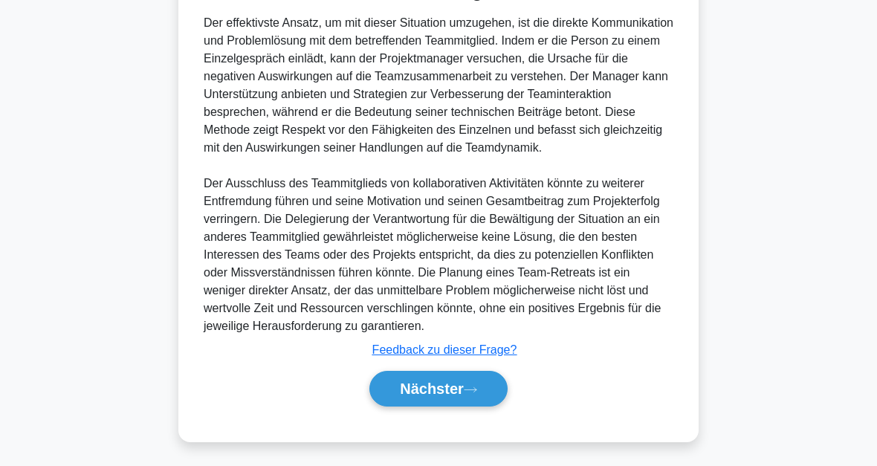
click at [456, 386] on font "Nächster" at bounding box center [432, 389] width 64 height 16
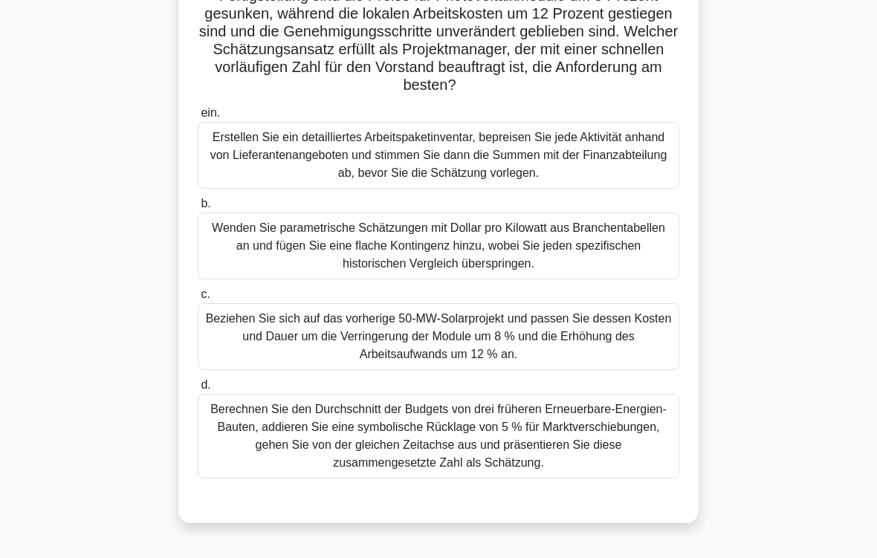
scroll to position [195, 0]
click at [470, 361] on div "Beziehen Sie sich auf das vorherige 50-MW-Solarprojekt und passen Sie dessen Ko…" at bounding box center [439, 336] width 482 height 67
click at [198, 300] on input "c. Beziehen Sie sich auf das vorherige 50-MW-Solarprojekt und passen Sie dessen…" at bounding box center [198, 295] width 0 height 10
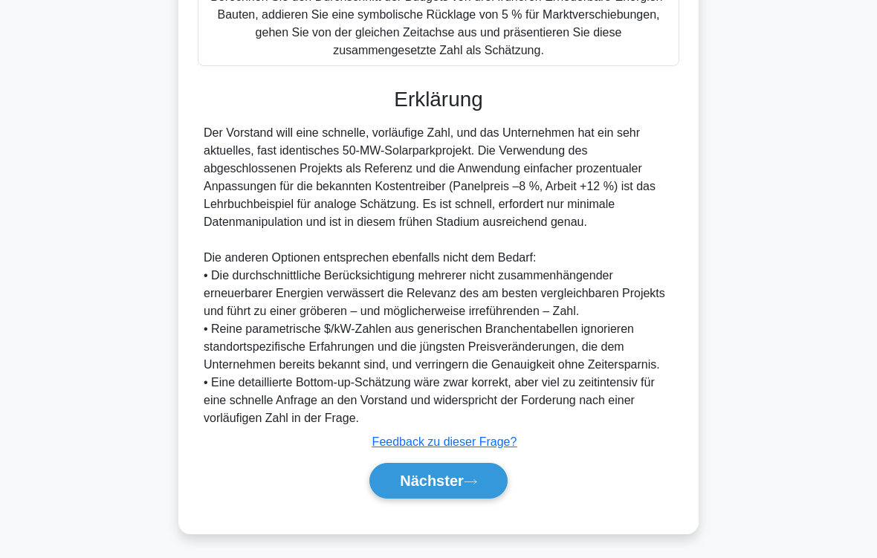
scroll to position [679, 0]
click at [488, 465] on button "Nächster" at bounding box center [438, 481] width 138 height 36
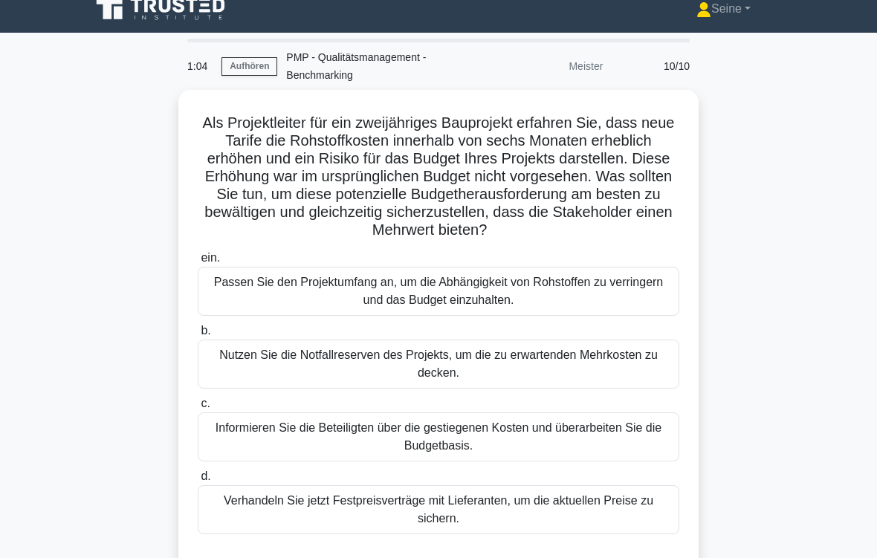
scroll to position [15, 0]
click at [454, 389] on div "Nutzen Sie die Notfallreserven des Projekts, um die zu erwartenden Mehrkosten z…" at bounding box center [439, 364] width 482 height 49
click at [198, 336] on input "b. Nutzen Sie die Notfallreserven des Projekts, um die zu erwartenden Mehrkoste…" at bounding box center [198, 331] width 0 height 10
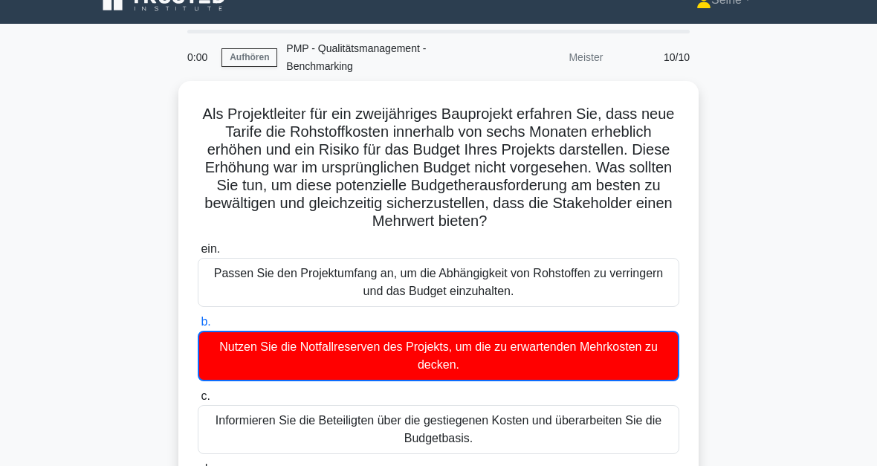
scroll to position [0, 0]
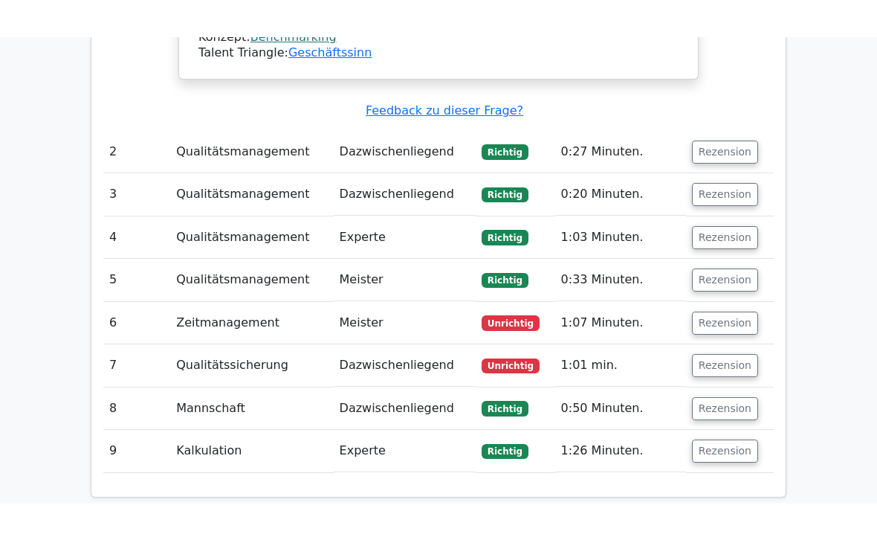
scroll to position [1610, 0]
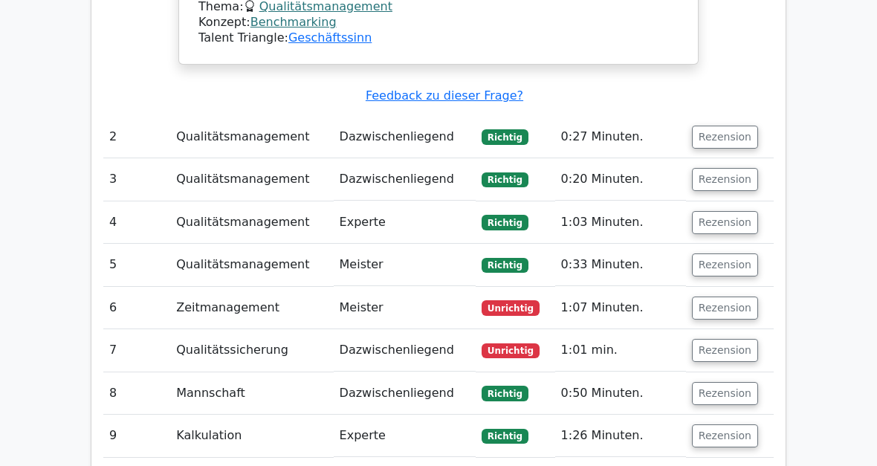
click at [748, 339] on button "Rezension" at bounding box center [725, 350] width 66 height 23
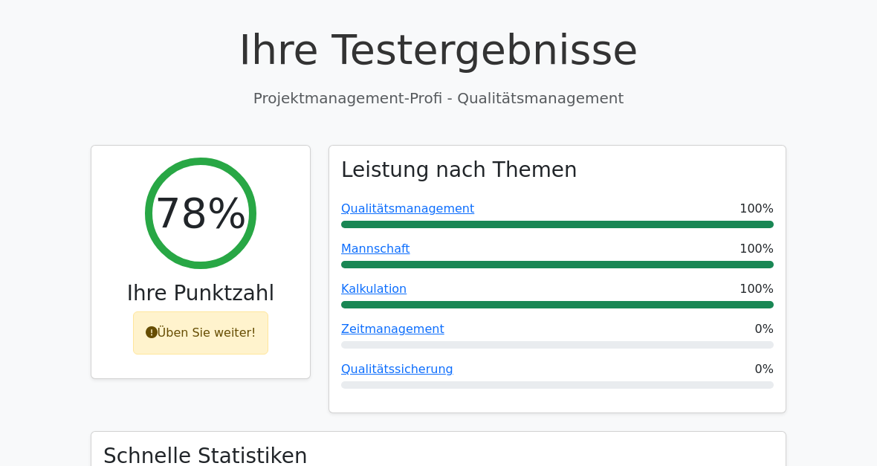
scroll to position [0, 0]
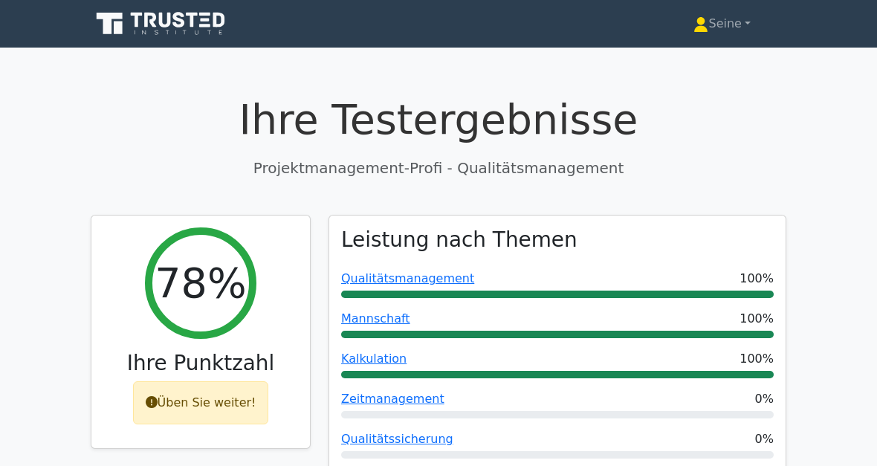
click at [233, 401] on font "Üben Sie weiter!" at bounding box center [207, 402] width 99 height 14
